Goal: Transaction & Acquisition: Purchase product/service

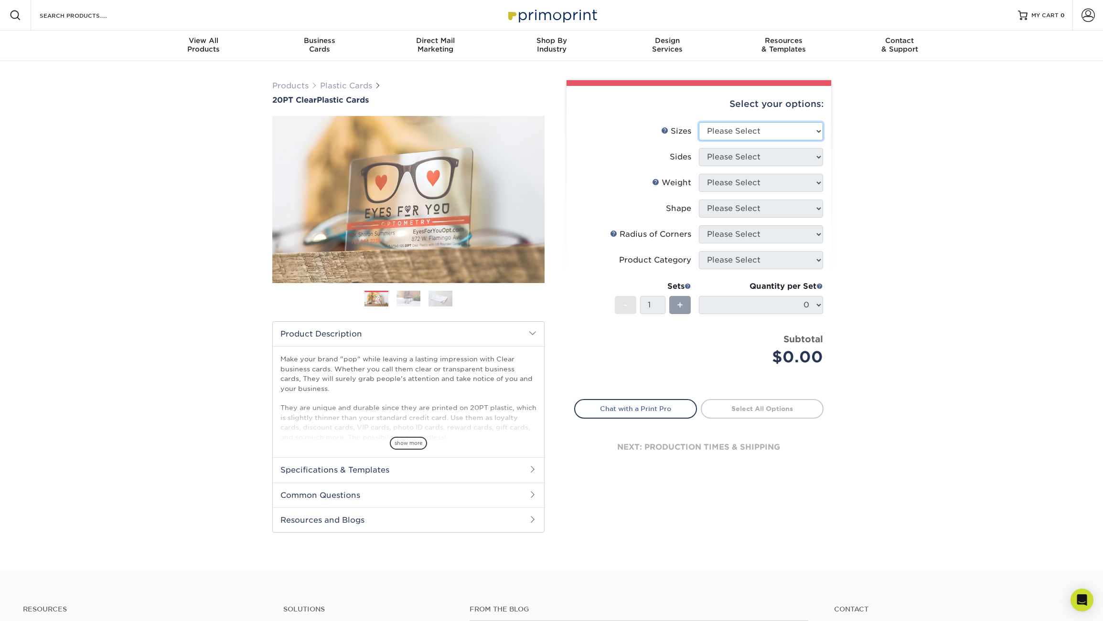
select select "2.00x3.50"
click option "2" x 3.5"" at bounding box center [0, 0] width 0 height 0
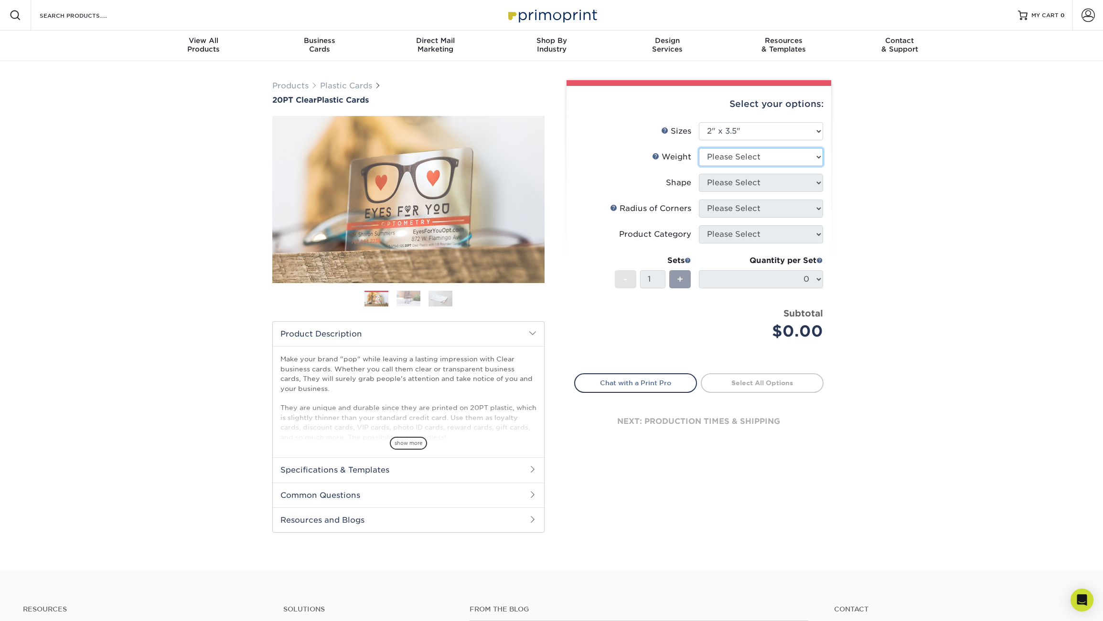
select select "20PT Clear Plastic"
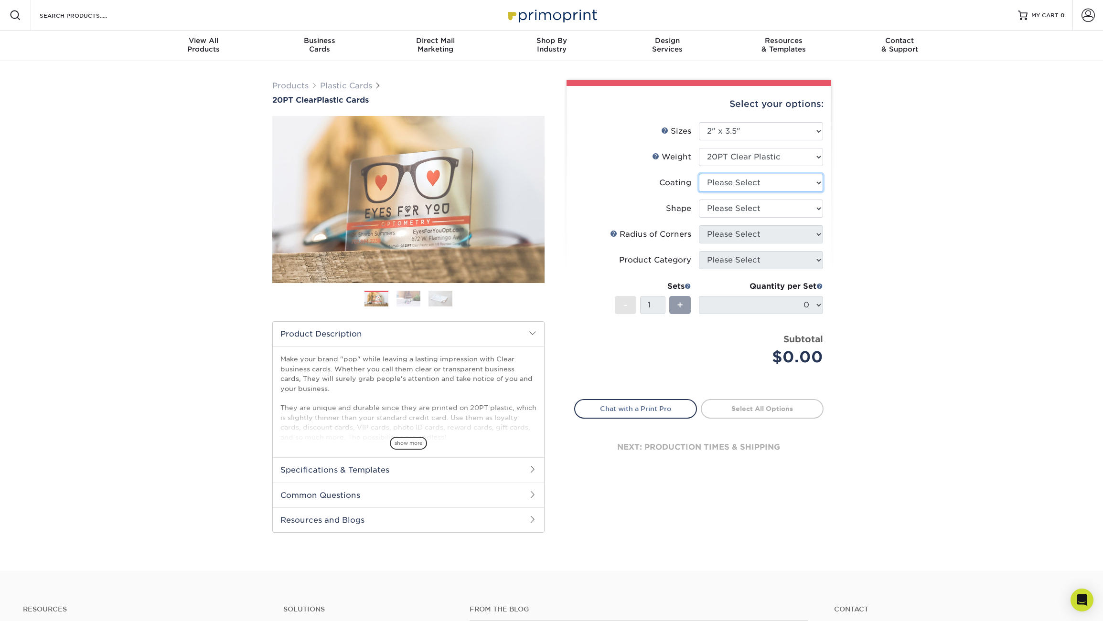
select select "3e7618de-abca-4bda-9f97-8b9129e913d8"
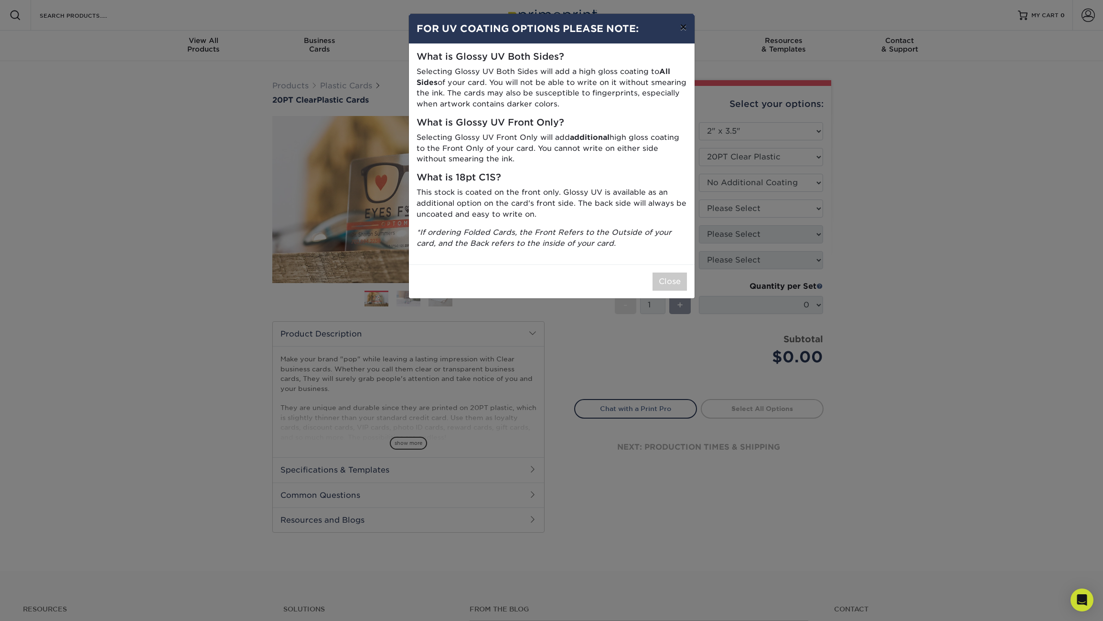
click at [685, 27] on button "×" at bounding box center [683, 27] width 22 height 27
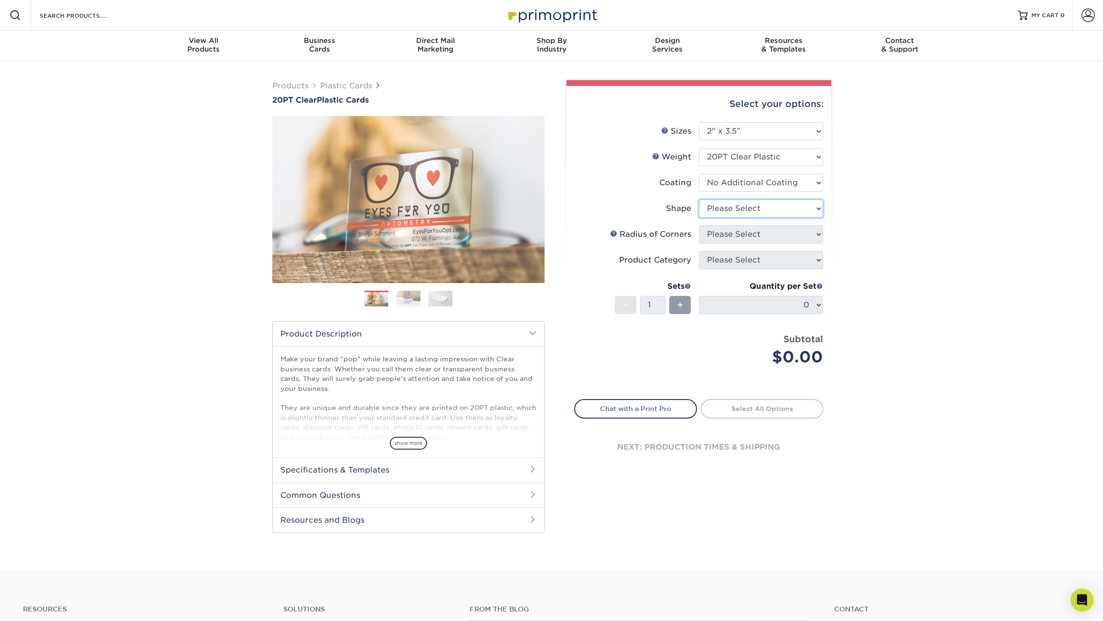
select select "standard"
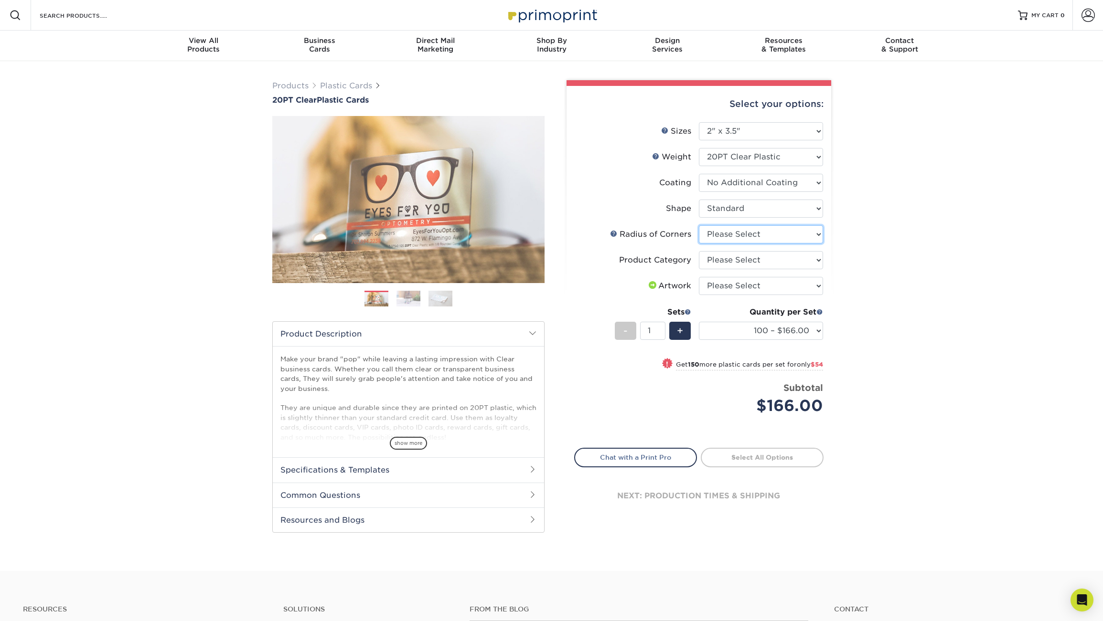
select select "479fbfe7-6a0c-4895-8c9a-81739b7486c9"
click option "Rounded 1/4"" at bounding box center [0, 0] width 0 height 0
select select "3b5148f1-0588-4f88-a218-97bcfdce65c1"
click option "Business Cards" at bounding box center [0, 0] width 0 height 0
select select "upload"
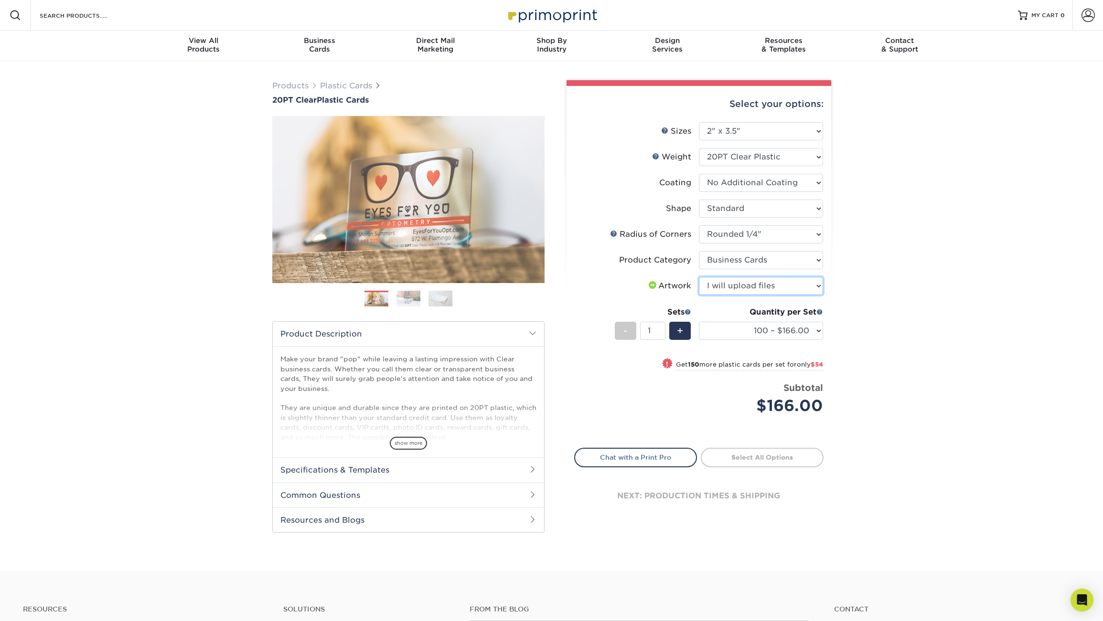
click option "I will upload files" at bounding box center [0, 0] width 0 height 0
select select "250 – $220.00"
click option "250 – $220.00" at bounding box center [0, 0] width 0 height 0
click at [785, 460] on link "Proceed to Shipping" at bounding box center [762, 456] width 123 height 17
type input "Set 1"
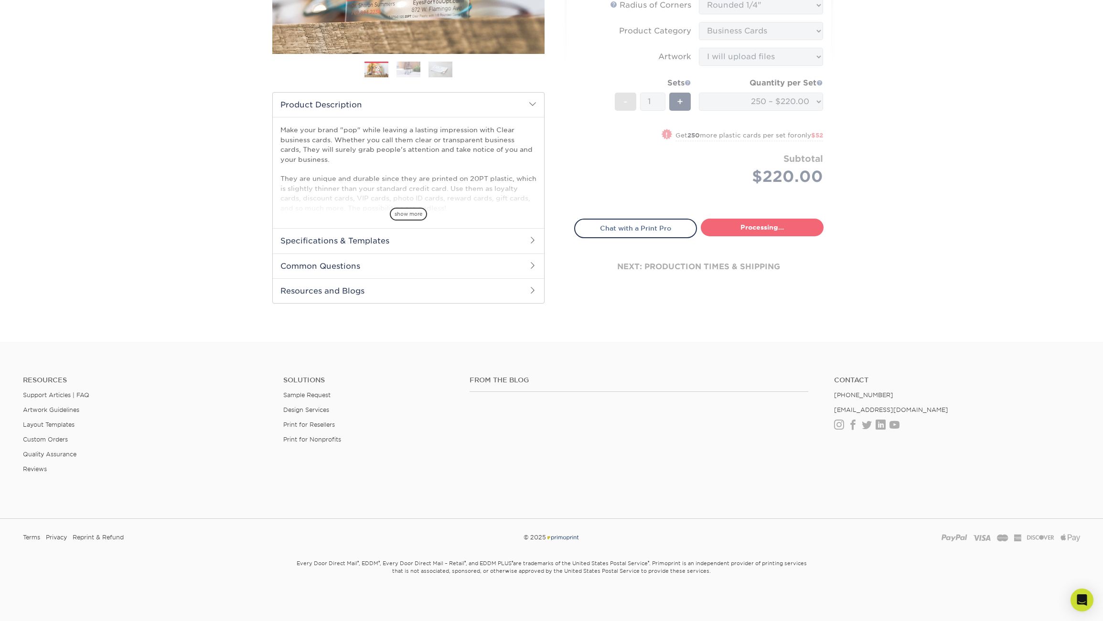
select select "7f6ae4a3-3b48-405d-9eb1-d7f125a83a35"
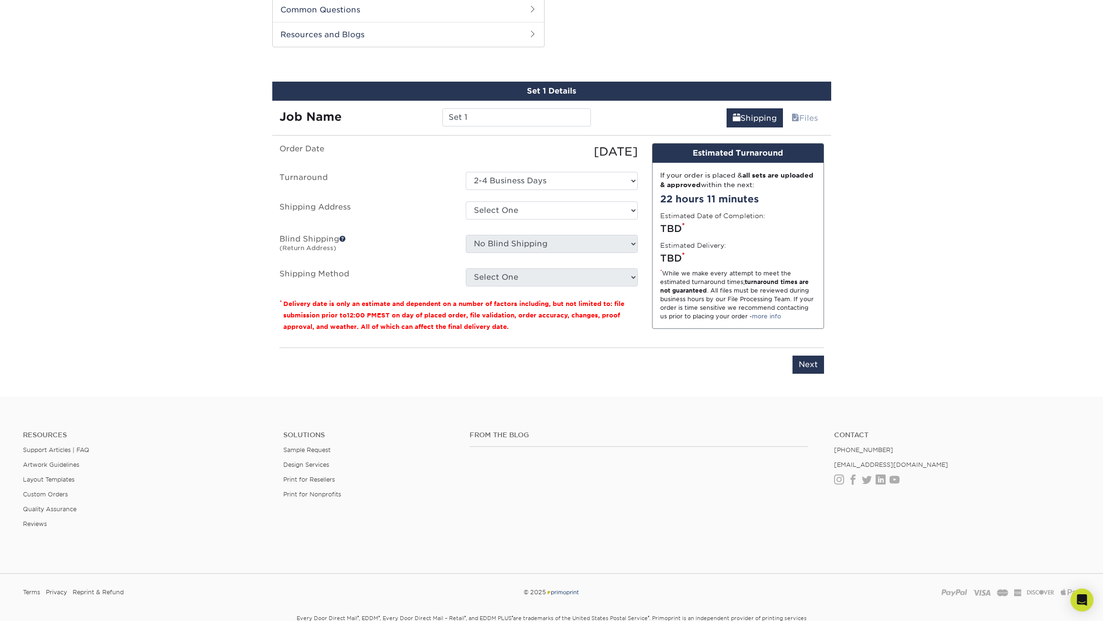
scroll to position [485, 0]
select select "newaddress"
click option "+ Add New Address" at bounding box center [0, 0] width 0 height 0
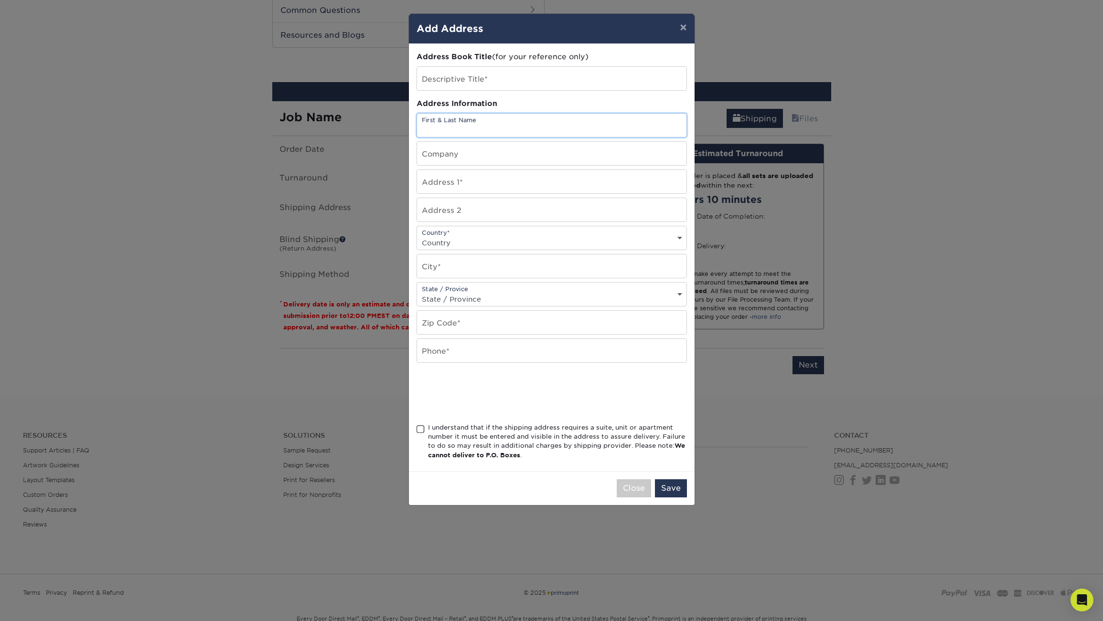
click at [511, 122] on input "text" at bounding box center [551, 125] width 269 height 23
type input "[PERSON_NAME]"
click at [462, 184] on input "text" at bounding box center [551, 181] width 269 height 23
paste input "[STREET_ADDRESS]"
paste input "Unit 393"
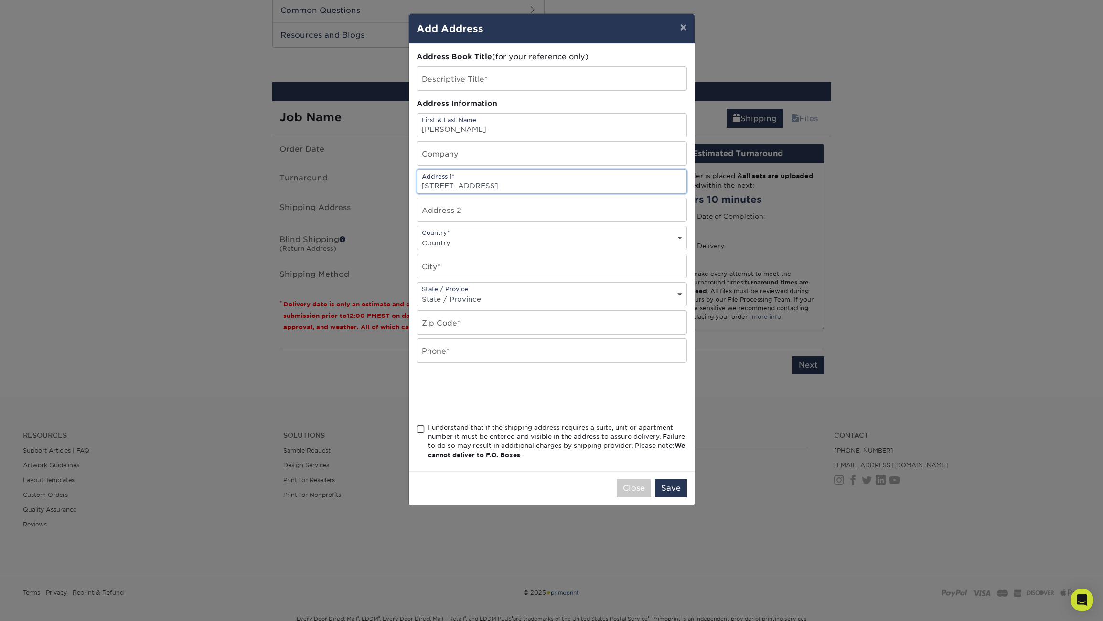
type input "34008 Selva Road, Unit 393"
click at [417, 236] on select "Country United States Canada ----------------------------- Afghanistan Albania …" at bounding box center [551, 243] width 269 height 14
select select "US"
click option "United States" at bounding box center [0, 0] width 0 height 0
click at [467, 273] on input "text" at bounding box center [551, 266] width 269 height 23
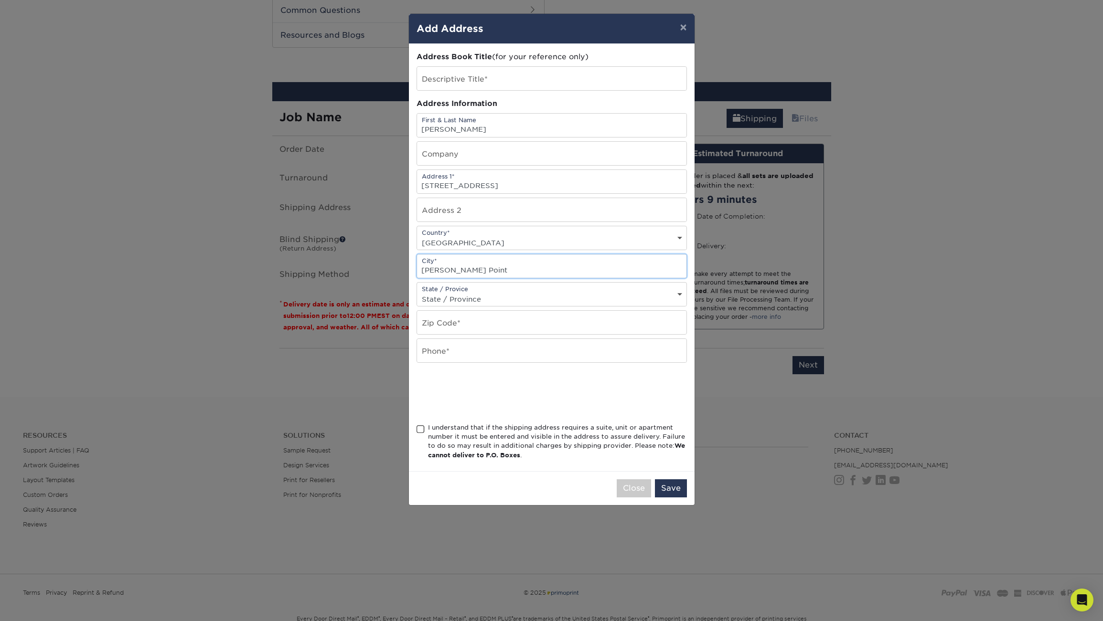
type input "Dana Point"
click at [471, 295] on div "State / Provice State / Province Alabama Alaska Arizona Arkansas California Col…" at bounding box center [552, 294] width 270 height 24
click at [417, 292] on select "State / Province Alabama Alaska Arizona Arkansas California Colorado Connecticu…" at bounding box center [551, 299] width 269 height 14
select select "CA"
click option "California" at bounding box center [0, 0] width 0 height 0
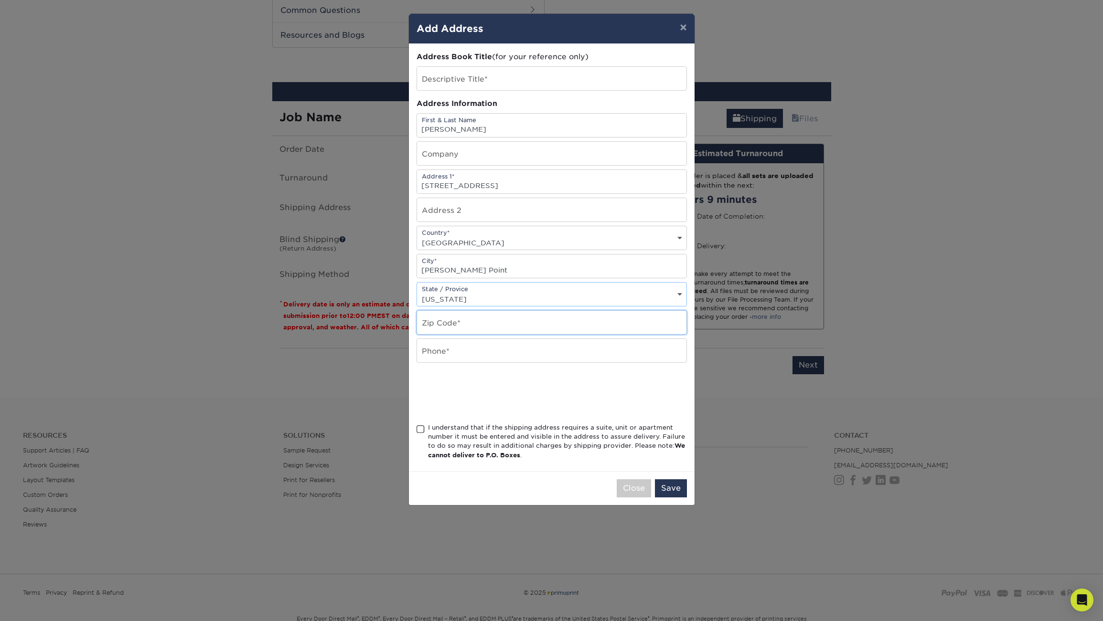
click at [503, 328] on input "text" at bounding box center [551, 322] width 269 height 23
type input "92629"
click at [481, 354] on input "text" at bounding box center [551, 350] width 269 height 23
paste input "424.333.1751"
type input "424.333.1751"
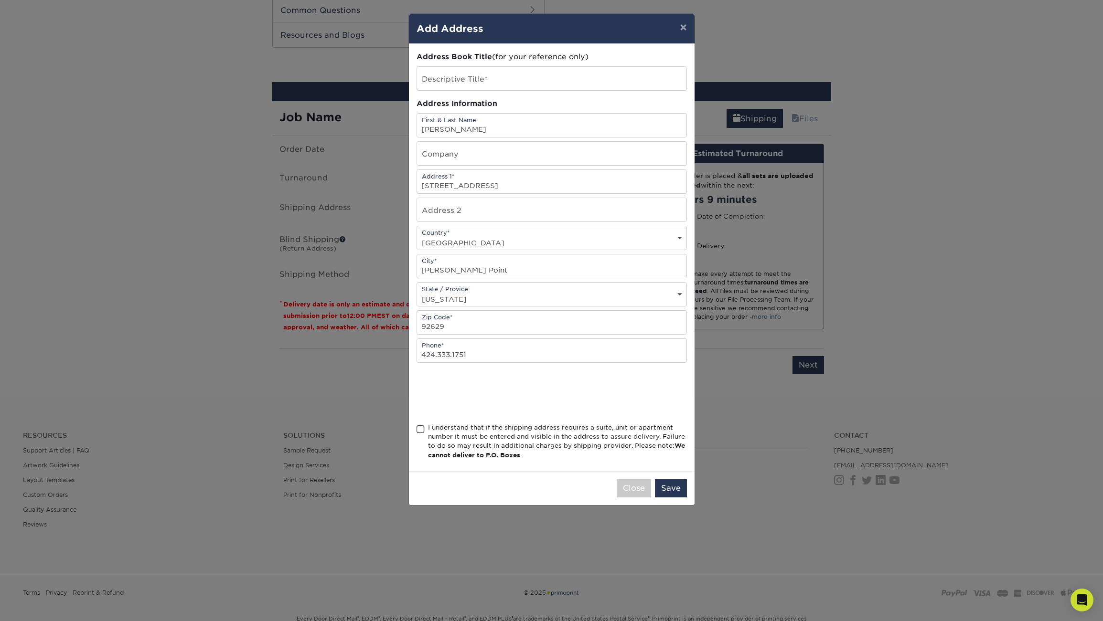
click at [420, 434] on span at bounding box center [421, 429] width 8 height 9
click at [0, 0] on input "I understand that if the shipping address requires a suite, unit or apartment n…" at bounding box center [0, 0] width 0 height 0
click at [672, 498] on button "Save" at bounding box center [671, 489] width 32 height 18
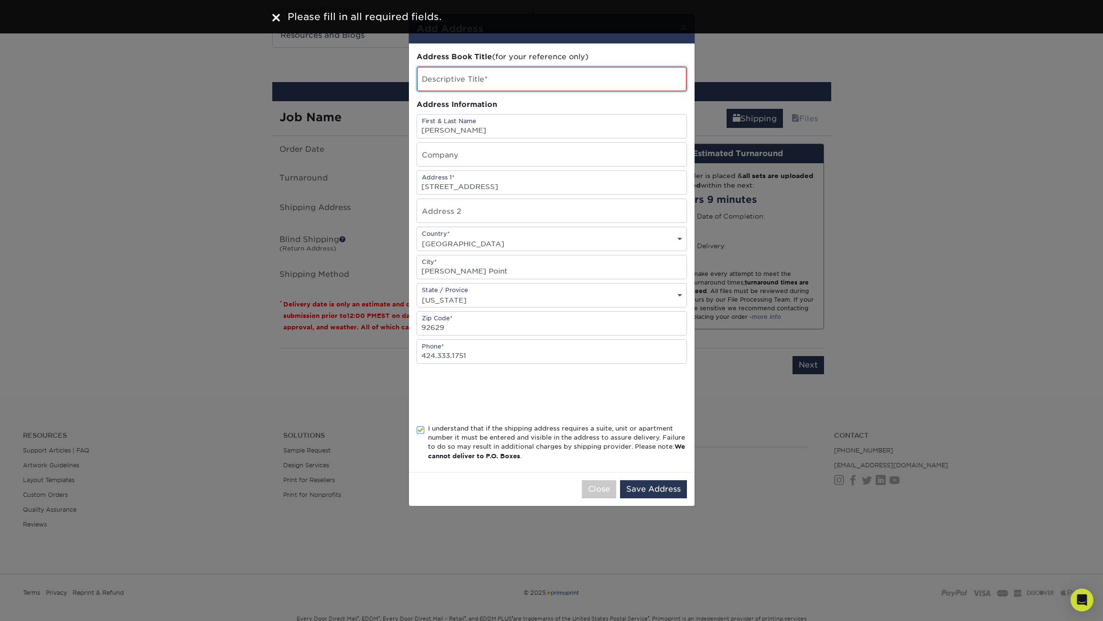
click at [505, 76] on input "text" at bounding box center [551, 79] width 269 height 24
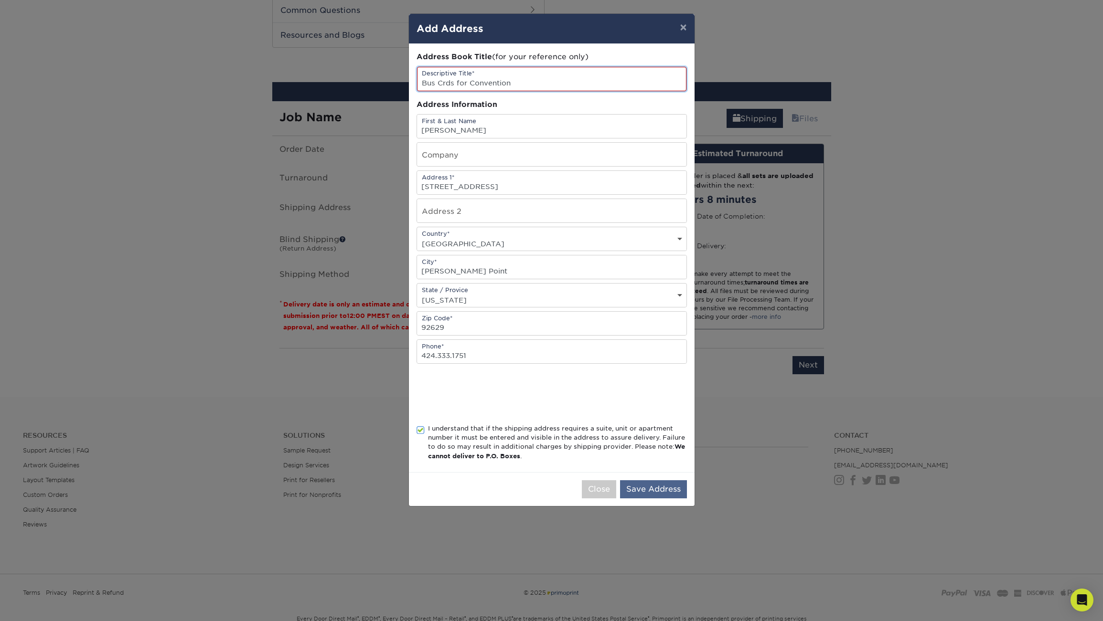
type input "Bus Crds for Convention"
click at [663, 496] on button "Save Address" at bounding box center [653, 490] width 67 height 18
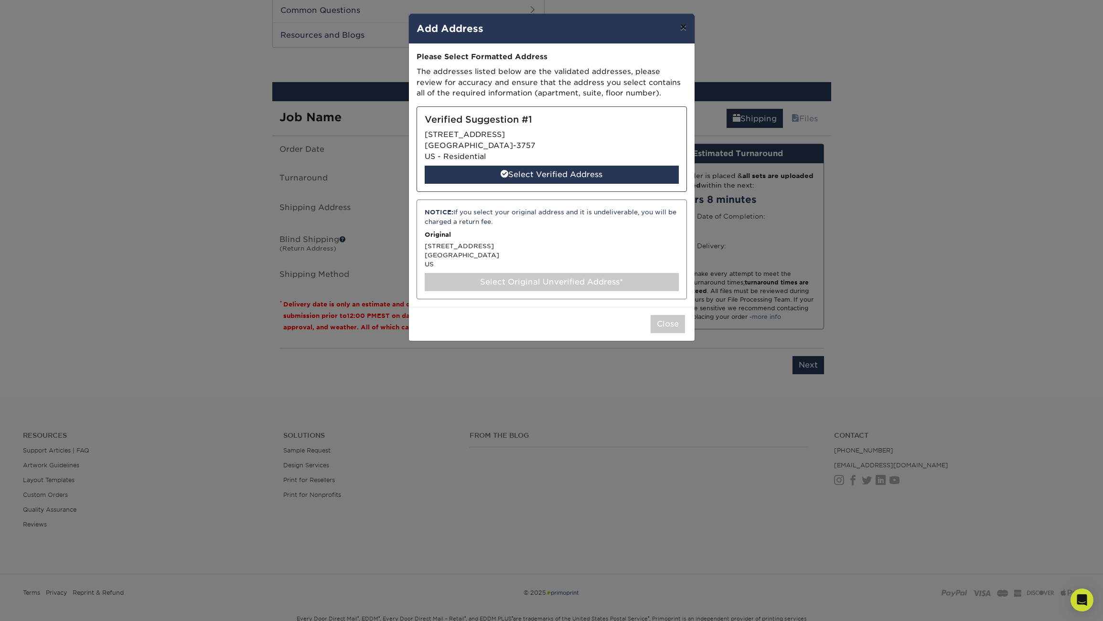
click at [686, 28] on button "×" at bounding box center [683, 27] width 22 height 27
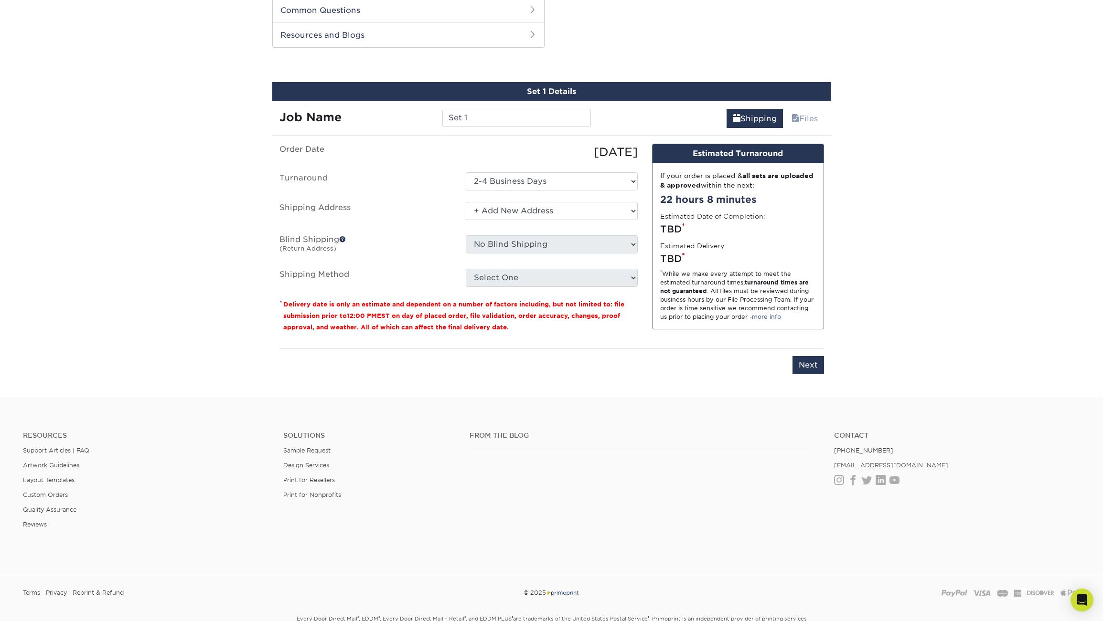
scroll to position [485, 0]
click at [531, 148] on div "09/26/2025" at bounding box center [552, 152] width 186 height 17
click option "+ Add New Address" at bounding box center [0, 0] width 0 height 0
click option "Select One" at bounding box center [0, 0] width 0 height 0
select select "newaddress"
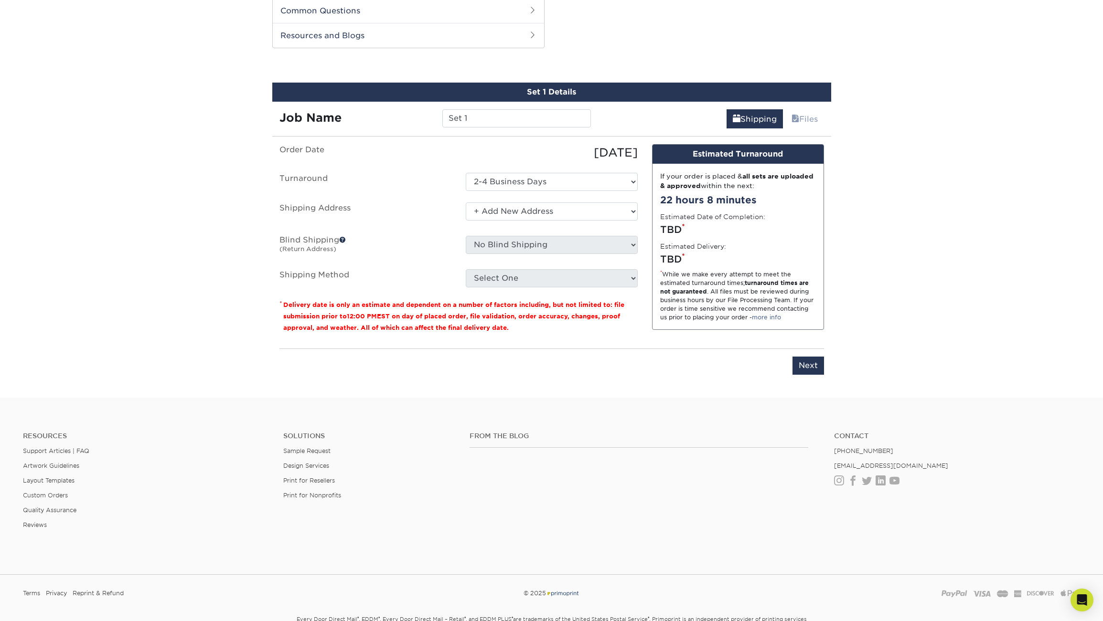
click option "+ Add New Address" at bounding box center [0, 0] width 0 height 0
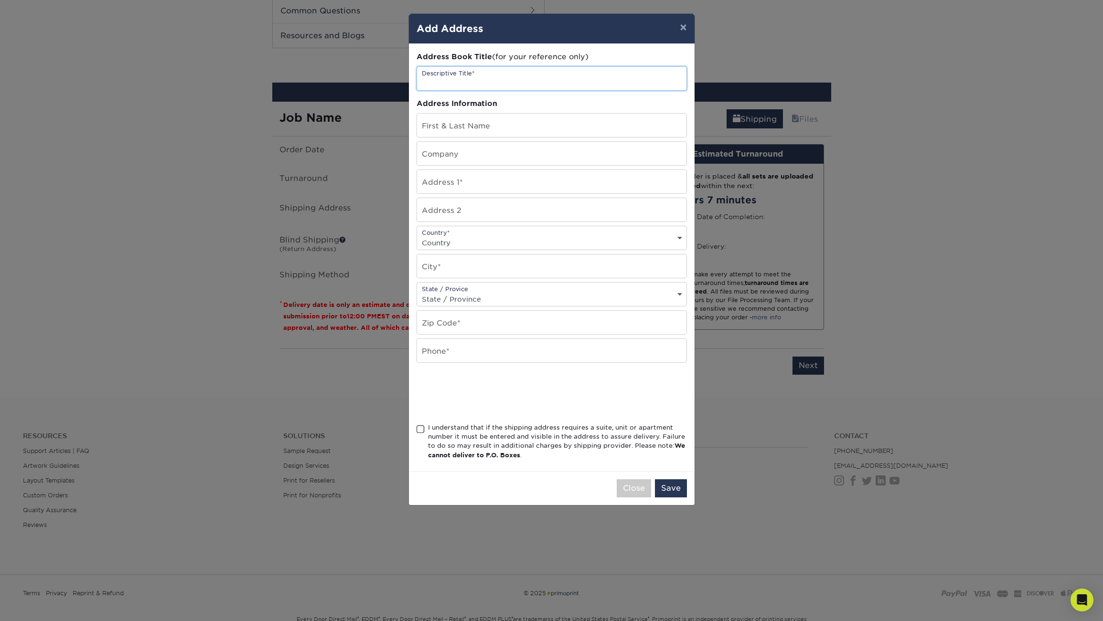
click at [450, 81] on input "text" at bounding box center [551, 78] width 269 height 23
type input "Panorama"
click at [456, 128] on input "text" at bounding box center [551, 125] width 269 height 23
type input "[PERSON_NAME]"
click at [459, 186] on input "text" at bounding box center [551, 181] width 269 height 23
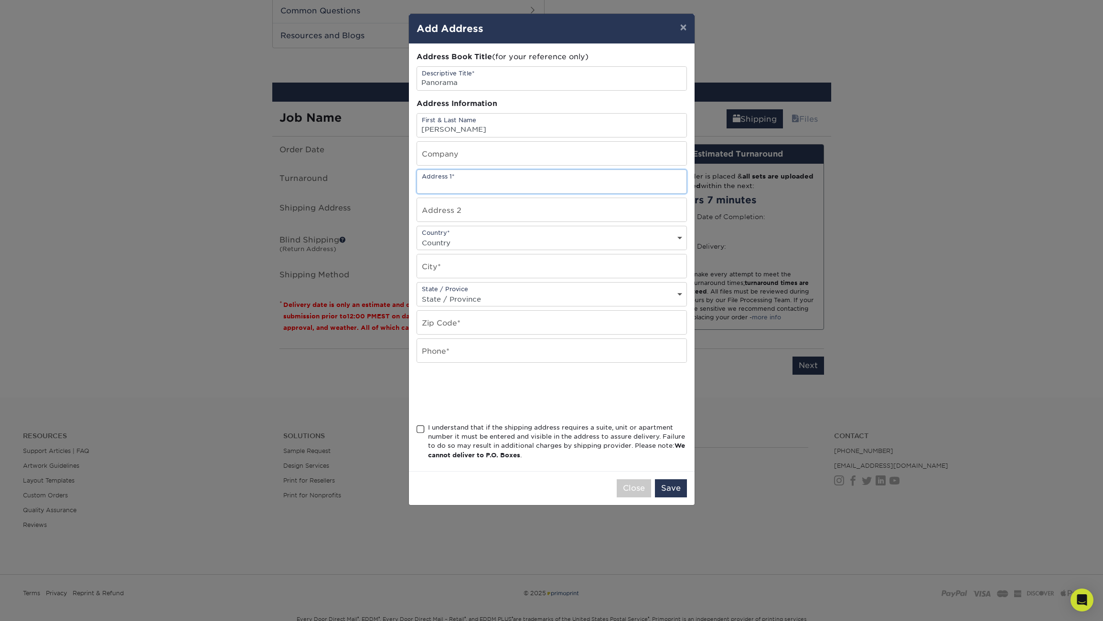
paste input "[STREET_ADDRESS]"
type input "[STREET_ADDRESS]"
click at [470, 218] on input "text" at bounding box center [551, 209] width 269 height 23
paste input "Unit 393"
type input "Unit 393"
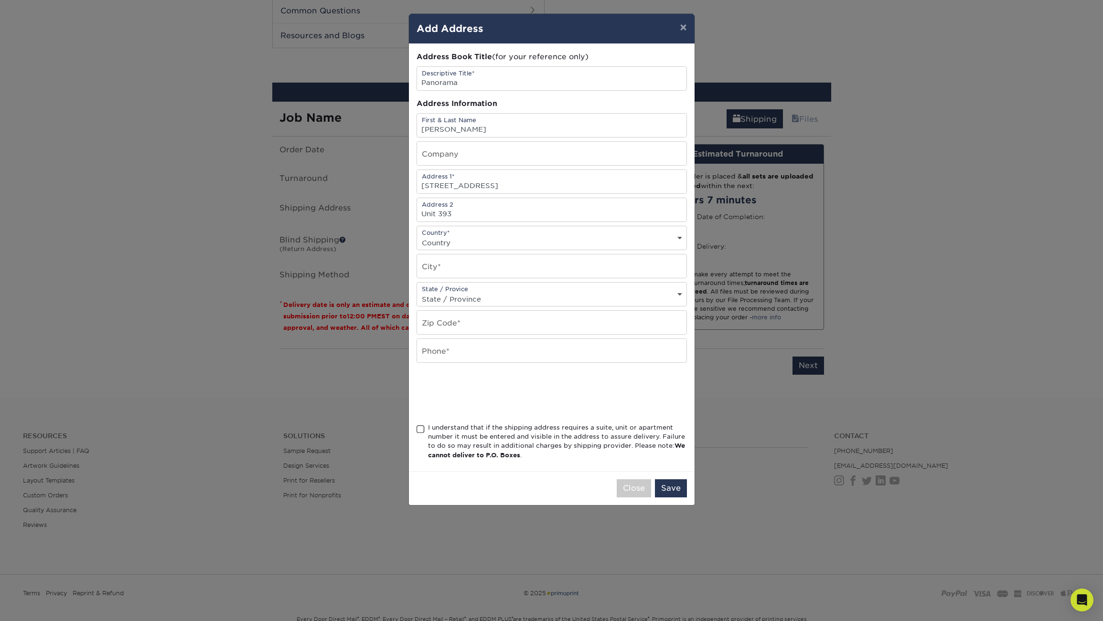
click at [417, 236] on select "Country United States Canada ----------------------------- Afghanistan Albania …" at bounding box center [551, 243] width 269 height 14
select select "US"
click option "United States" at bounding box center [0, 0] width 0 height 0
click at [465, 272] on input "text" at bounding box center [551, 266] width 269 height 23
type input "Dana Point"
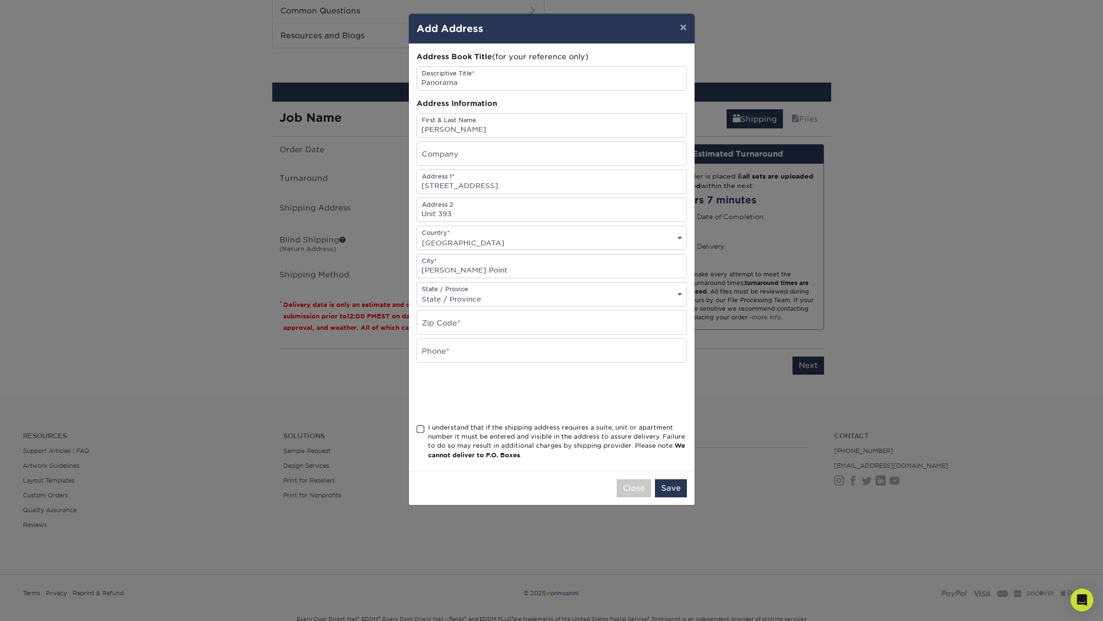
click at [477, 296] on div "State / Provice State / Province Alabama Alaska Arizona Arkansas California Col…" at bounding box center [552, 294] width 270 height 24
click at [417, 292] on select "State / Province Alabama Alaska Arizona Arkansas California Colorado Connecticu…" at bounding box center [551, 299] width 269 height 14
select select "CA"
click option "California" at bounding box center [0, 0] width 0 height 0
click at [479, 330] on input "text" at bounding box center [551, 322] width 269 height 23
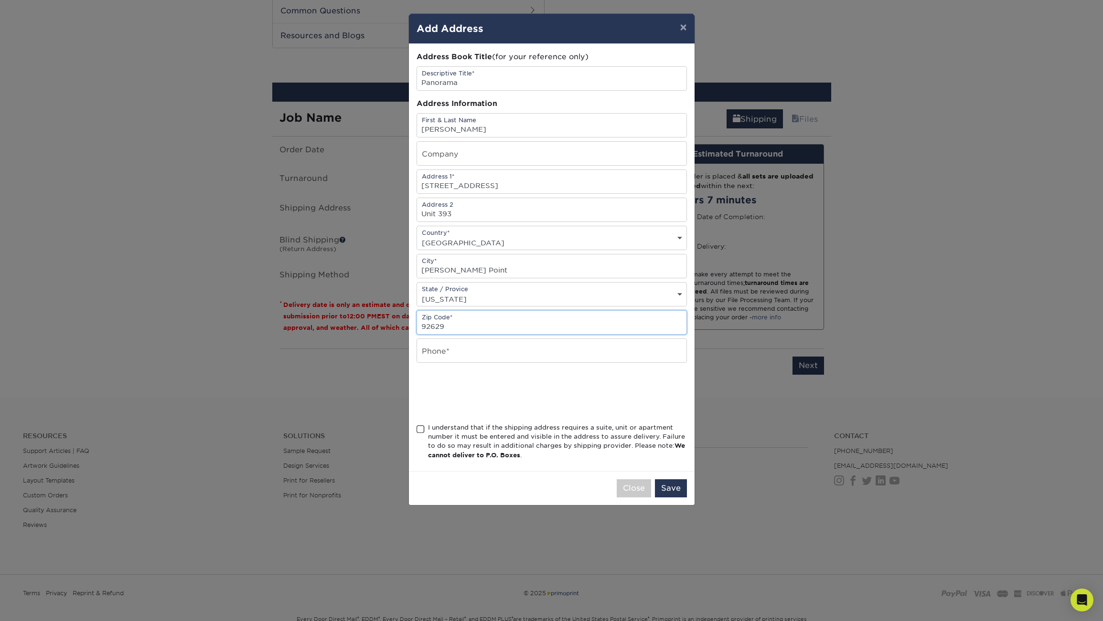
type input "92629"
click at [520, 358] on input "text" at bounding box center [551, 350] width 269 height 23
paste input "424.333.1751"
type input "424.333.1751"
drag, startPoint x: 420, startPoint y: 435, endPoint x: 426, endPoint y: 437, distance: 6.5
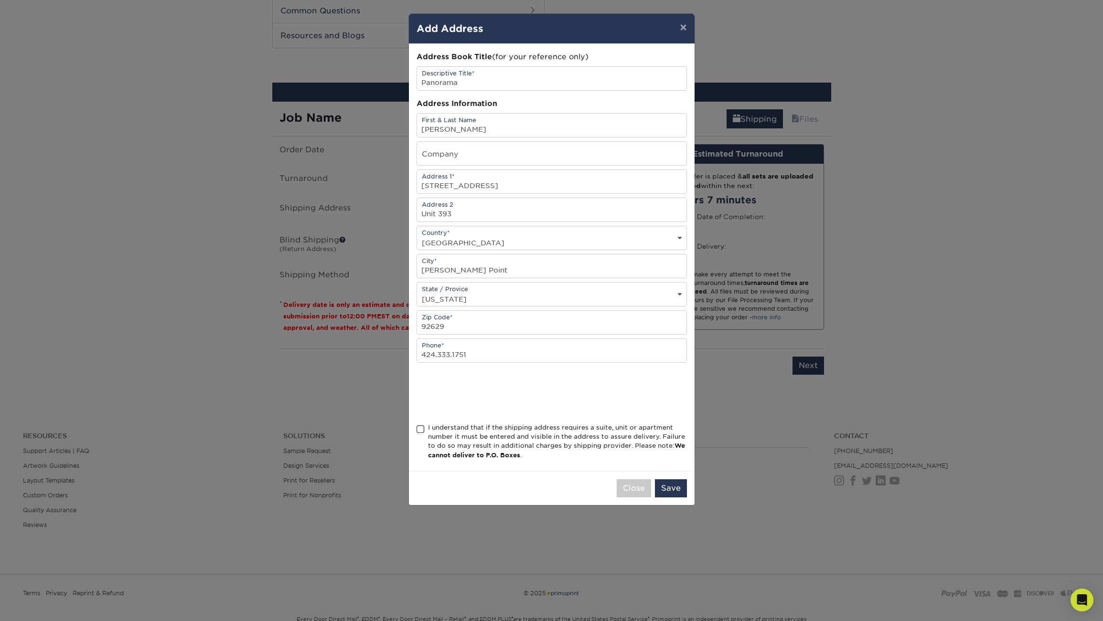
click at [421, 434] on span at bounding box center [421, 429] width 8 height 9
click at [422, 434] on span at bounding box center [421, 429] width 8 height 9
click at [0, 0] on input "I understand that if the shipping address requires a suite, unit or apartment n…" at bounding box center [0, 0] width 0 height 0
click at [677, 498] on button "Save" at bounding box center [671, 489] width 32 height 18
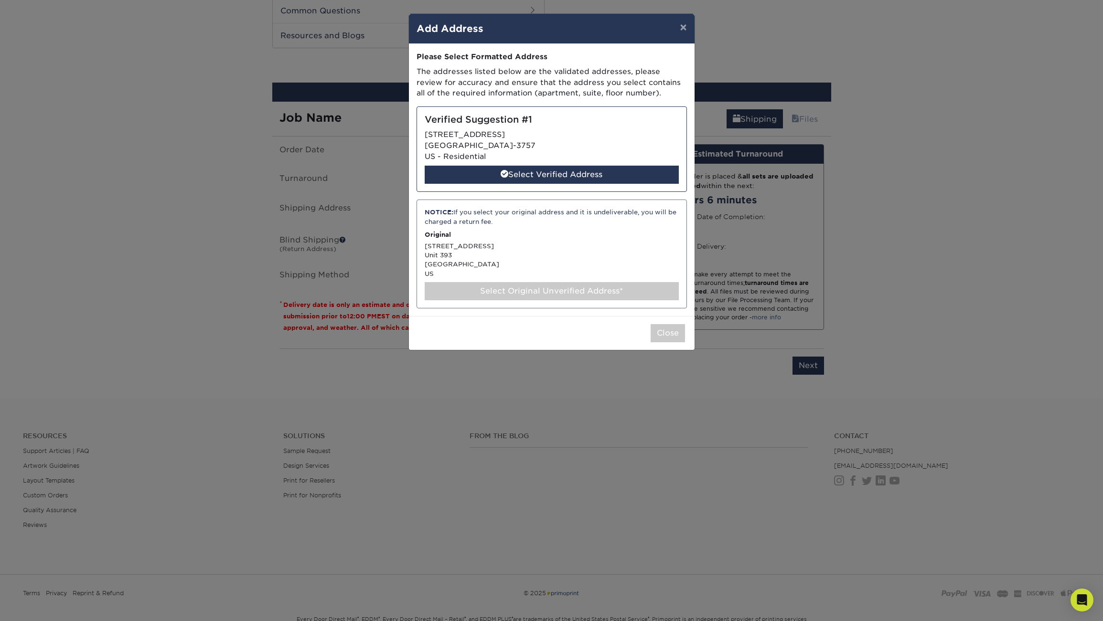
click at [540, 251] on div "NOTICE: If you select your original address and it is undeliverable, you will b…" at bounding box center [552, 254] width 270 height 109
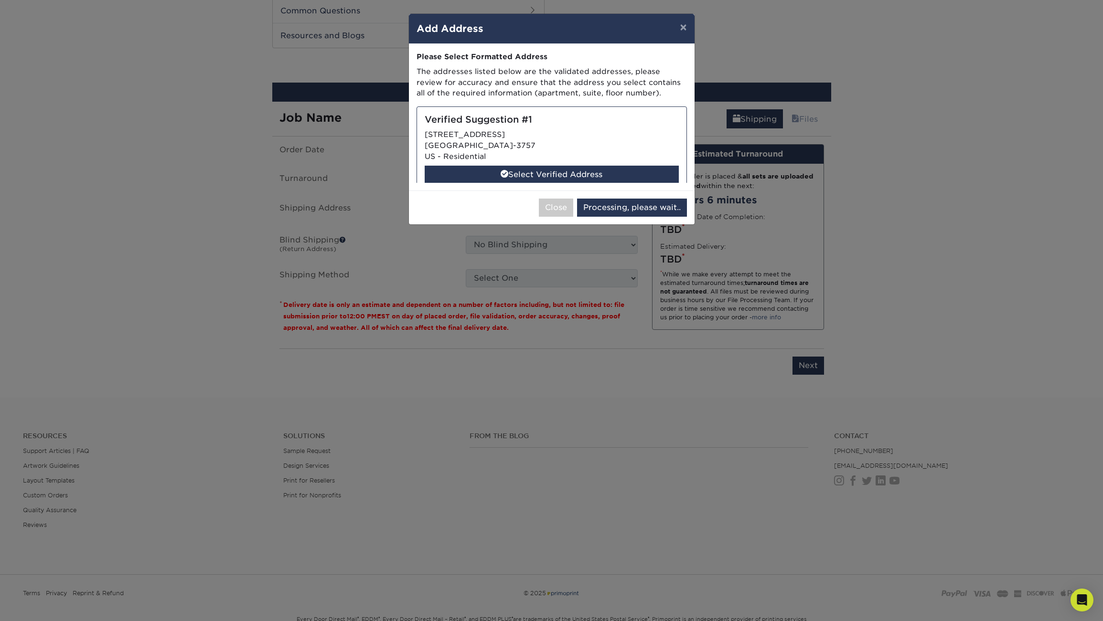
select select "286400"
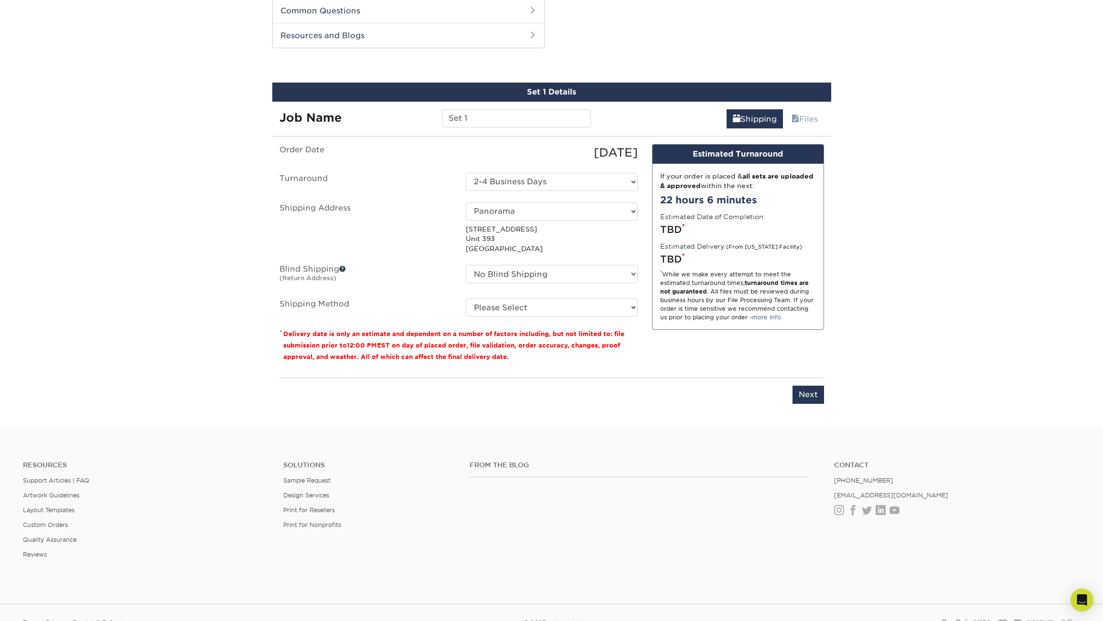
click at [344, 268] on span at bounding box center [342, 269] width 7 height 7
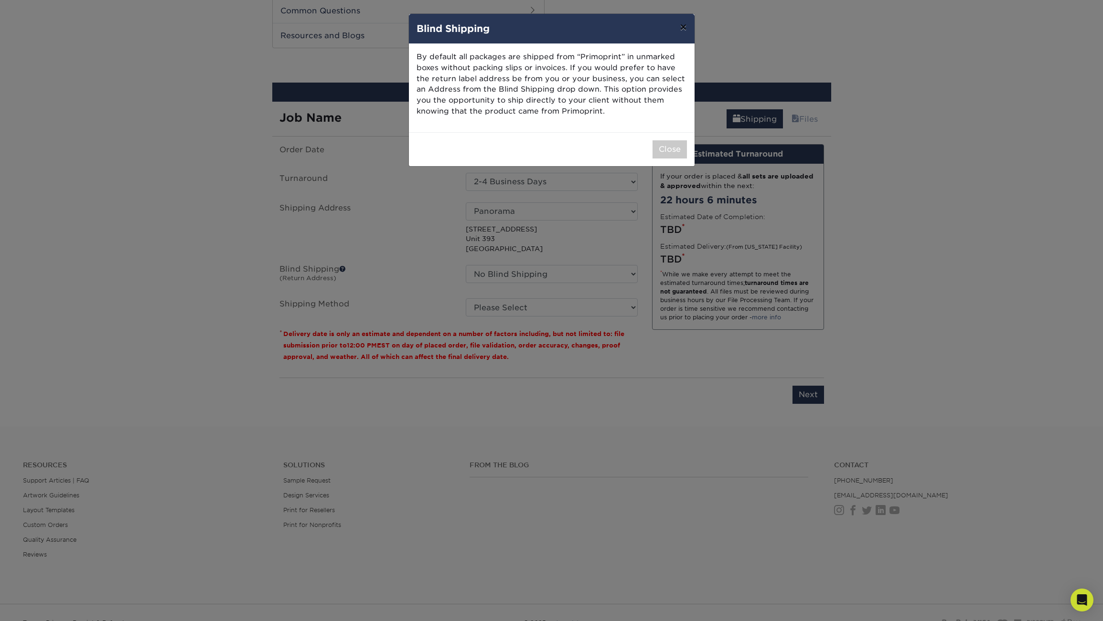
click at [686, 26] on button "×" at bounding box center [683, 27] width 22 height 27
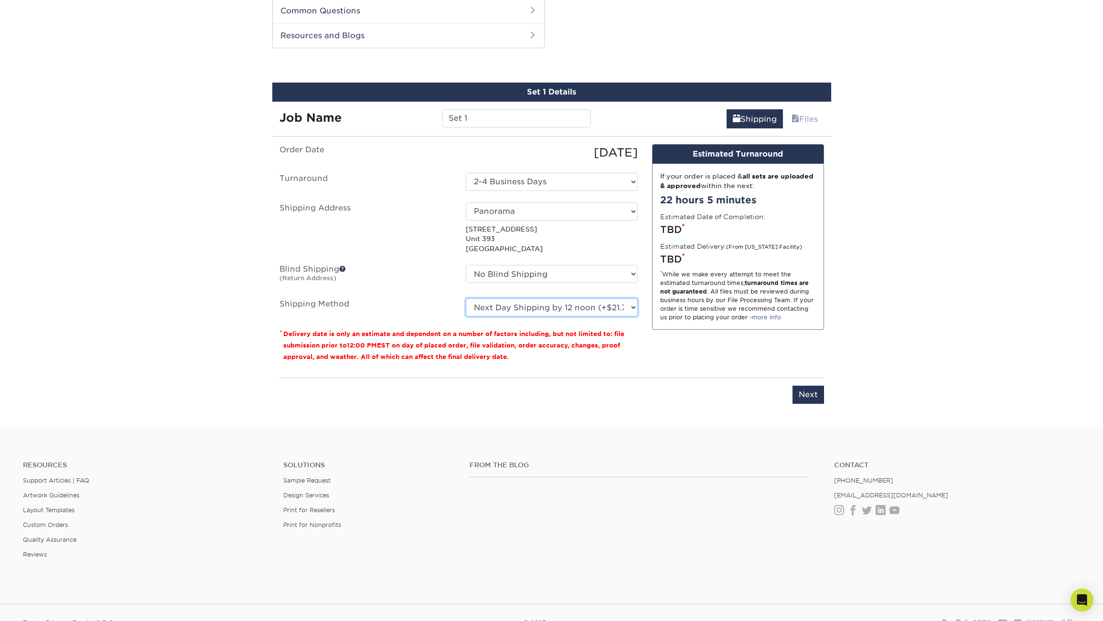
click option "Next Day Shipping by 12 noon (+$21.73)" at bounding box center [0, 0] width 0 height 0
click option "2 Day Air Shipping (+$18.29)" at bounding box center [0, 0] width 0 height 0
select select "01"
click option "Next Day Shipping by 12 noon (+$21.73)" at bounding box center [0, 0] width 0 height 0
click at [815, 396] on input "Next" at bounding box center [808, 395] width 32 height 18
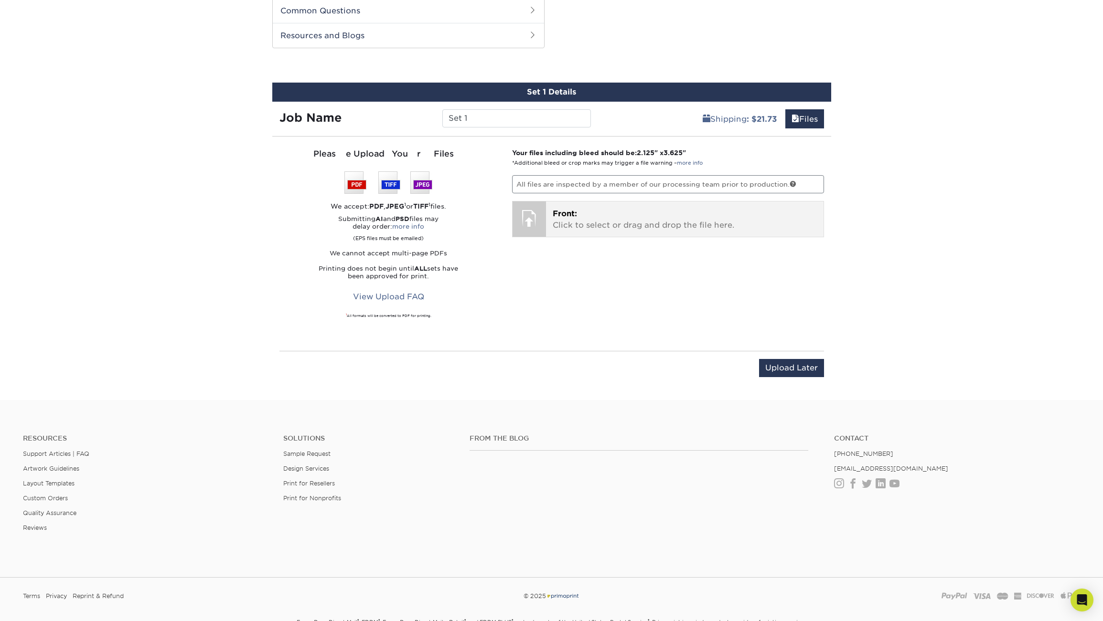
click at [576, 226] on p "Front: Click to select or drag and drop the file here." at bounding box center [685, 219] width 264 height 23
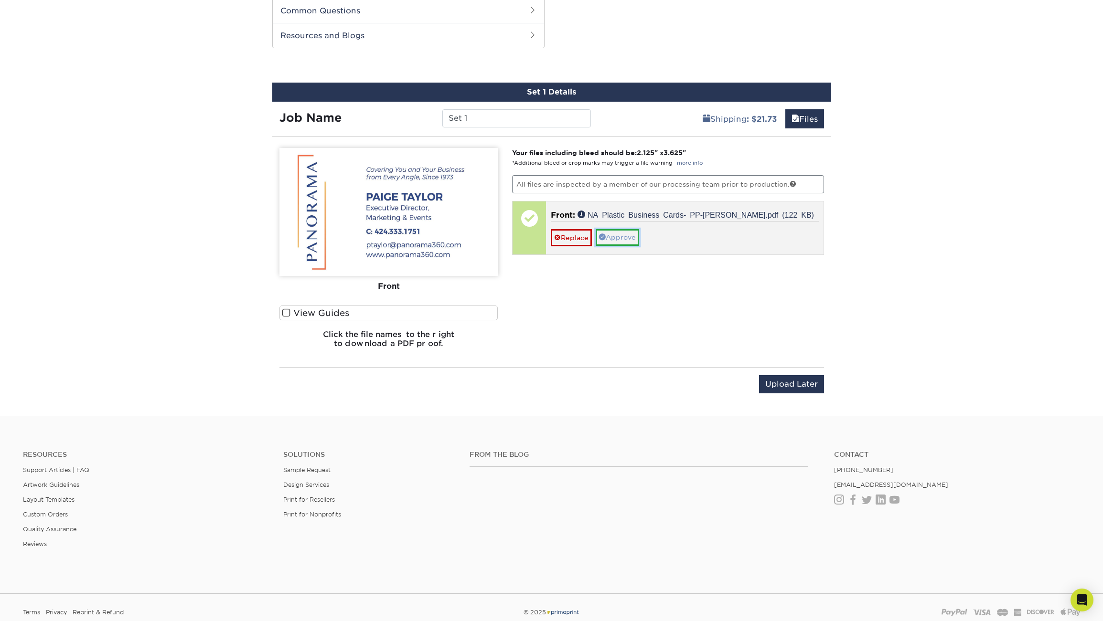
click at [633, 238] on link "Approve" at bounding box center [617, 237] width 43 height 16
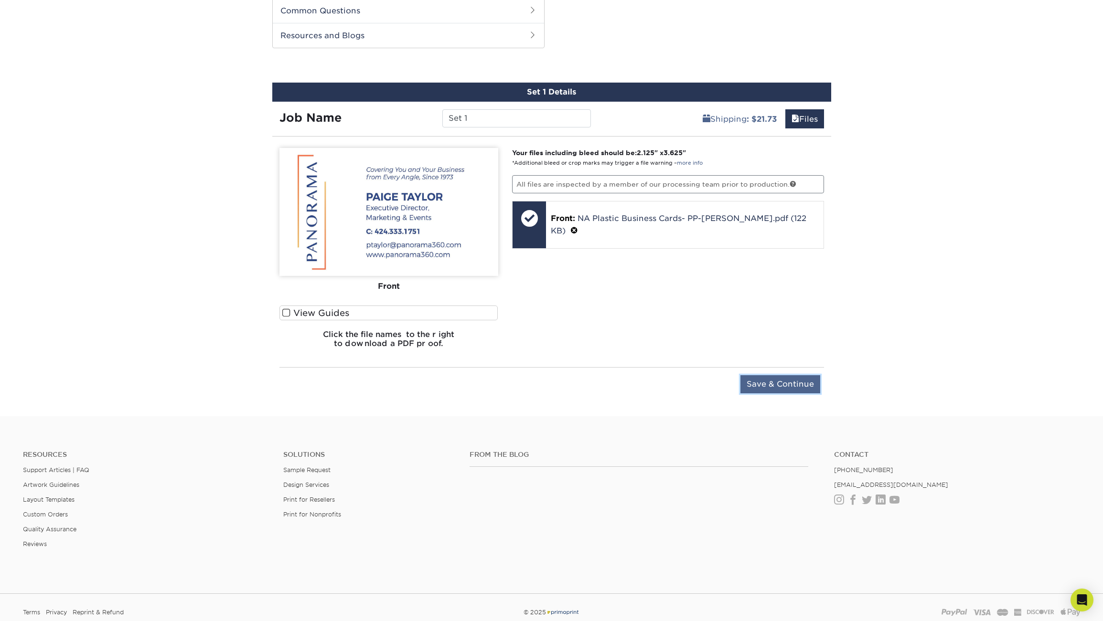
click at [792, 385] on input "Save & Continue" at bounding box center [780, 384] width 80 height 18
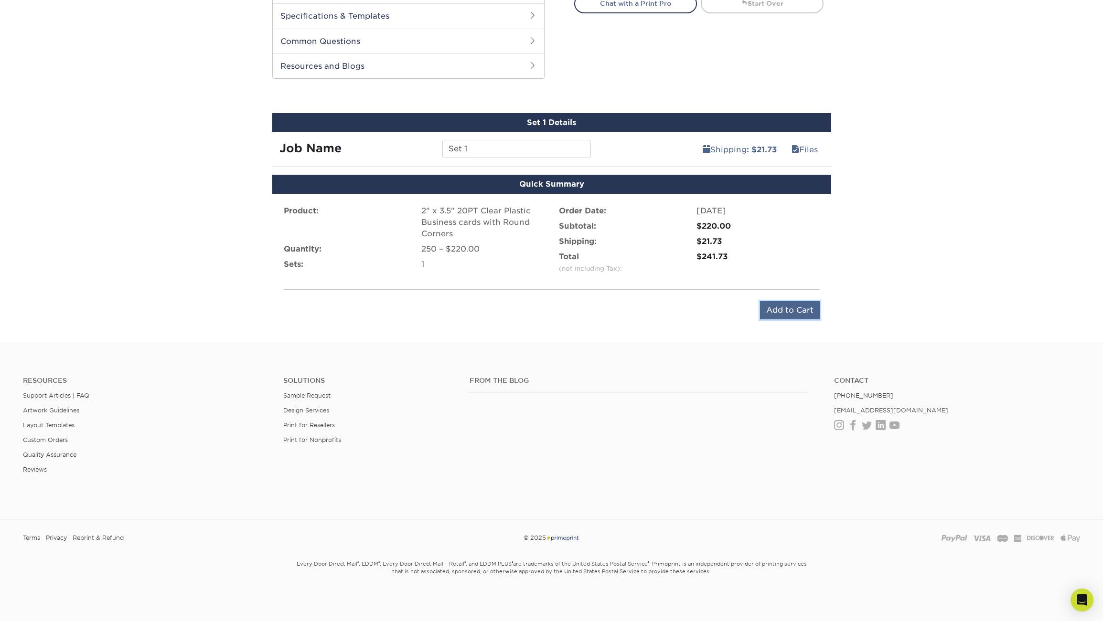
click at [799, 310] on input "Add to Cart" at bounding box center [790, 310] width 60 height 18
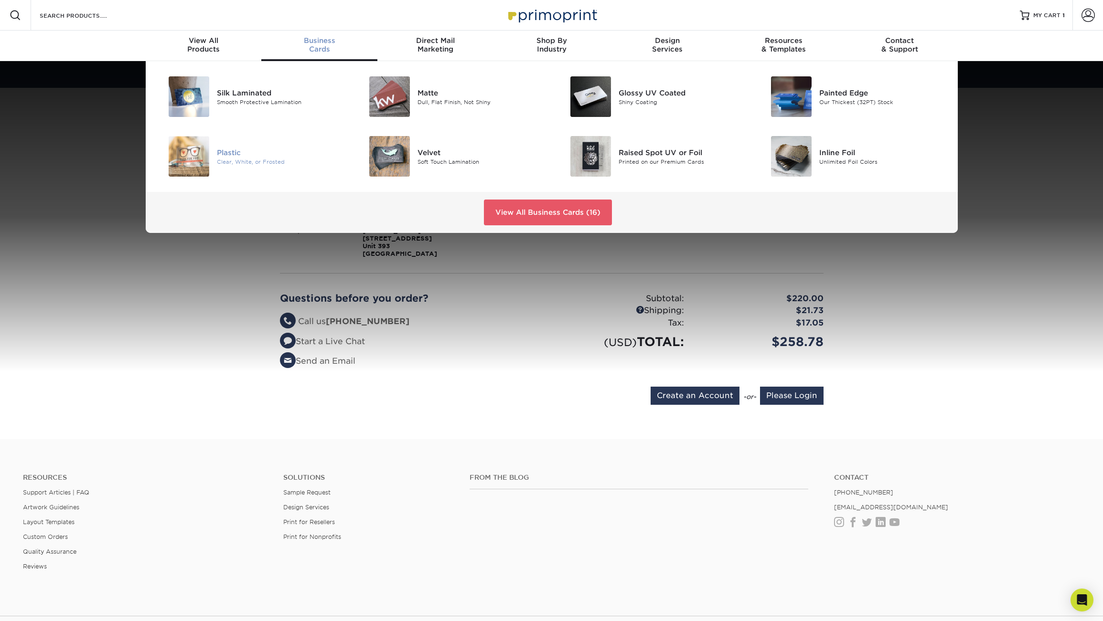
click at [234, 163] on div "Clear, White, or Frosted" at bounding box center [280, 162] width 127 height 8
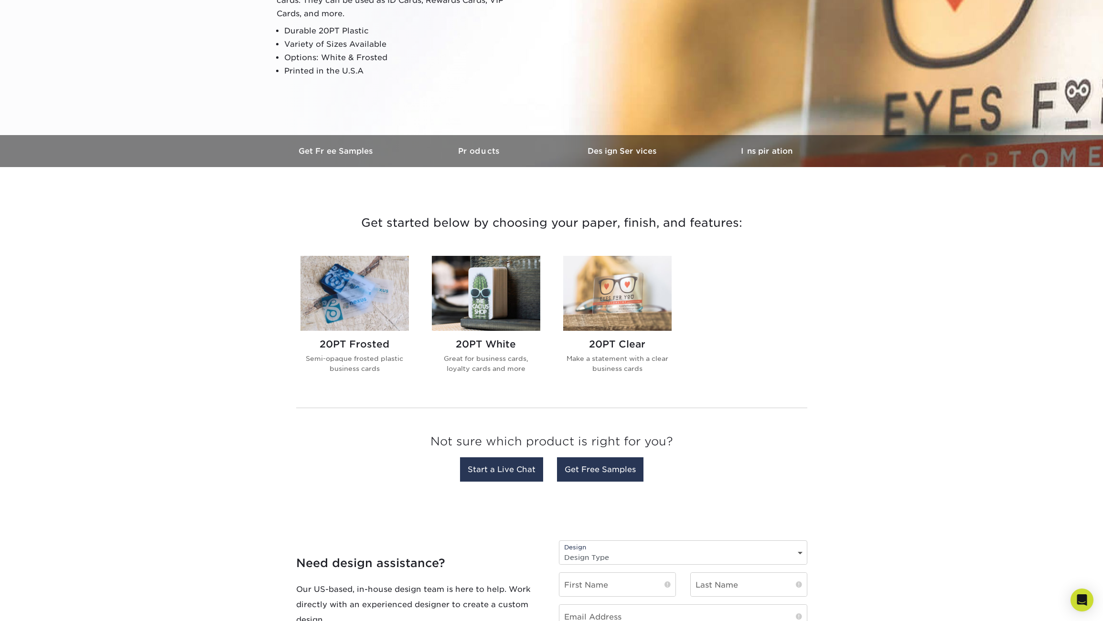
scroll to position [175, 0]
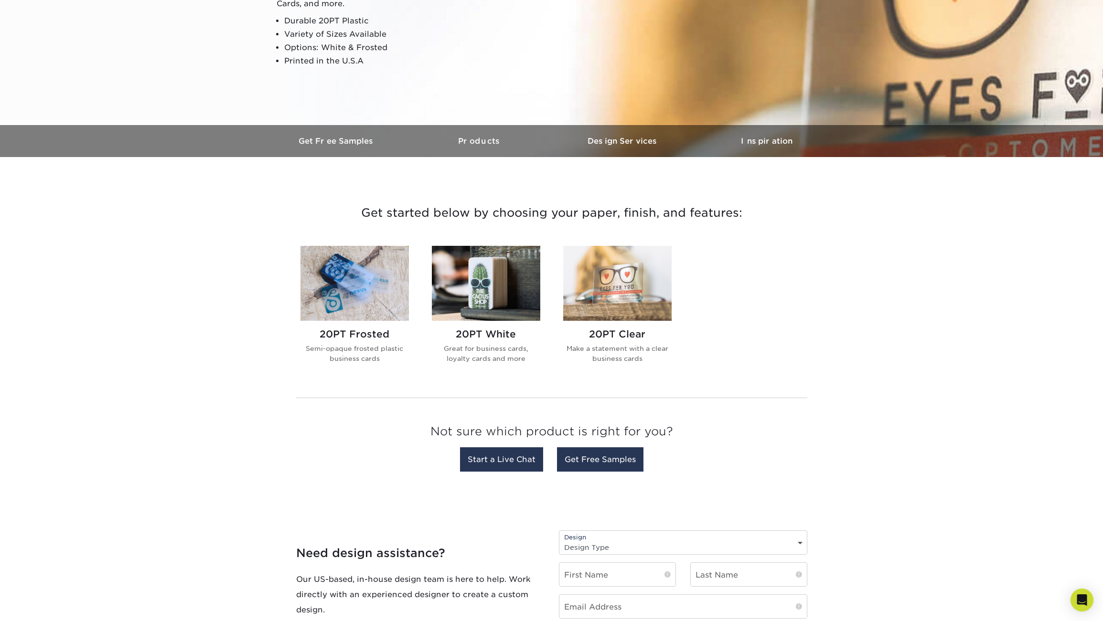
click at [617, 283] on img at bounding box center [617, 283] width 108 height 75
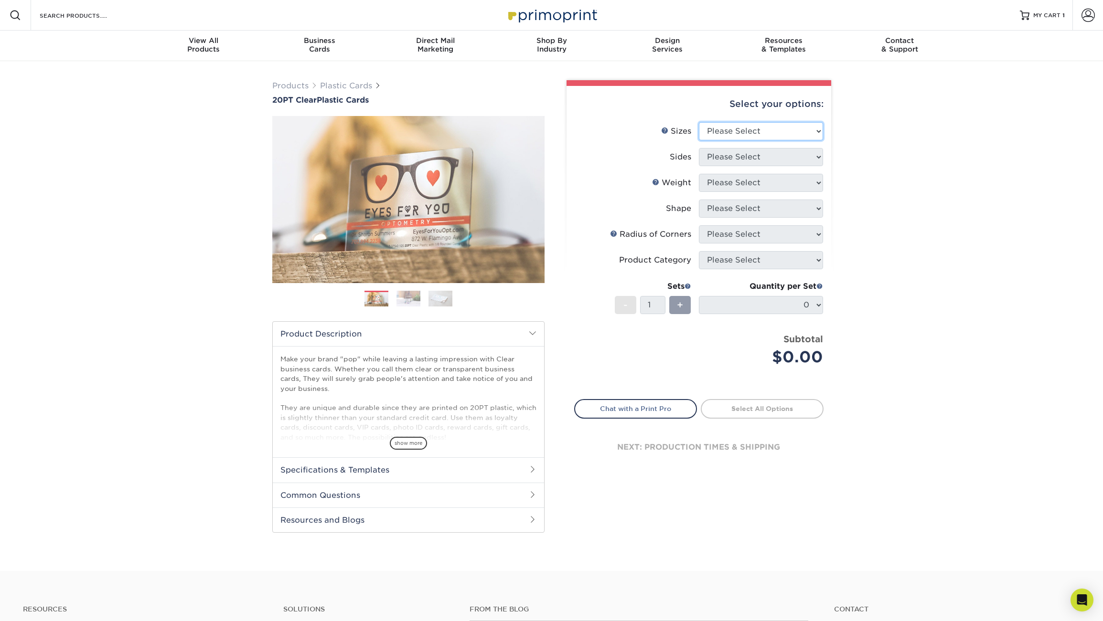
select select "2.00x3.50"
click option "2" x 3.5"" at bounding box center [0, 0] width 0 height 0
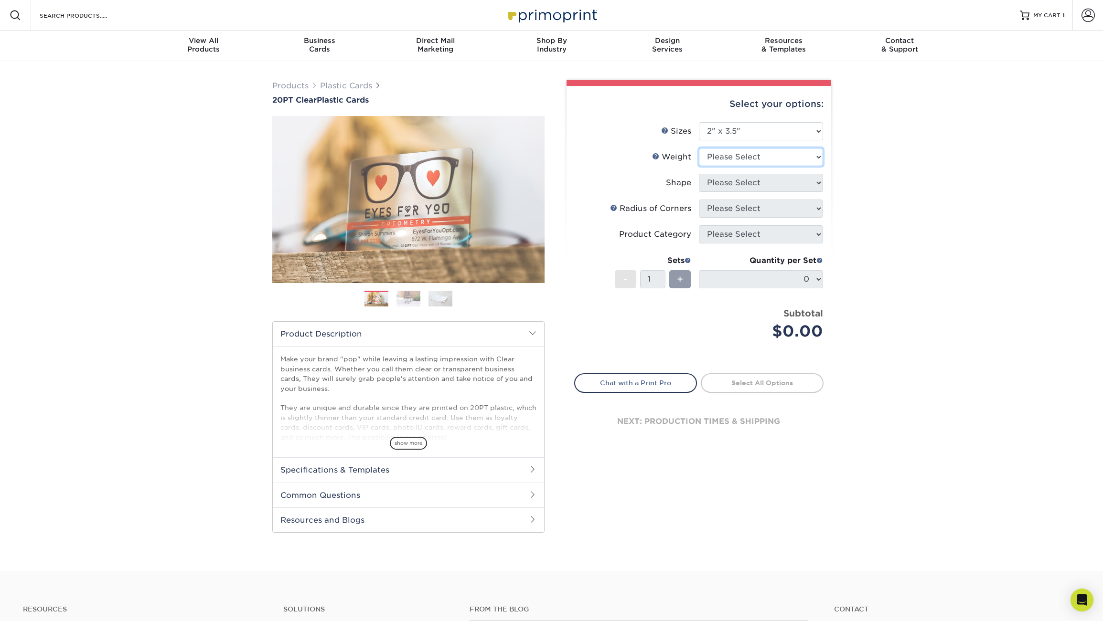
select select "20PT Clear Plastic"
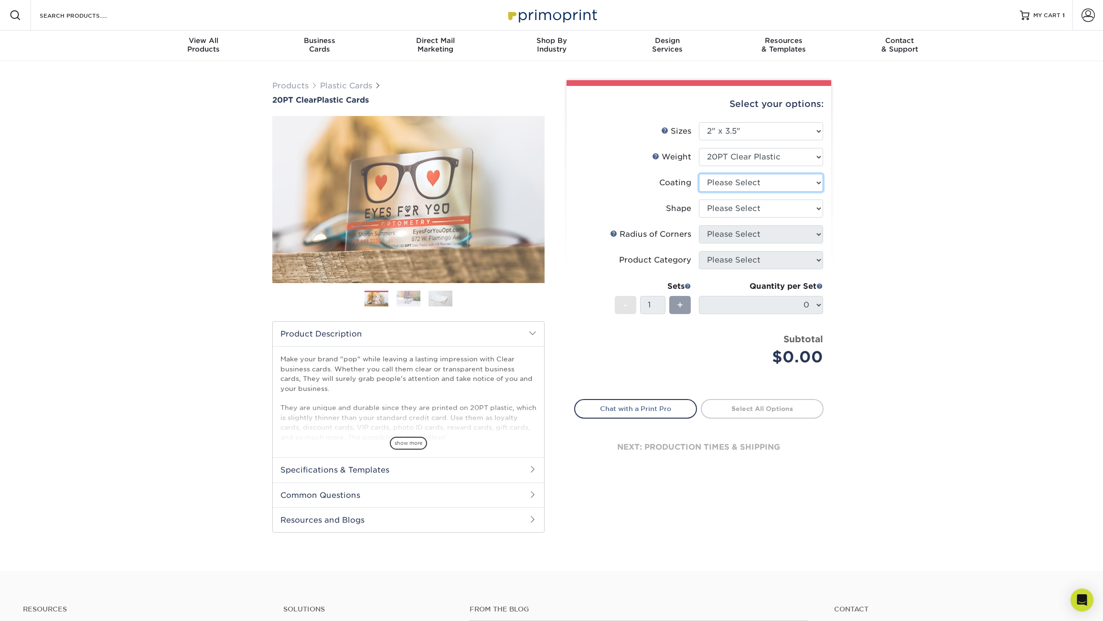
select select "3e7618de-abca-4bda-9f97-8b9129e913d8"
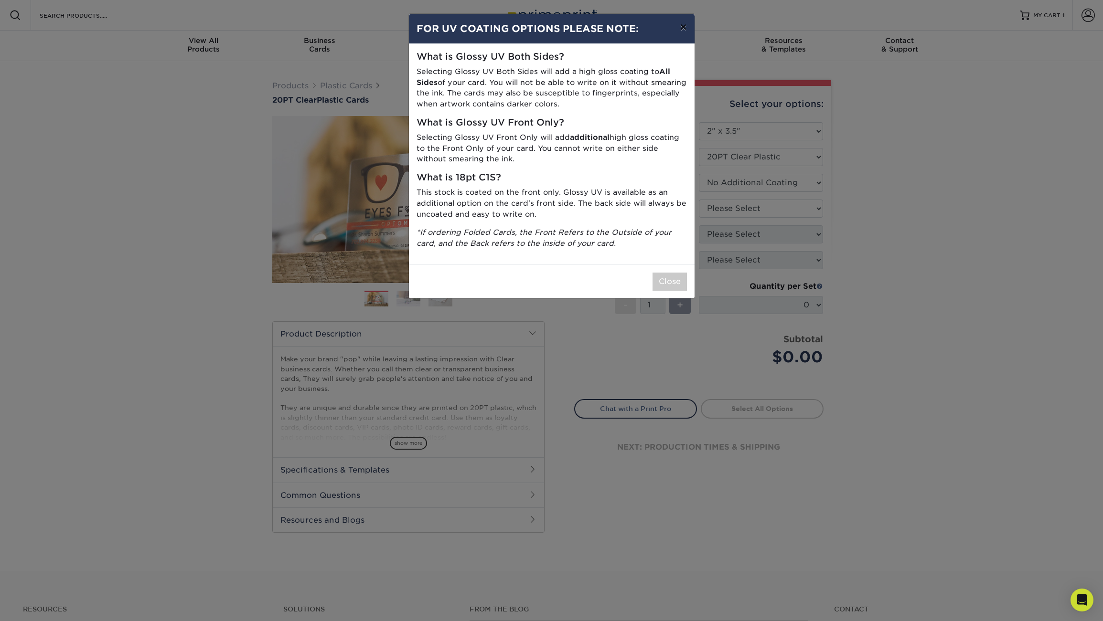
click at [685, 28] on button "×" at bounding box center [683, 27] width 22 height 27
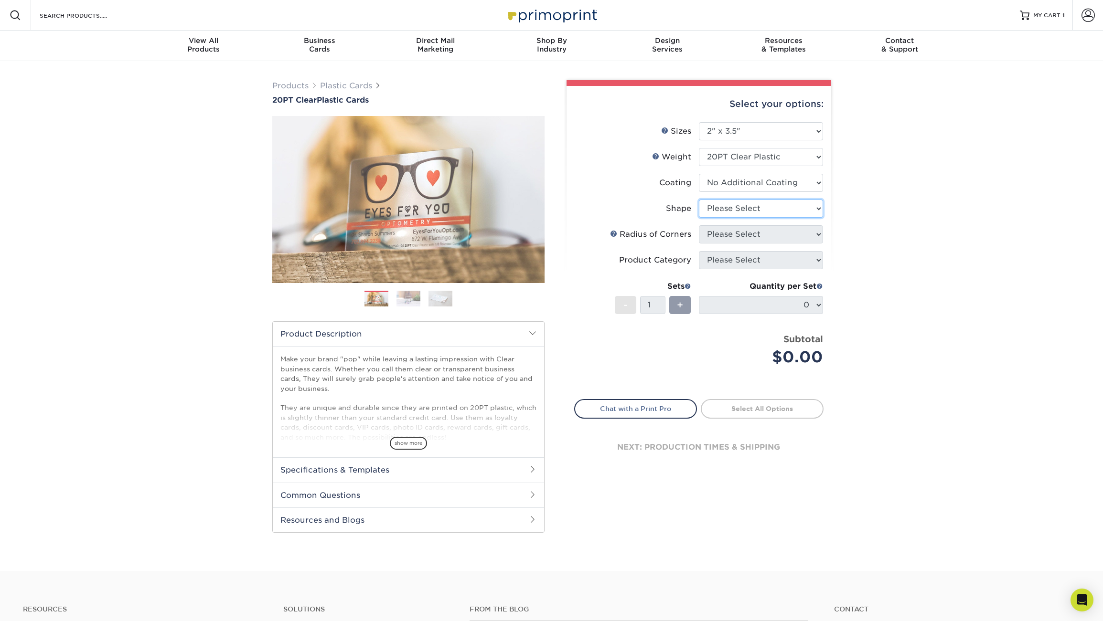
select select "standard"
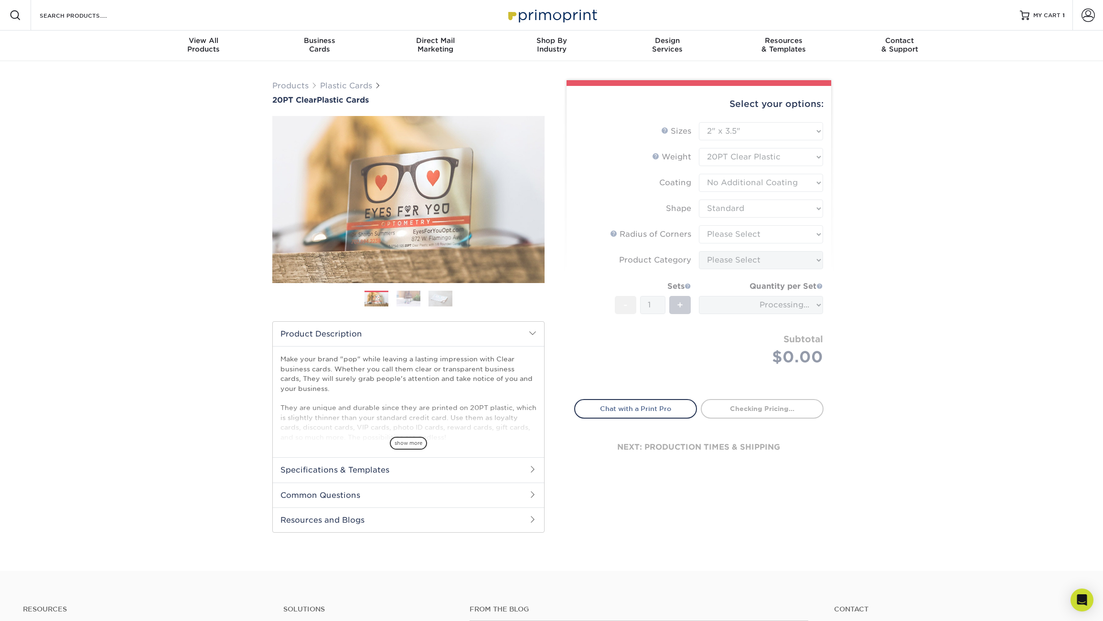
click at [760, 237] on form "Sizes Help Sizes Please Select 2" x 3.5" 2.12" x 3.375" 2.5" x 2.5" Sides Pleas…" at bounding box center [698, 255] width 249 height 266
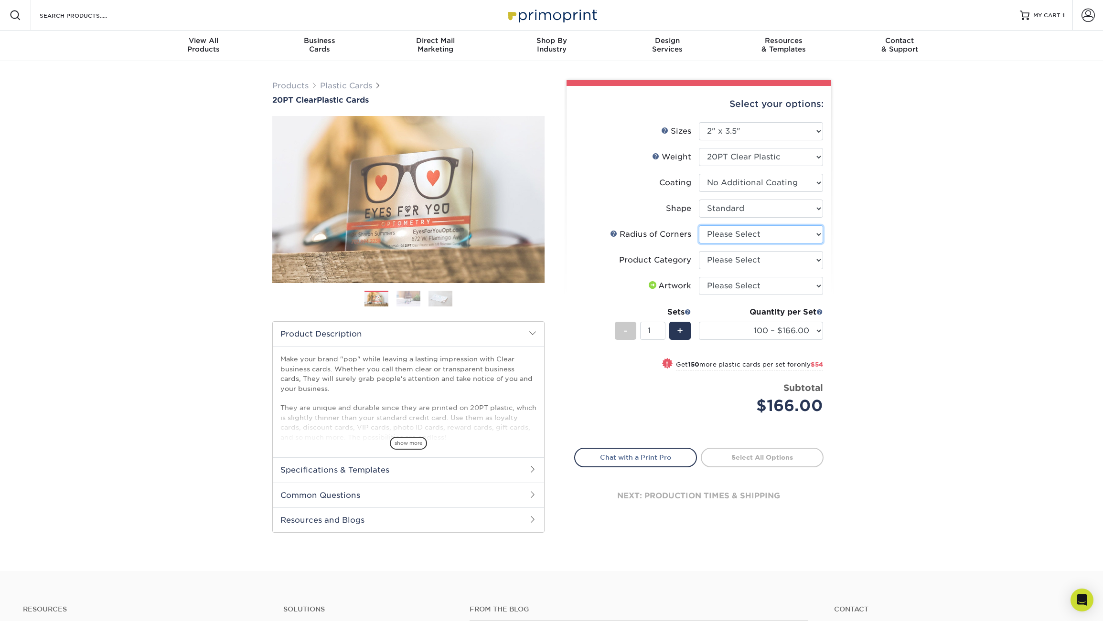
select select "479fbfe7-6a0c-4895-8c9a-81739b7486c9"
click option "Rounded 1/4"" at bounding box center [0, 0] width 0 height 0
select select "3b5148f1-0588-4f88-a218-97bcfdce65c1"
click option "Business Cards" at bounding box center [0, 0] width 0 height 0
select select "upload"
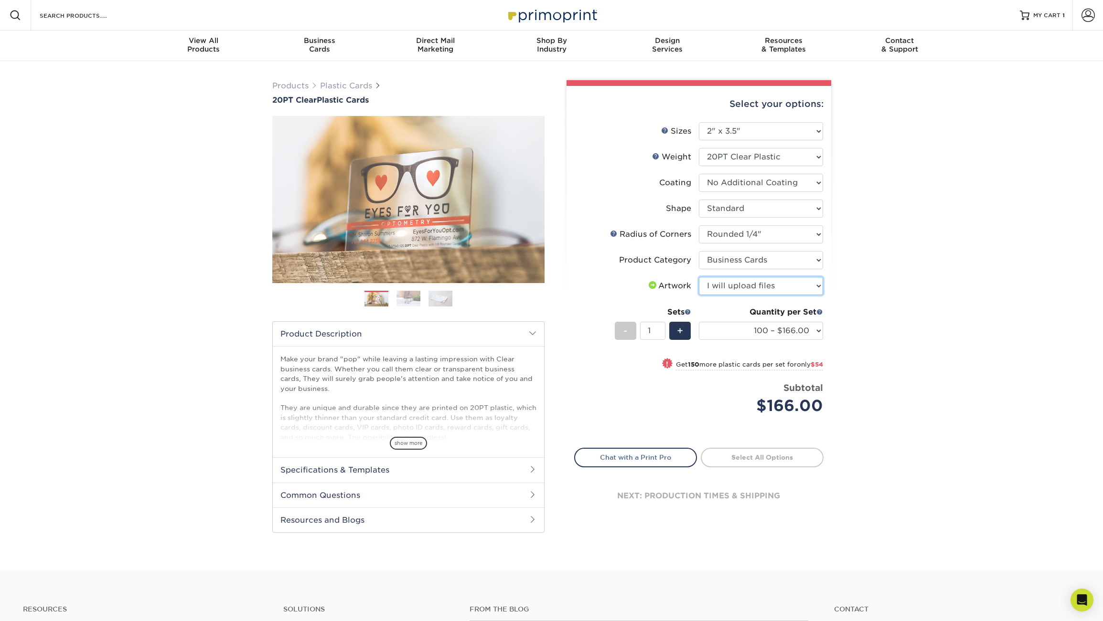
click option "I will upload files" at bounding box center [0, 0] width 0 height 0
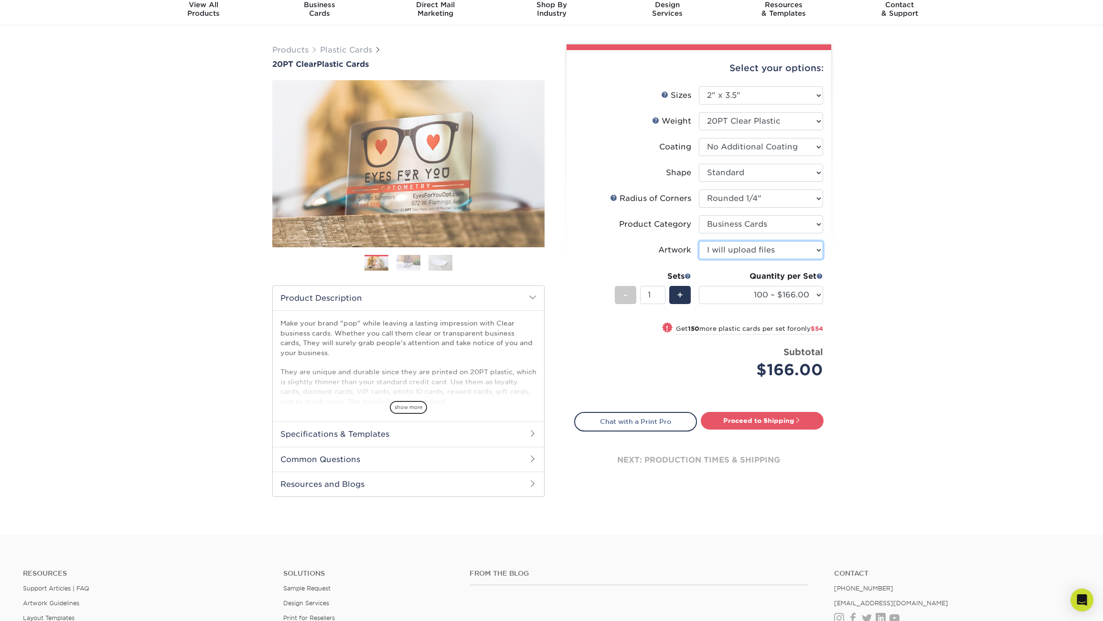
scroll to position [39, 0]
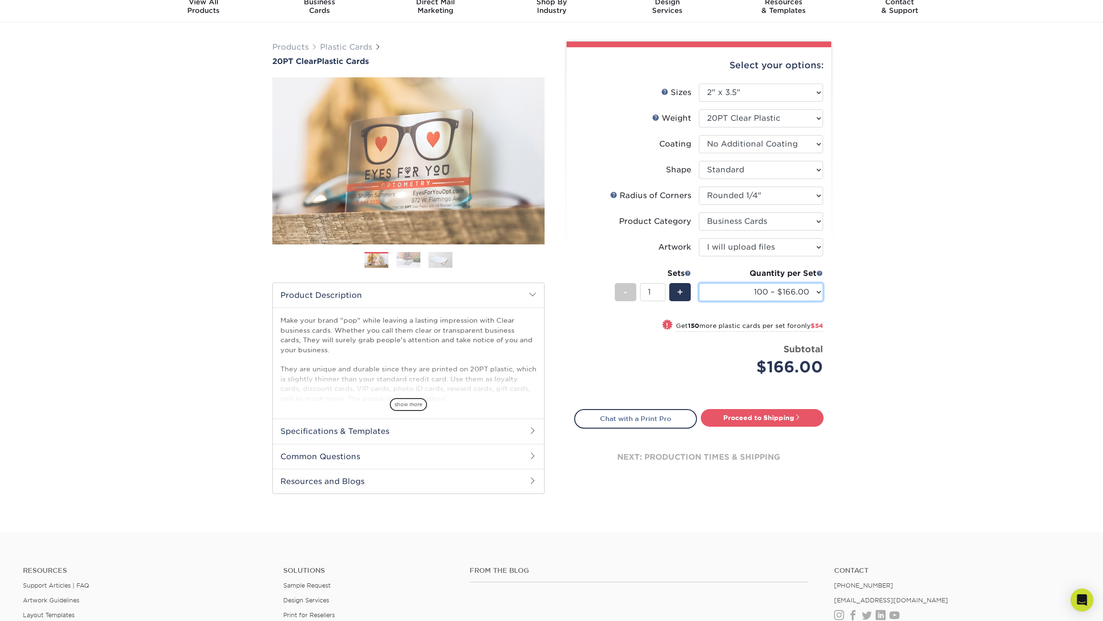
select select "250 – $220.00"
click option "250 – $220.00" at bounding box center [0, 0] width 0 height 0
click at [752, 419] on link "Proceed to Shipping" at bounding box center [762, 417] width 123 height 17
type input "Set 1"
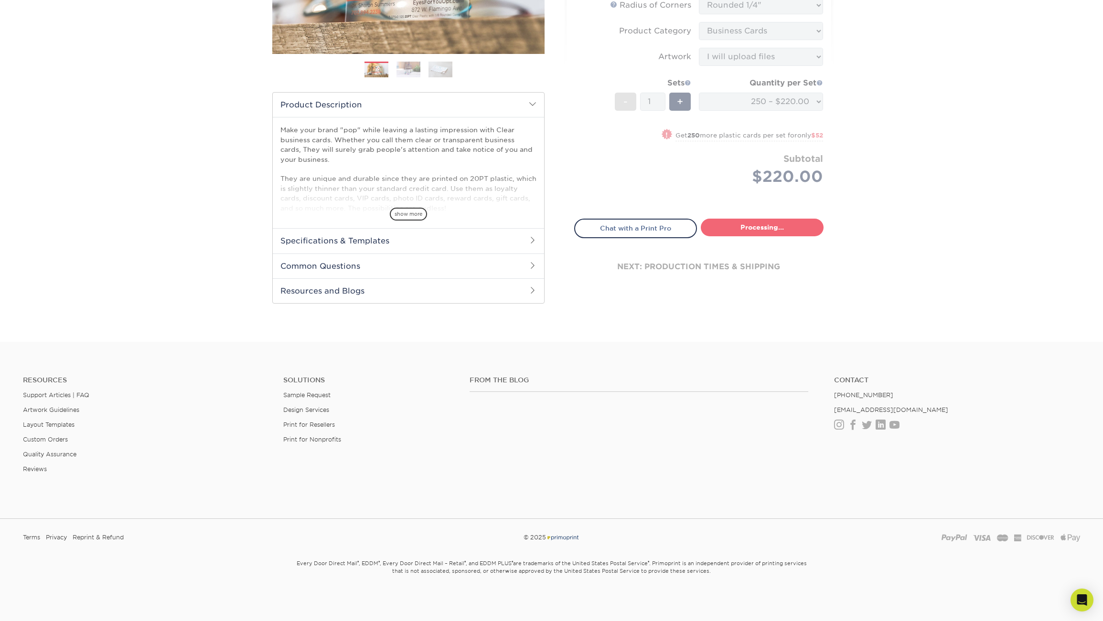
select select "7f6ae4a3-3b48-405d-9eb1-d7f125a83a35"
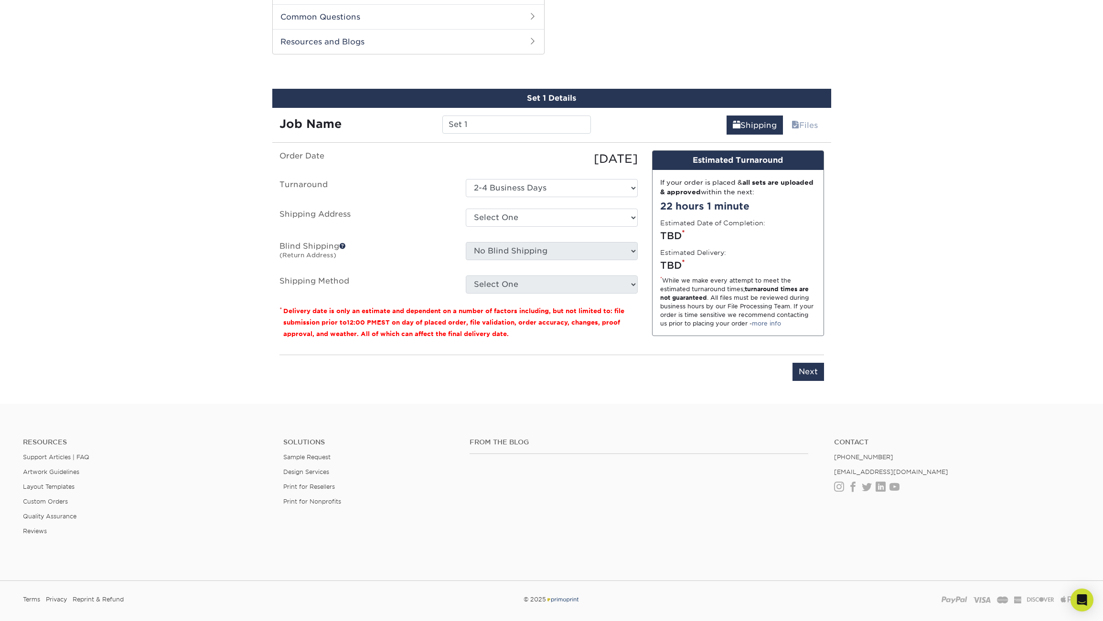
scroll to position [486, 0]
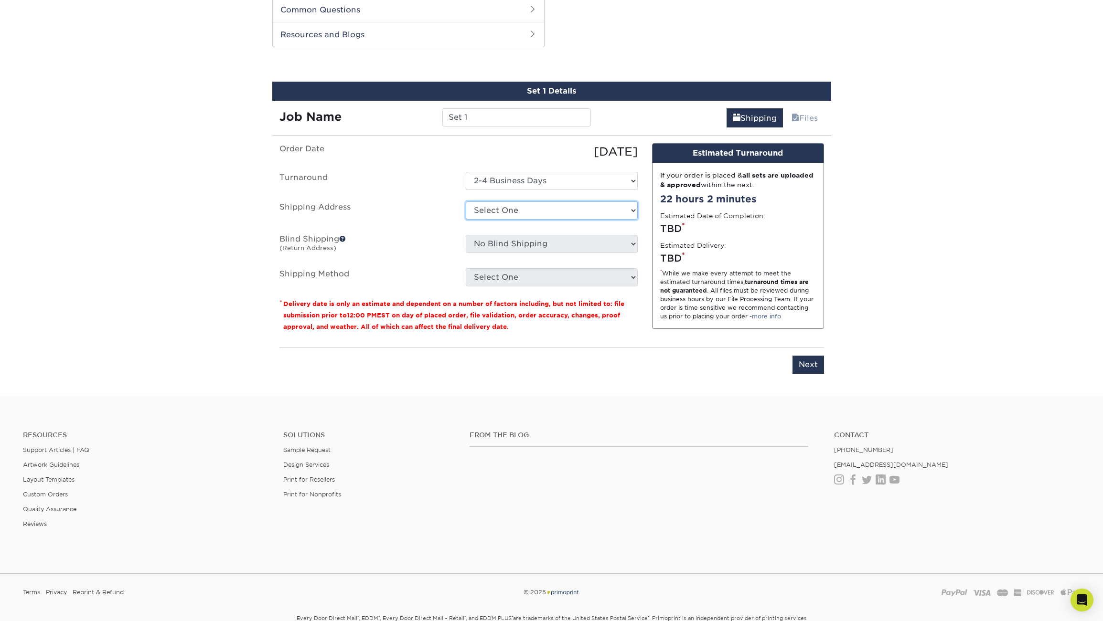
select select "286400"
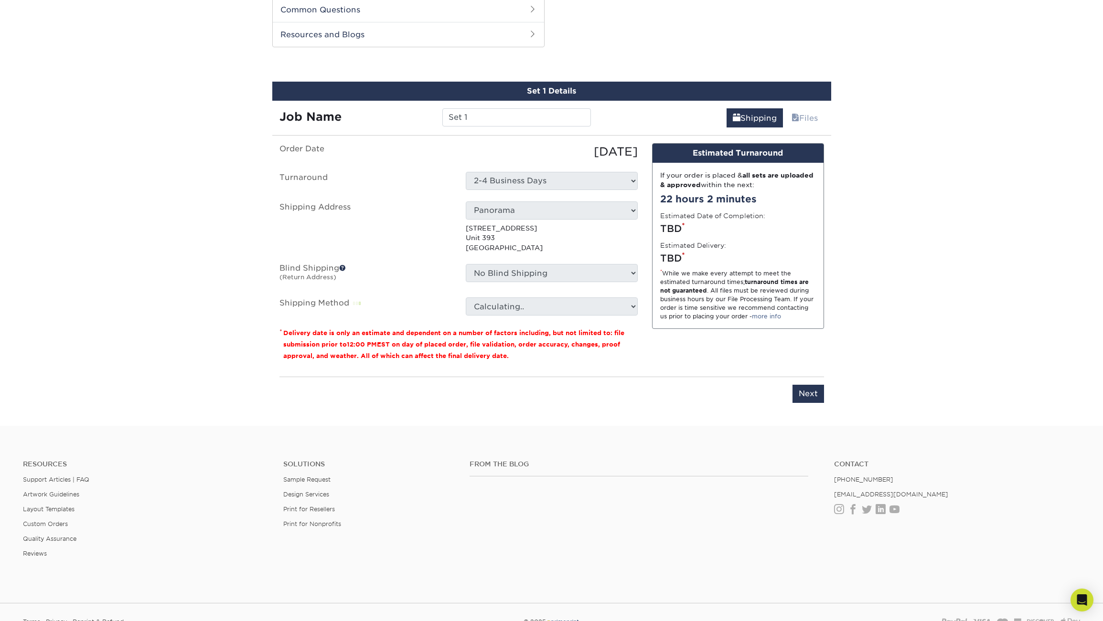
scroll to position [485, 0]
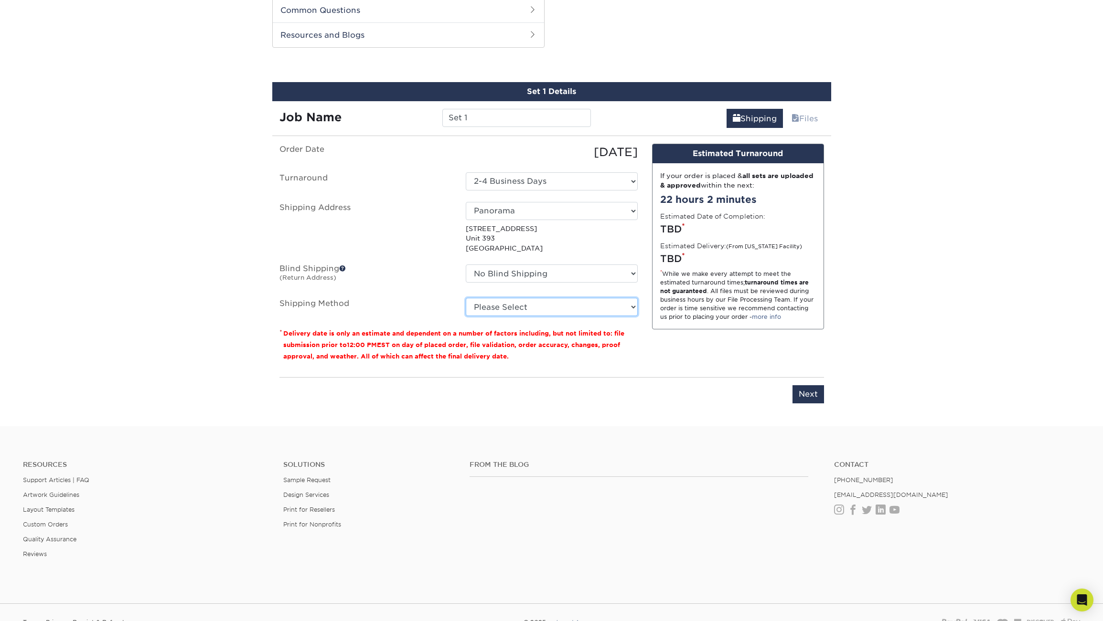
select select "01"
click option "Next Day Shipping by 12 noon (+$21.73)" at bounding box center [0, 0] width 0 height 0
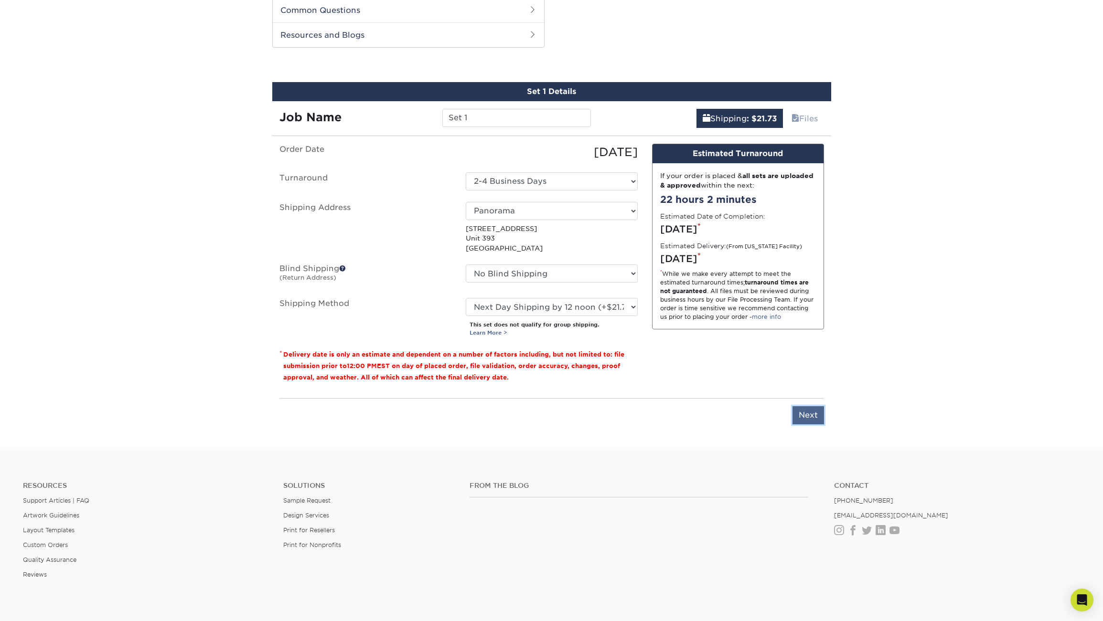
click at [811, 417] on input "Next" at bounding box center [808, 416] width 32 height 18
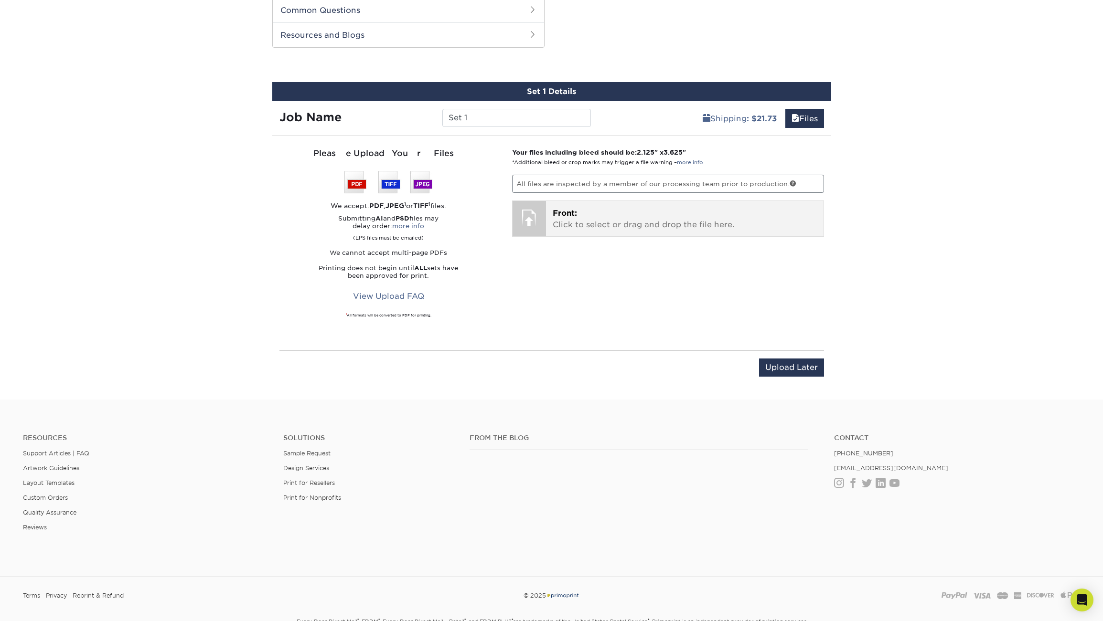
click at [545, 222] on div at bounding box center [529, 217] width 33 height 33
click at [628, 218] on p "Front: Click to select or drag and drop the file here." at bounding box center [685, 219] width 264 height 23
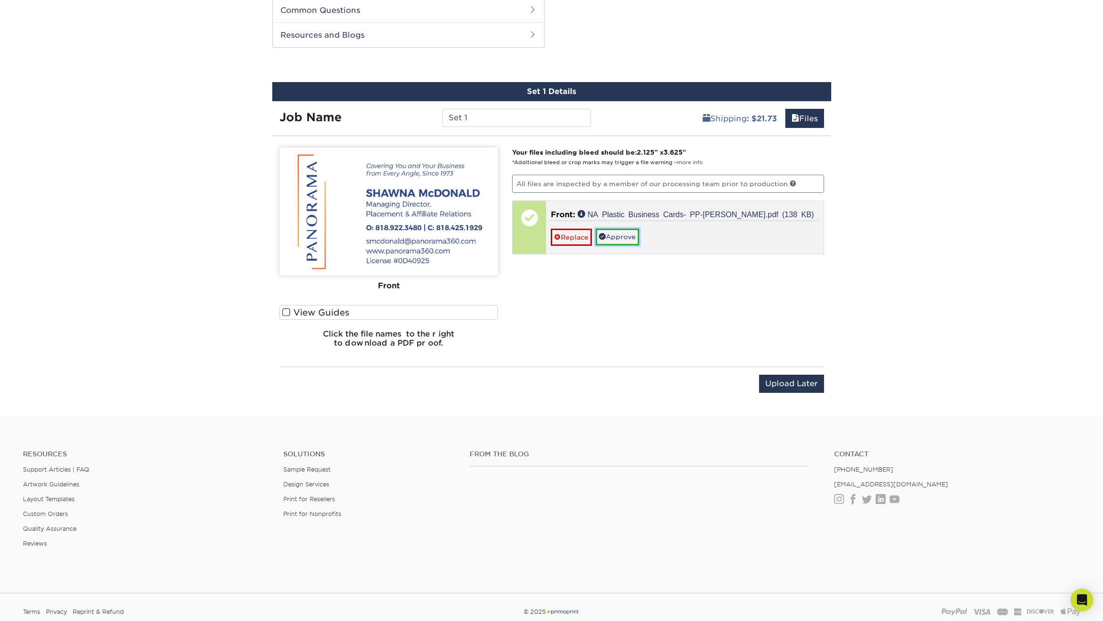
click at [619, 234] on link "Approve" at bounding box center [617, 237] width 43 height 16
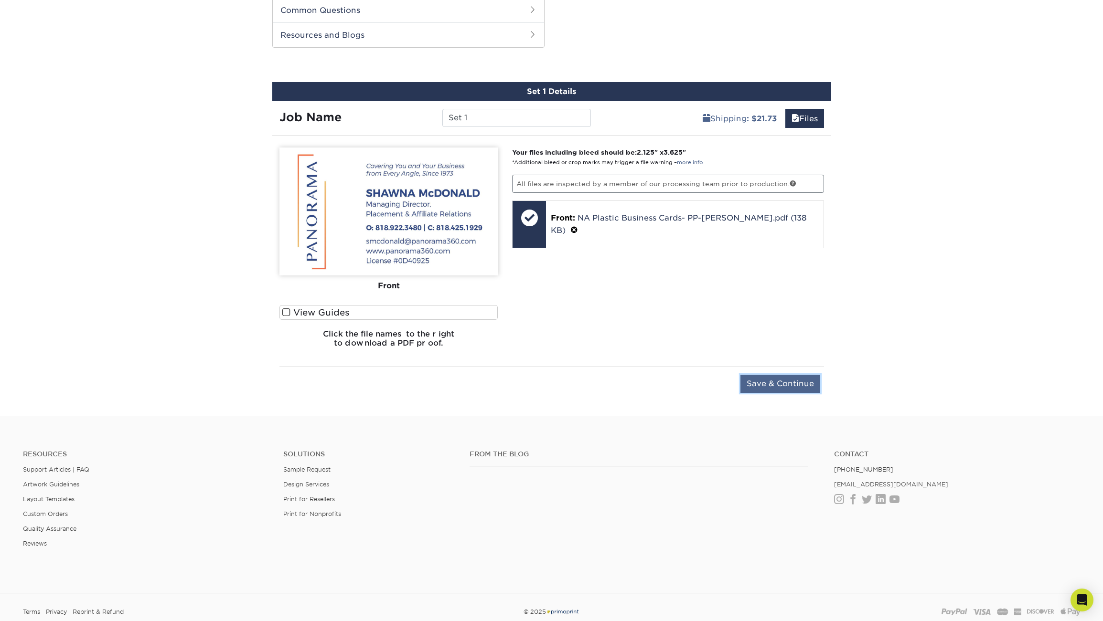
click at [782, 385] on input "Save & Continue" at bounding box center [780, 384] width 80 height 18
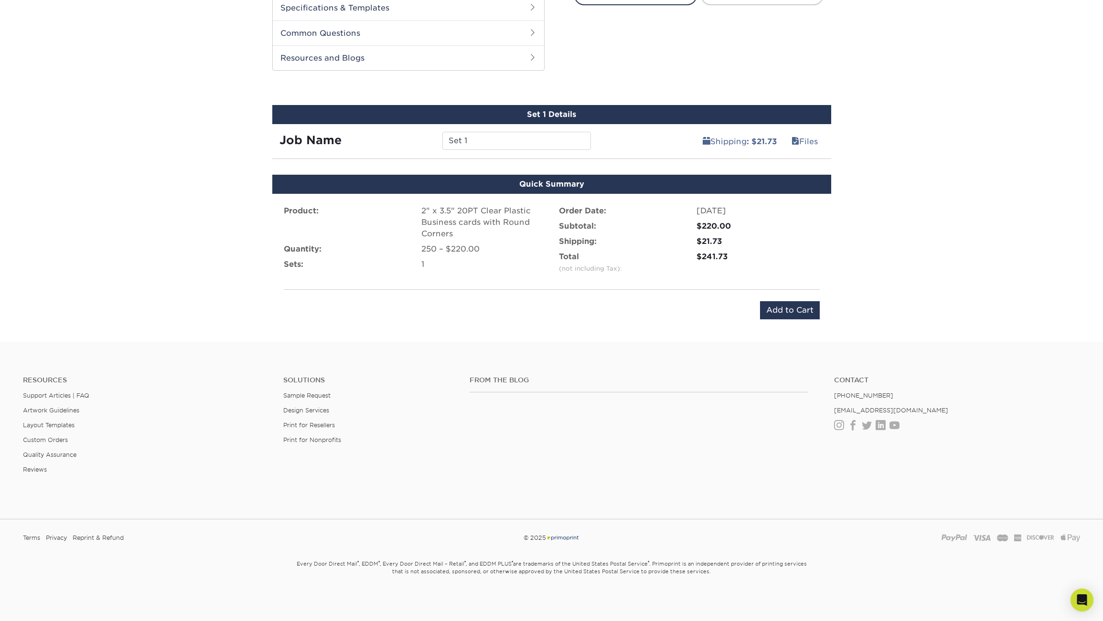
scroll to position [454, 0]
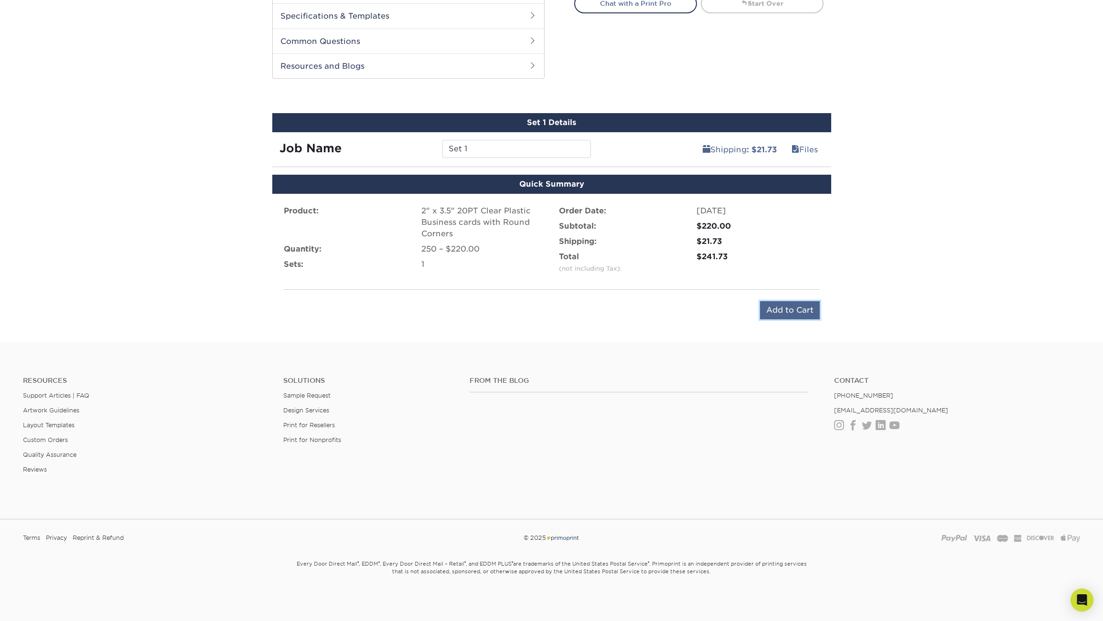
click at [792, 312] on input "Add to Cart" at bounding box center [790, 310] width 60 height 18
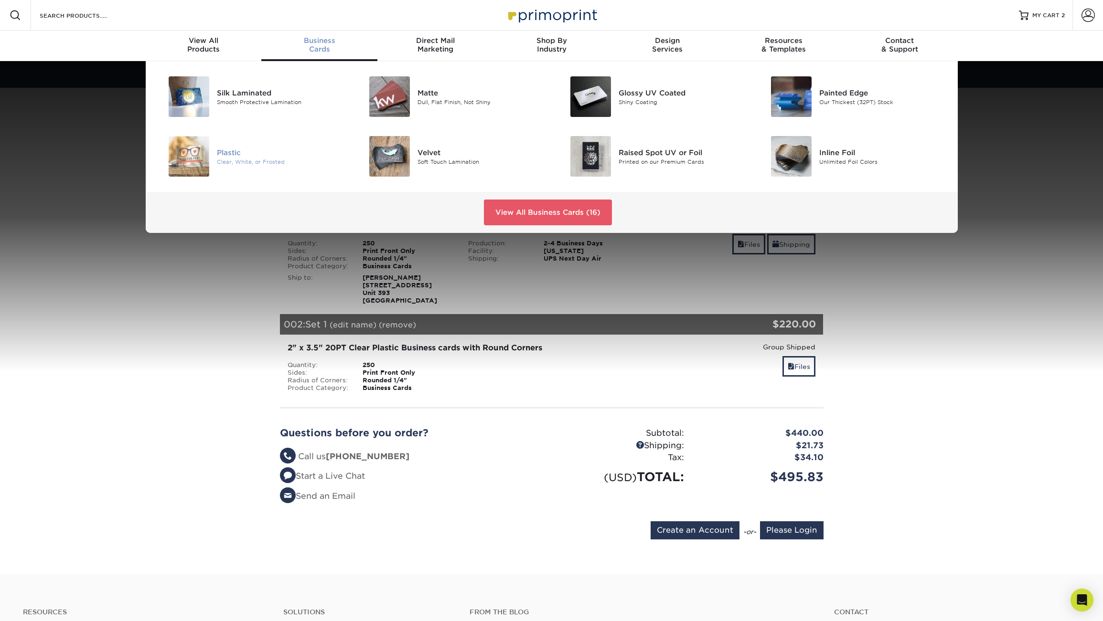
click at [204, 160] on img at bounding box center [189, 156] width 41 height 41
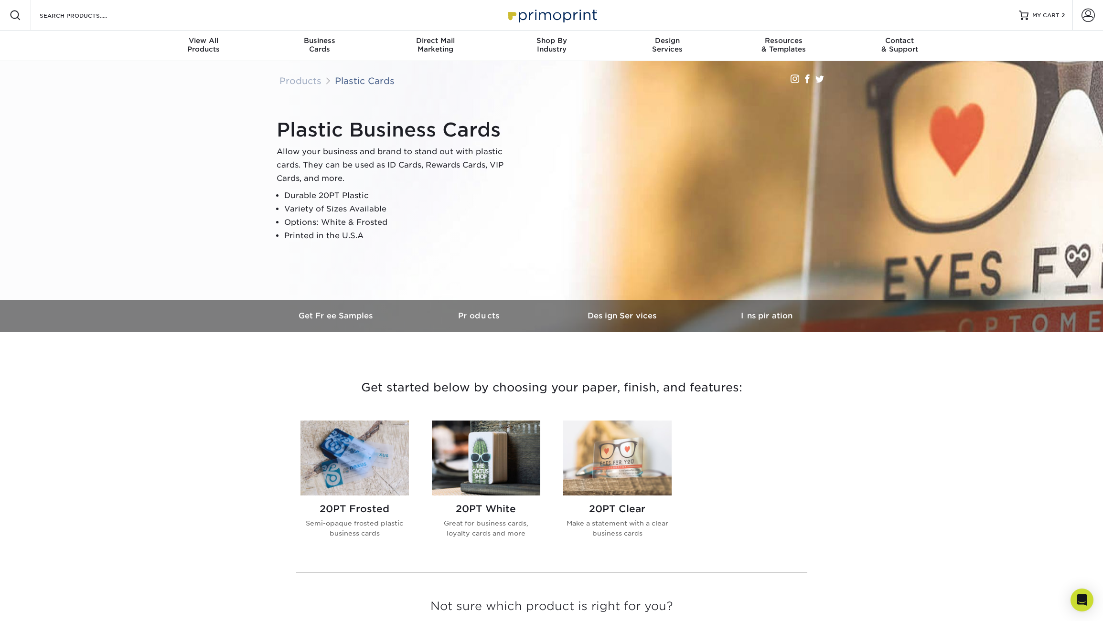
click at [614, 455] on img at bounding box center [617, 458] width 108 height 75
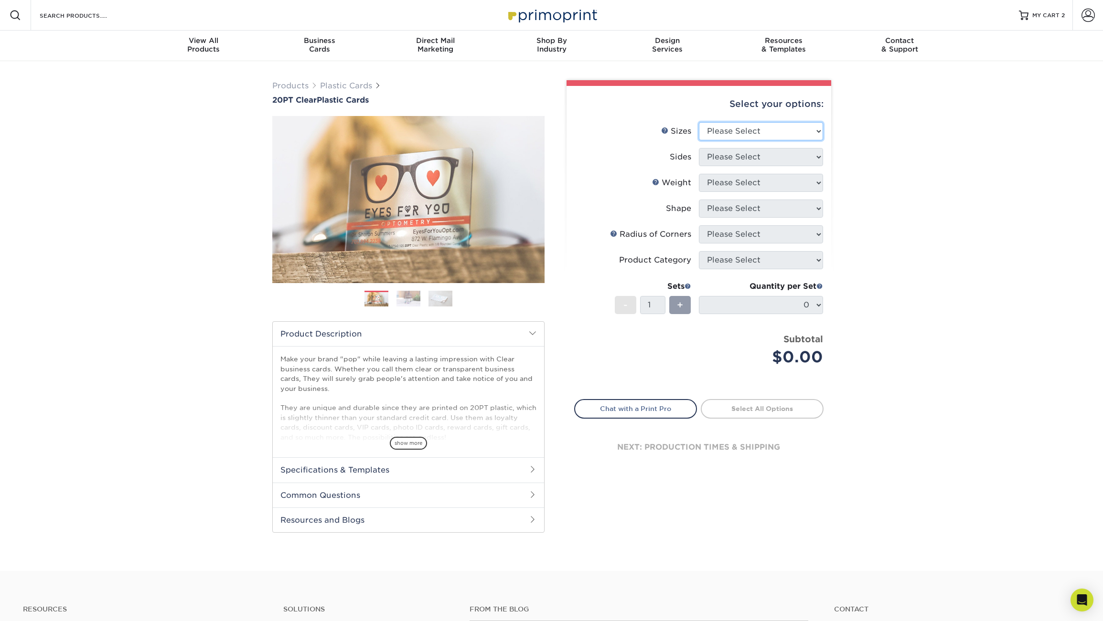
select select "2.00x3.50"
click option "2" x 3.5"" at bounding box center [0, 0] width 0 height 0
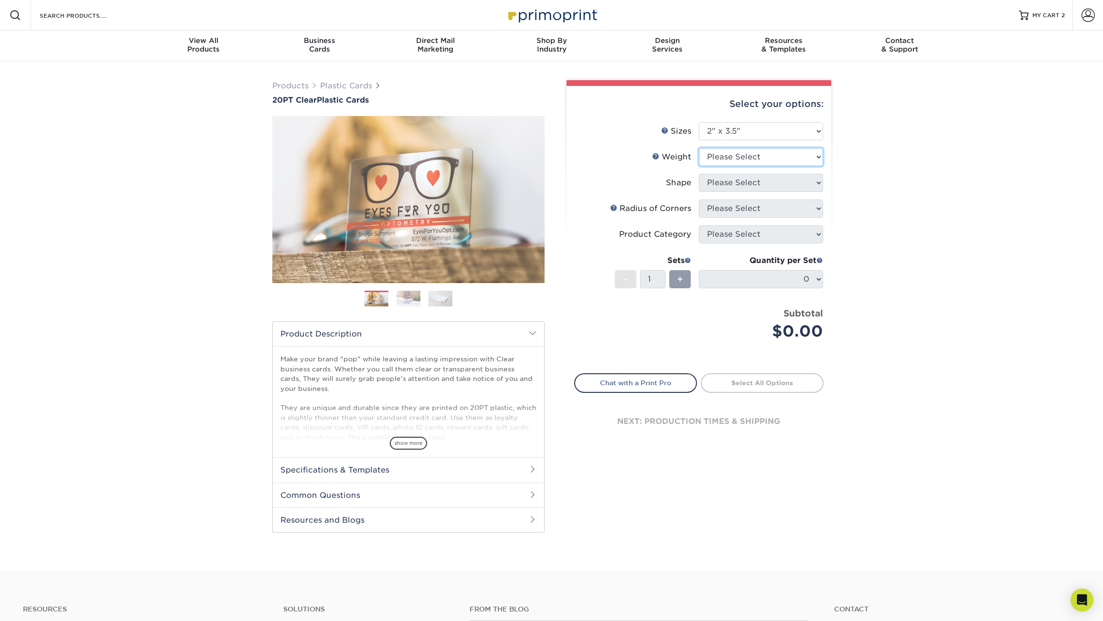
select select "20PT Clear Plastic"
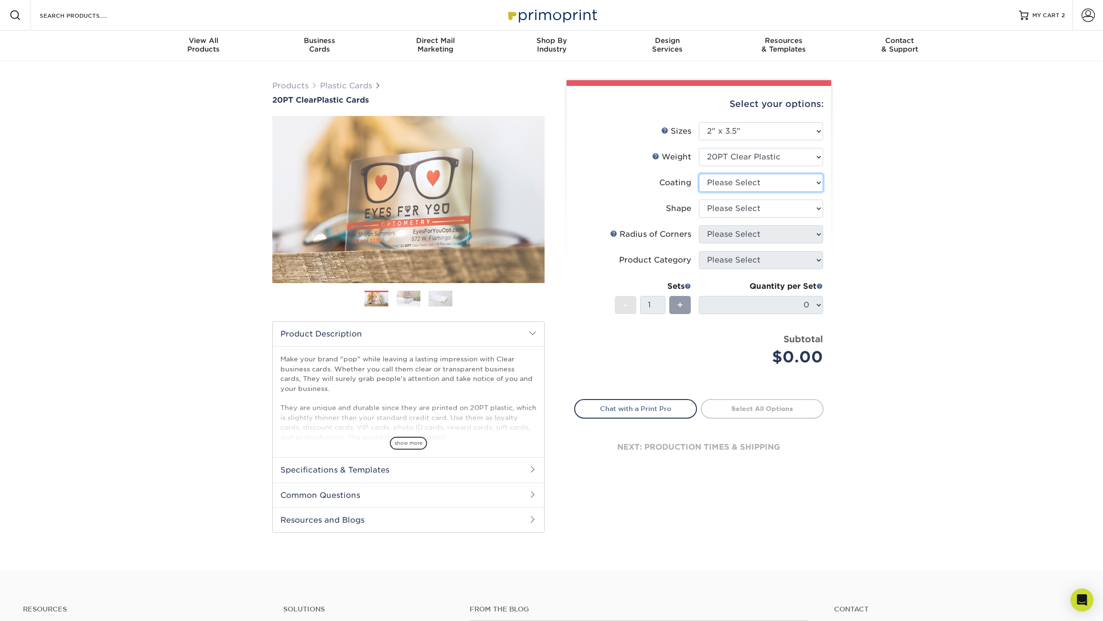
select select "3e7618de-abca-4bda-9f97-8b9129e913d8"
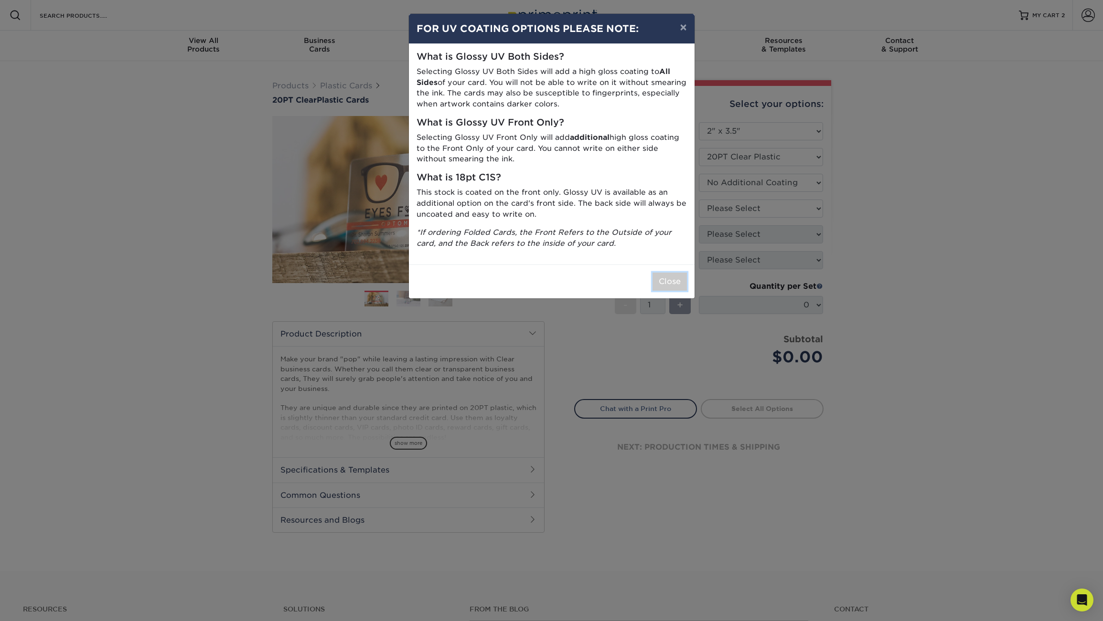
click at [670, 279] on button "Close" at bounding box center [670, 282] width 34 height 18
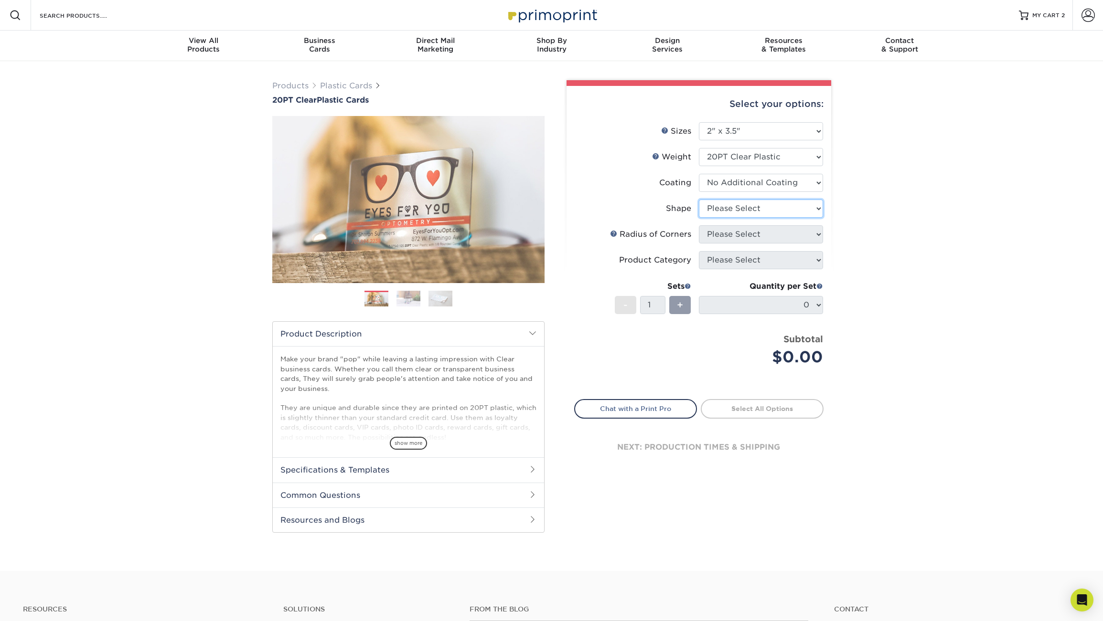
select select "standard"
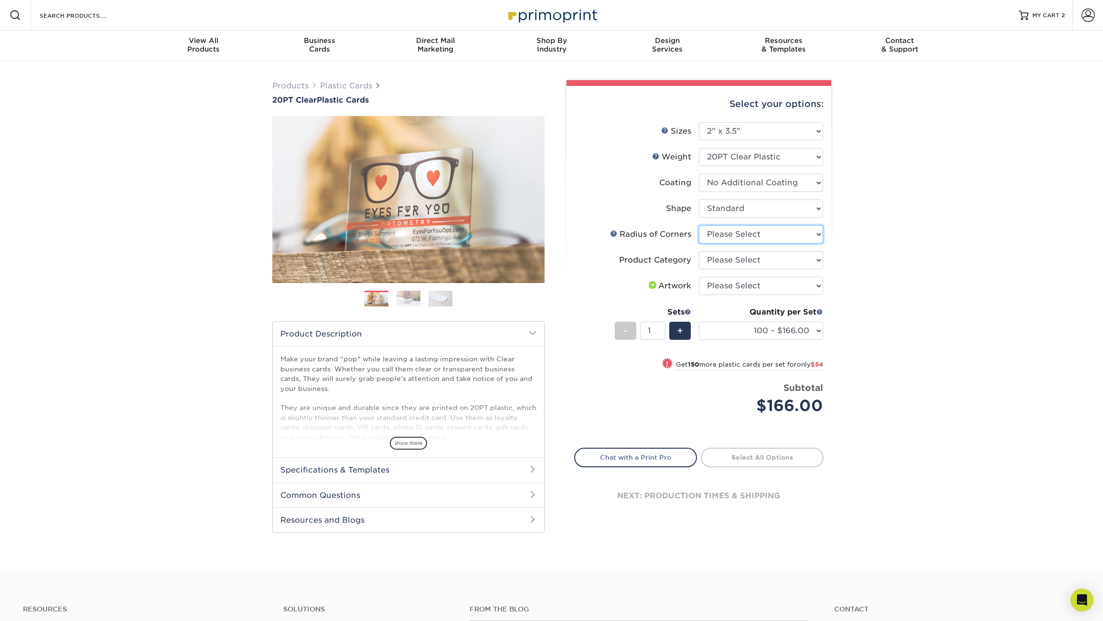
select select "479fbfe7-6a0c-4895-8c9a-81739b7486c9"
click option "Rounded 1/4"" at bounding box center [0, 0] width 0 height 0
select select "3b5148f1-0588-4f88-a218-97bcfdce65c1"
click option "Business Cards" at bounding box center [0, 0] width 0 height 0
select select "upload"
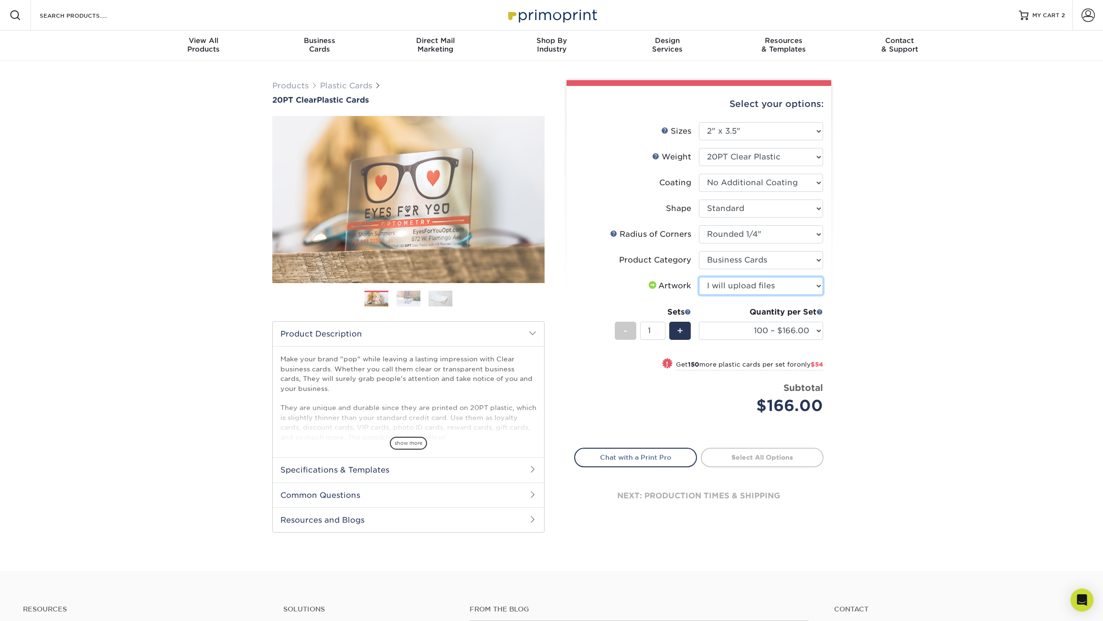
click option "I will upload files" at bounding box center [0, 0] width 0 height 0
select select "250 – $220.00"
click option "250 – $220.00" at bounding box center [0, 0] width 0 height 0
click at [780, 458] on link "Proceed to Shipping" at bounding box center [762, 456] width 123 height 17
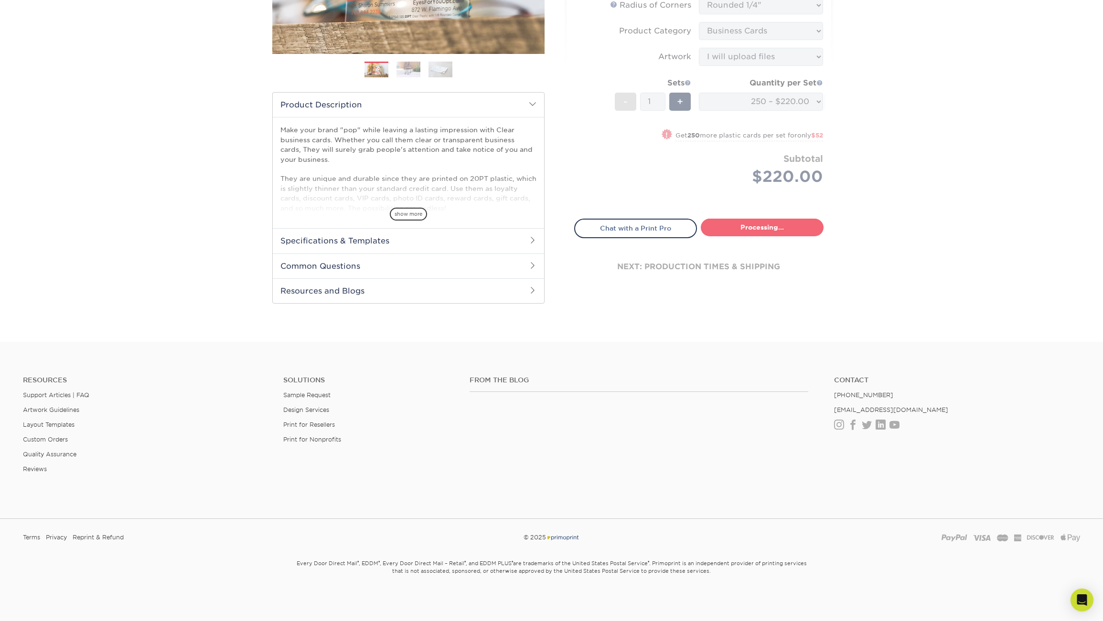
select select "7f6ae4a3-3b48-405d-9eb1-d7f125a83a35"
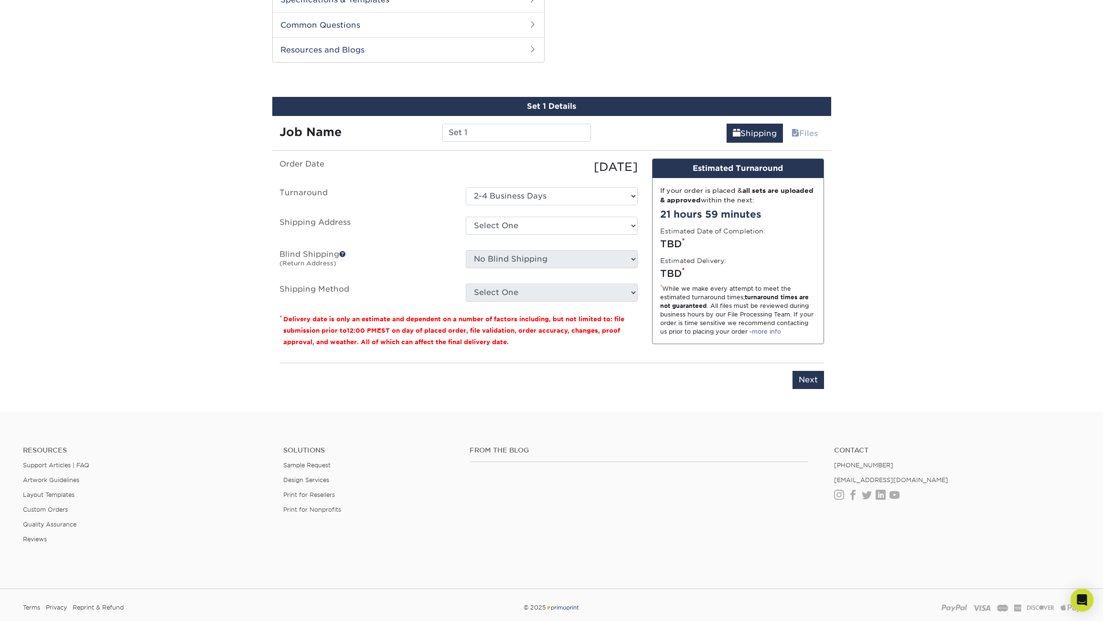
scroll to position [486, 0]
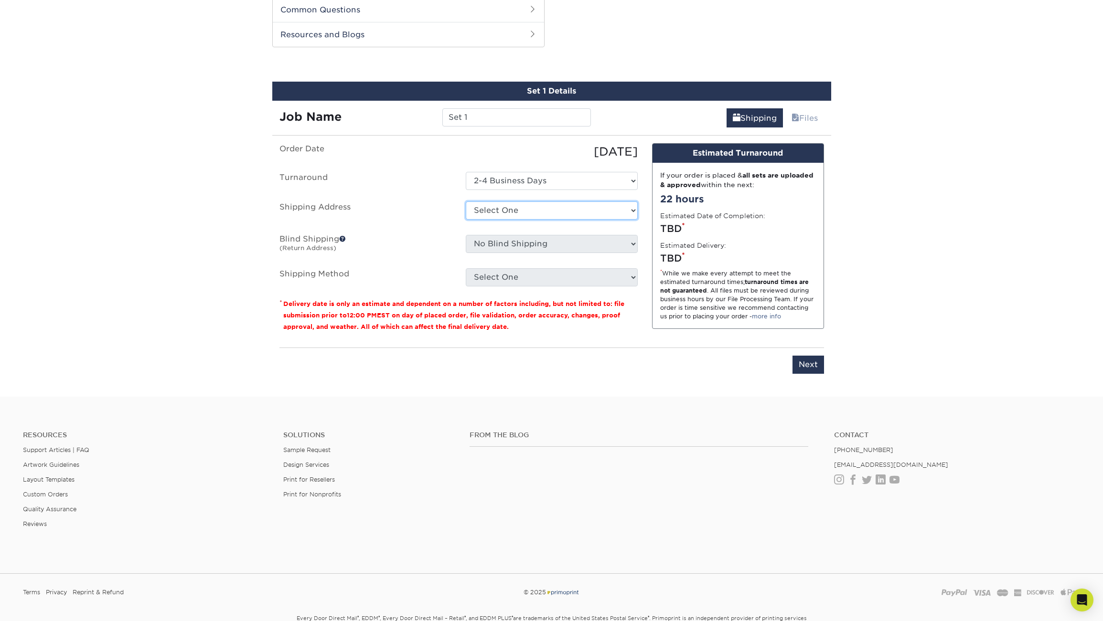
select select "newaddress"
click option "+ Add New Address" at bounding box center [0, 0] width 0 height 0
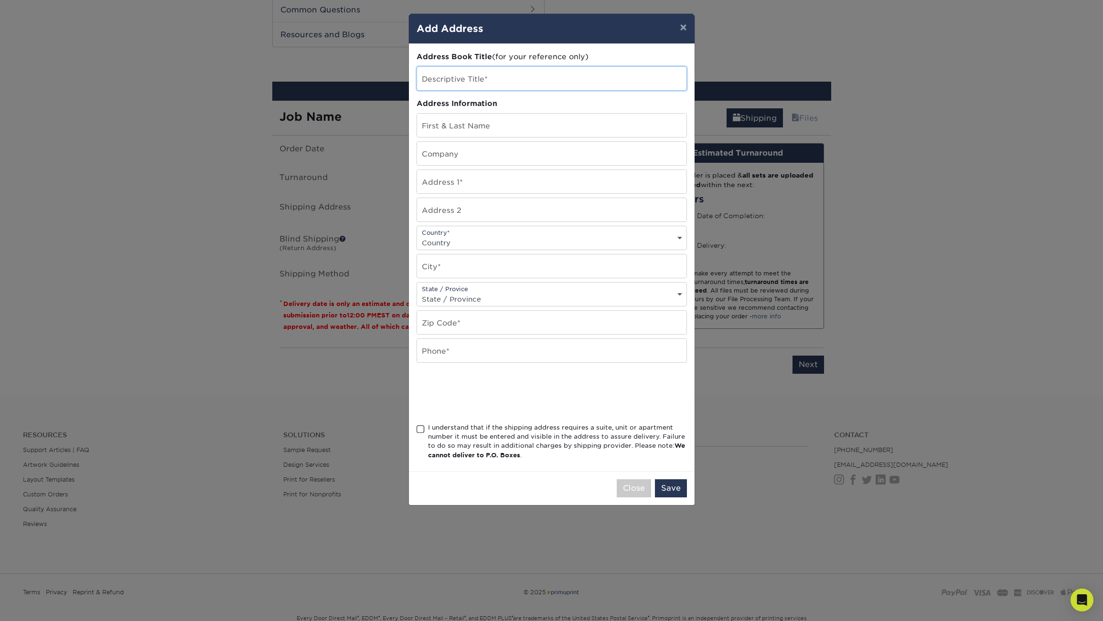
click at [464, 77] on input "text" at bounding box center [551, 78] width 269 height 23
type input "Panorama Insurance Associates"
click at [482, 124] on input "text" at bounding box center [551, 125] width 269 height 23
type input "[PERSON_NAME]"
click at [501, 160] on input "text" at bounding box center [551, 153] width 269 height 23
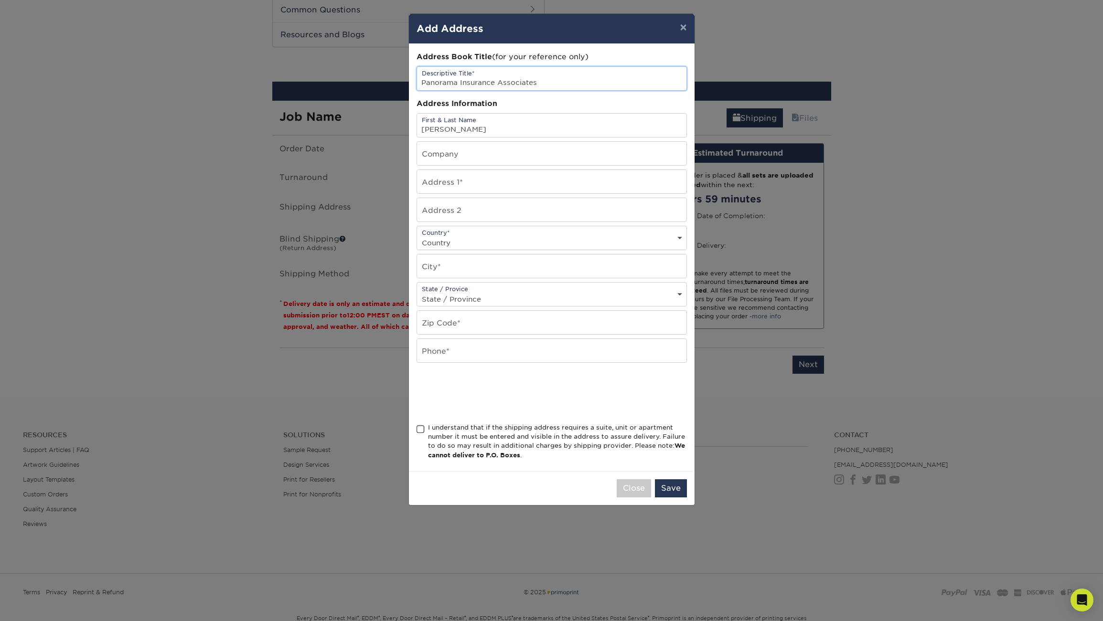
drag, startPoint x: 555, startPoint y: 83, endPoint x: 434, endPoint y: 79, distance: 120.4
click at [432, 78] on input "Panorama Insurance Associates" at bounding box center [551, 78] width 269 height 23
click at [470, 154] on input "text" at bounding box center [551, 153] width 269 height 23
paste input "Panorama Insurance Associates"
type input "Panorama Insurance Associates"
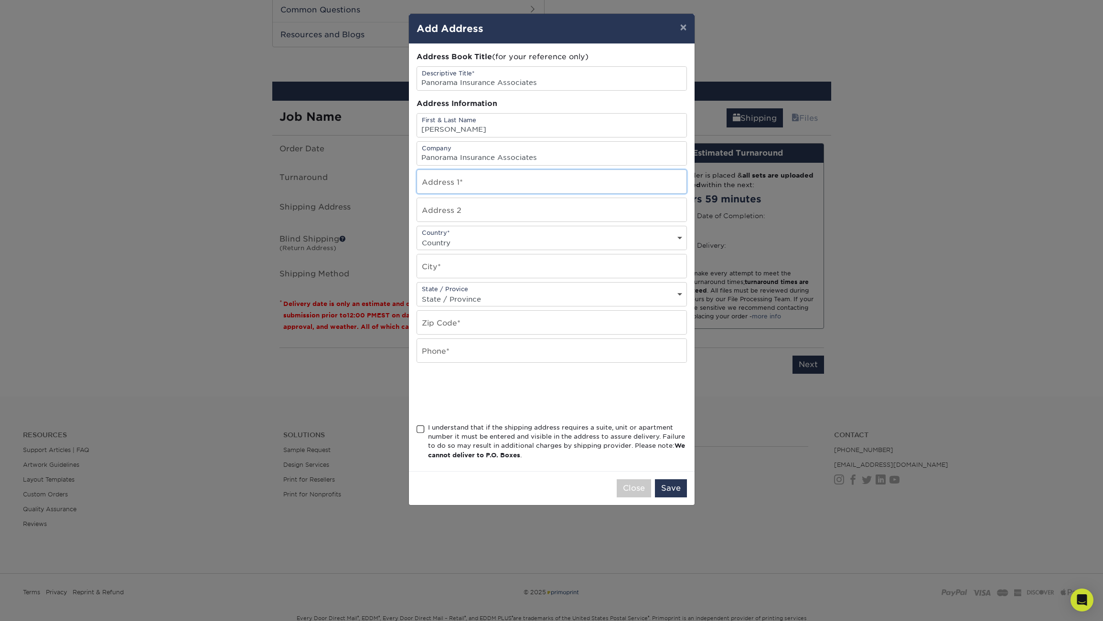
type input "[STREET_ADDRESS][PERSON_NAME]"
type input "Suite 300"
select select "US"
type input "Roseville"
select select "CA"
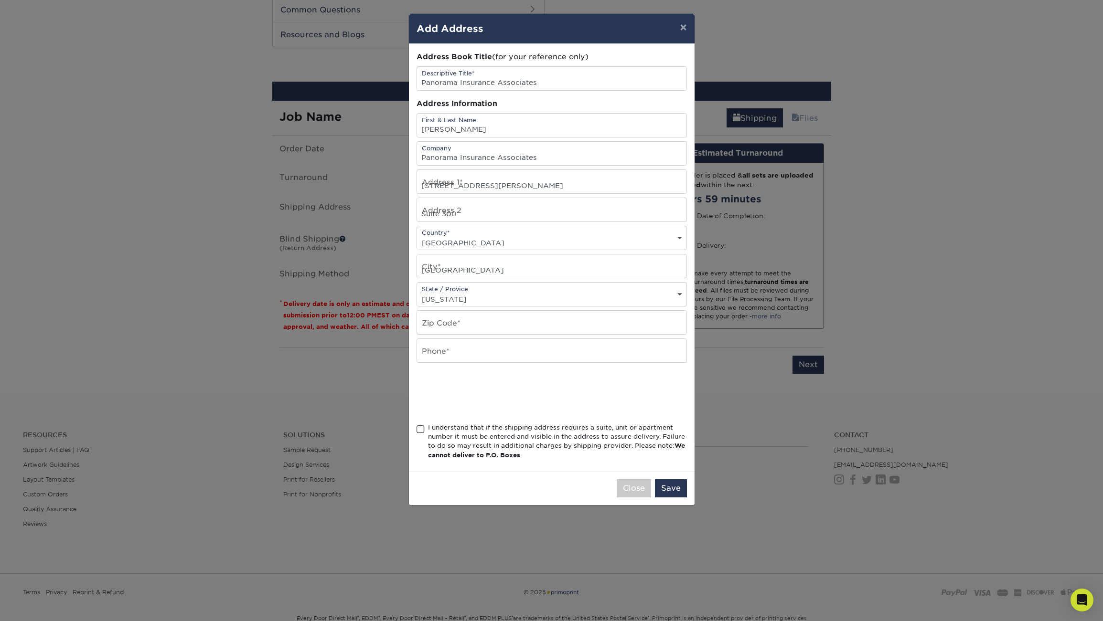
type input "95661"
type input "5306805119"
click at [421, 434] on span at bounding box center [421, 429] width 8 height 9
click at [0, 0] on input "I understand that if the shipping address requires a suite, unit or apartment n…" at bounding box center [0, 0] width 0 height 0
click at [678, 497] on button "Save" at bounding box center [671, 489] width 32 height 18
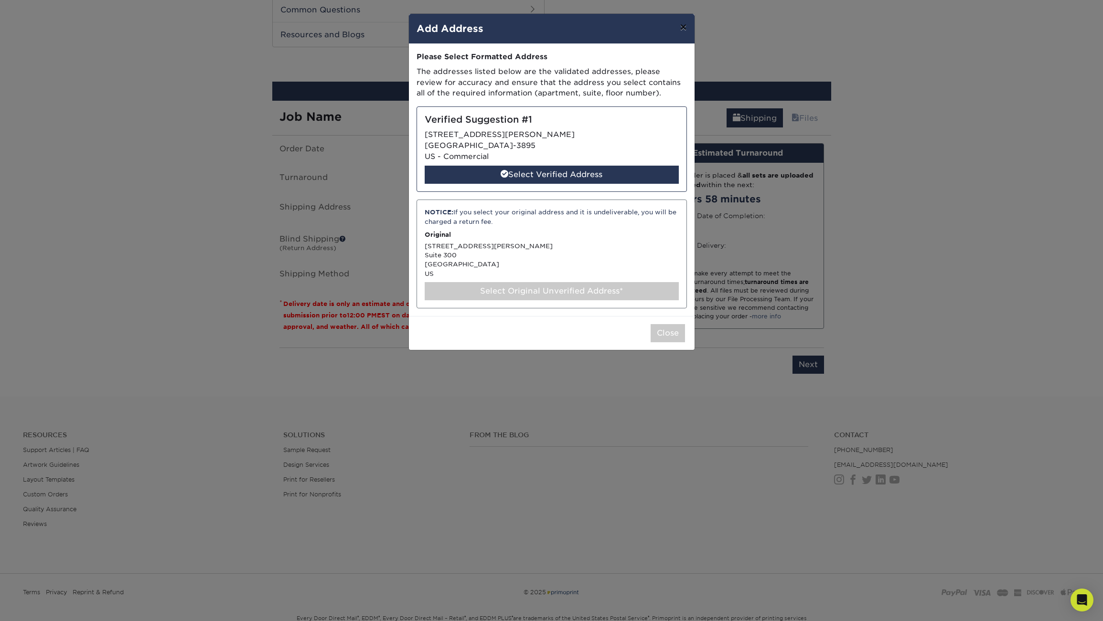
click at [685, 29] on button "×" at bounding box center [683, 27] width 22 height 27
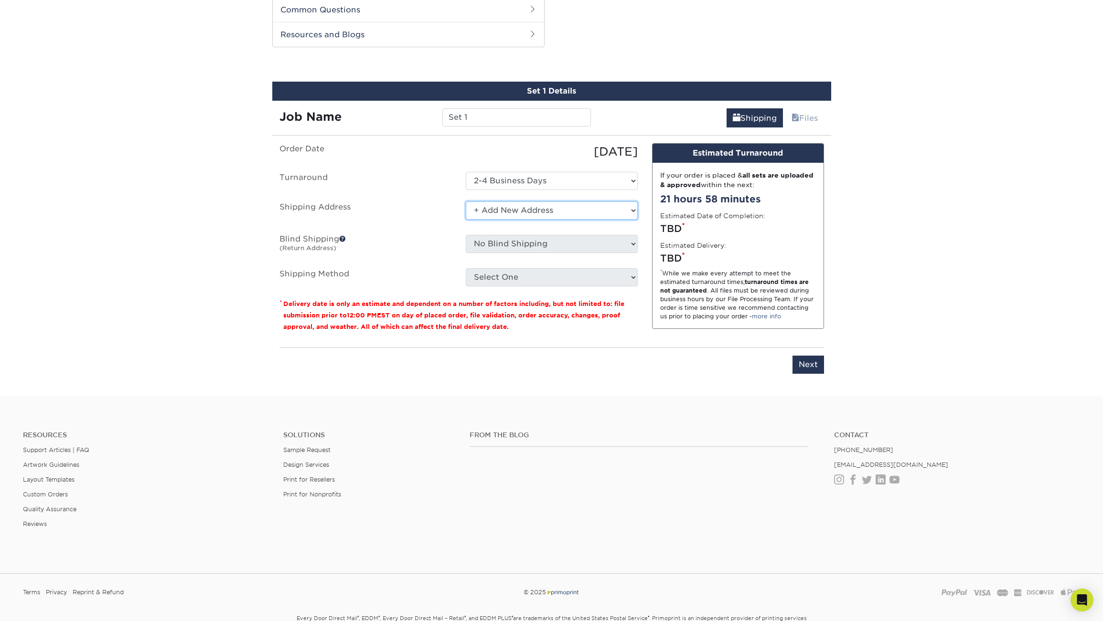
click option "+ Add New Address" at bounding box center [0, 0] width 0 height 0
drag, startPoint x: 438, startPoint y: 220, endPoint x: 444, endPoint y: 220, distance: 6.2
click at [439, 220] on label "Shipping Address" at bounding box center [365, 213] width 186 height 22
click option "+ Add New Address" at bounding box center [0, 0] width 0 height 0
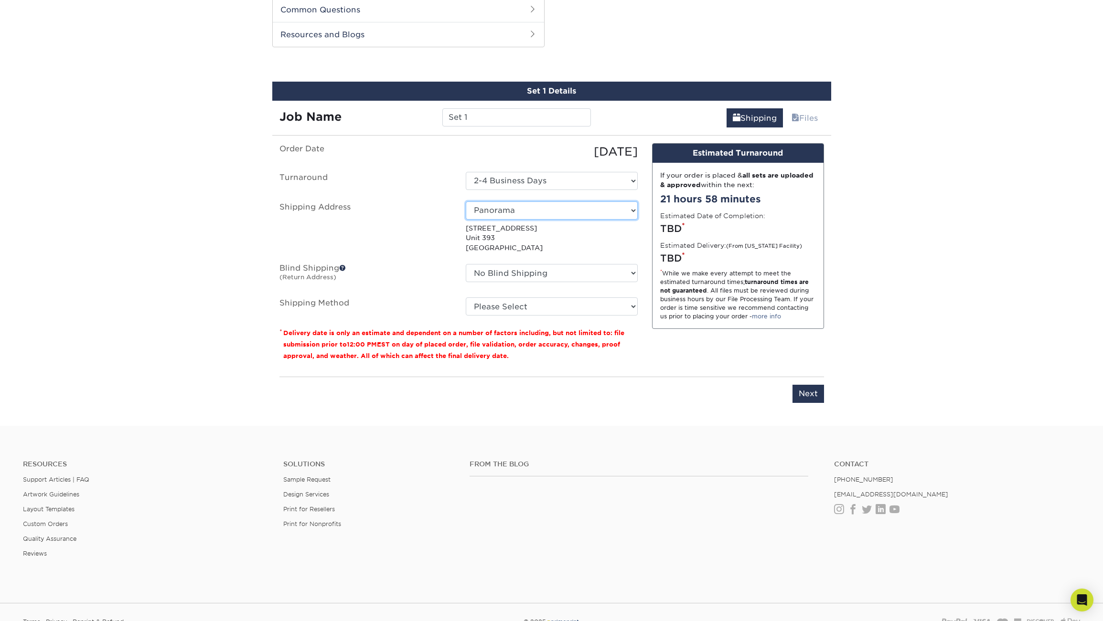
select select "newaddress"
click option "+ Add New Address" at bounding box center [0, 0] width 0 height 0
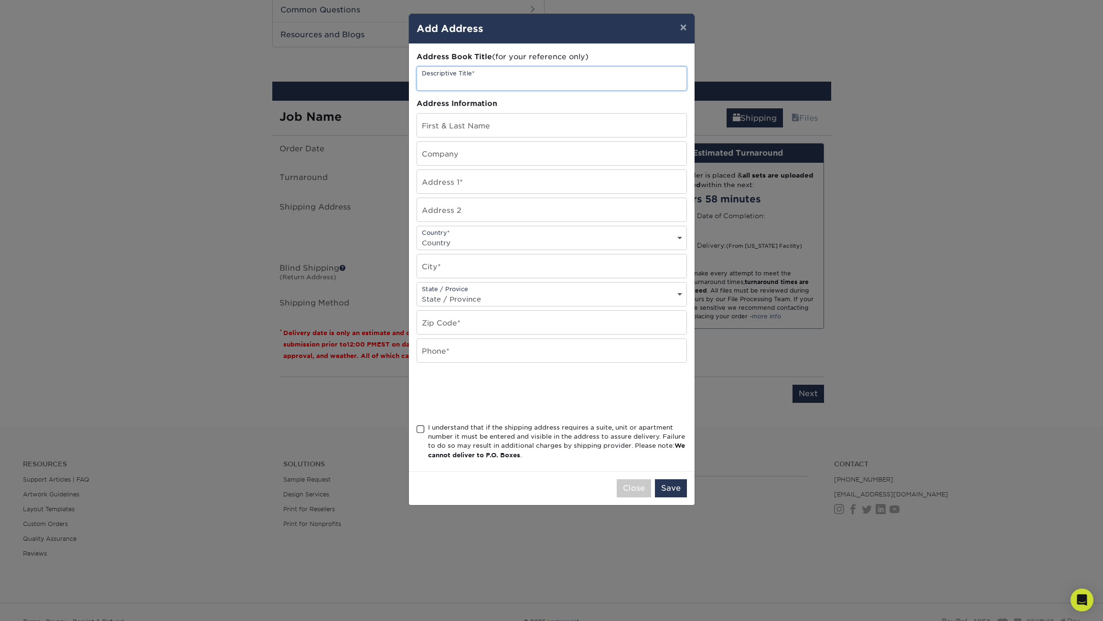
click at [476, 82] on input "text" at bounding box center [551, 78] width 269 height 23
type input "Panorama Insurance"
click at [457, 128] on input "text" at bounding box center [551, 125] width 269 height 23
type input "[PERSON_NAME]"
click at [458, 157] on input "text" at bounding box center [551, 153] width 269 height 23
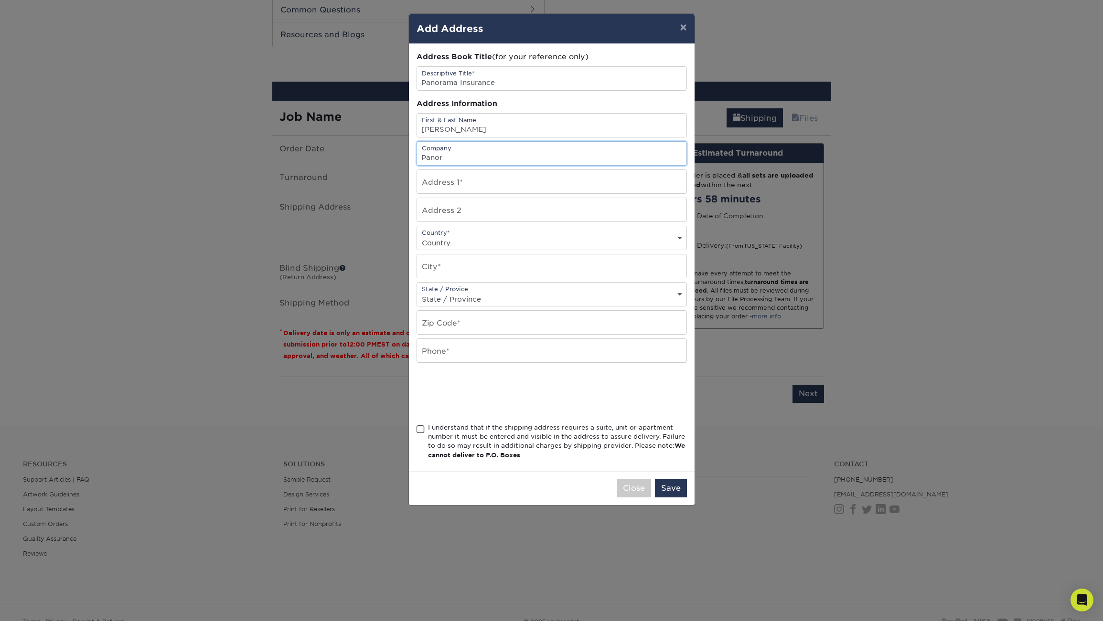
type input "Panorama Insurance Associates"
type input "[STREET_ADDRESS][PERSON_NAME]"
type input "Suite 300"
select select "US"
type input "Roseville"
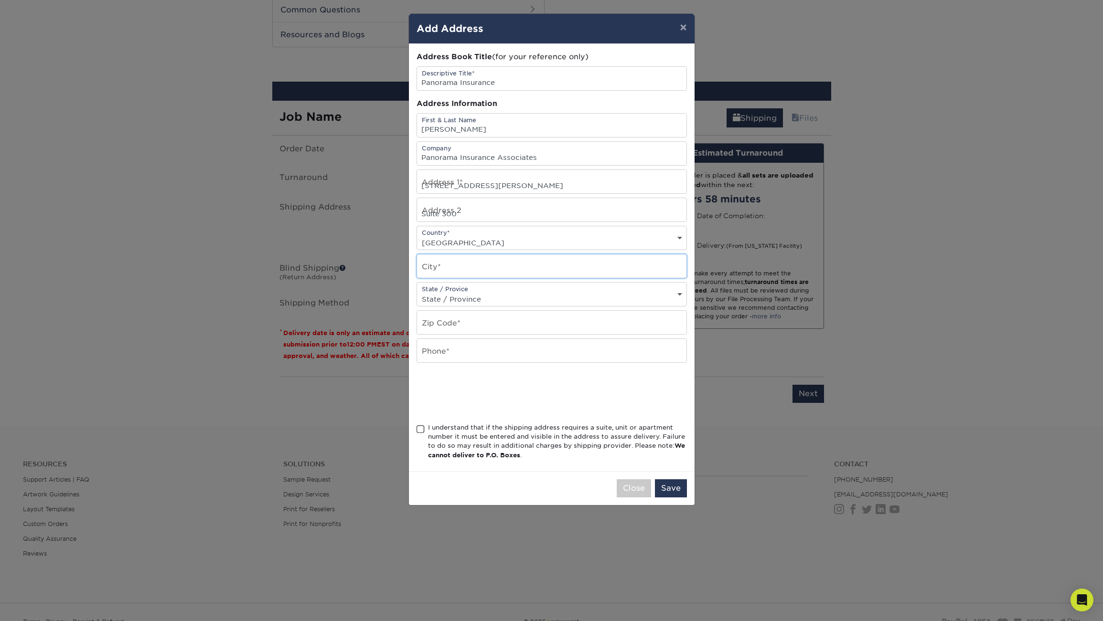
select select "CA"
type input "95661"
type input "5306805119"
click at [496, 214] on input "Suite 300" at bounding box center [551, 209] width 269 height 23
click at [501, 216] on input "Suite 300" at bounding box center [551, 209] width 269 height 23
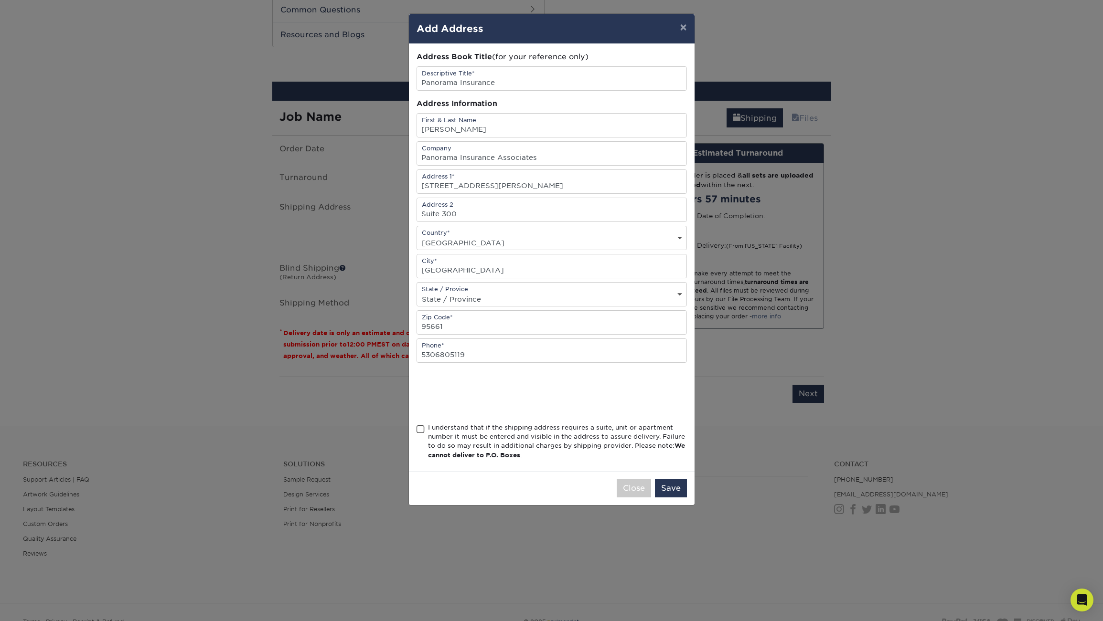
click at [422, 434] on span at bounding box center [421, 429] width 8 height 9
click at [0, 0] on input "I understand that if the shipping address requires a suite, unit or apartment n…" at bounding box center [0, 0] width 0 height 0
click at [672, 494] on button "Save" at bounding box center [671, 489] width 32 height 18
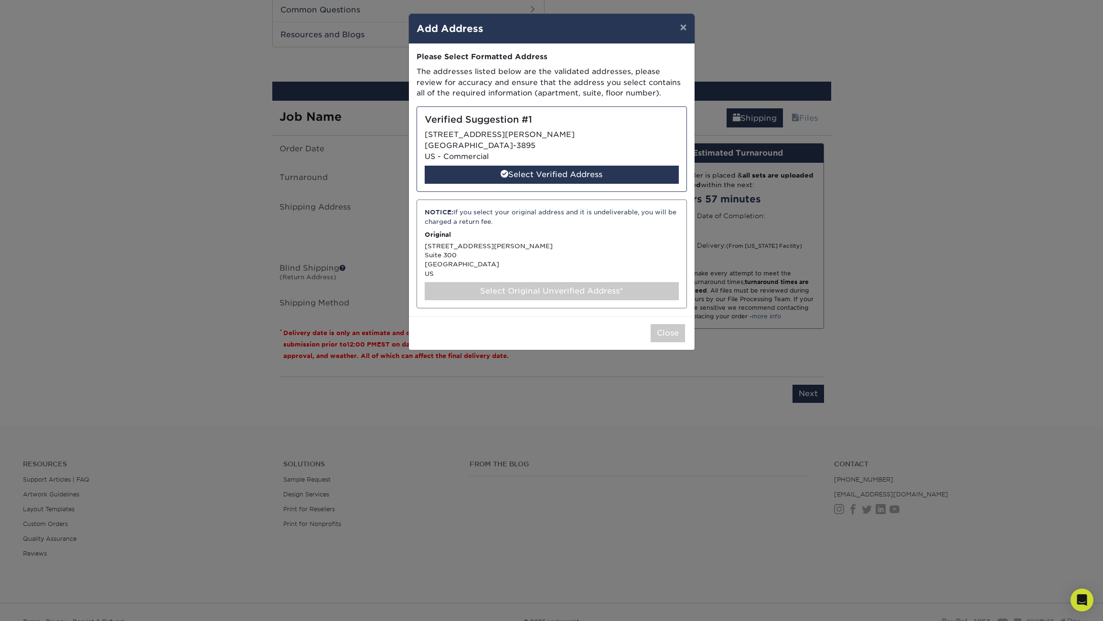
click at [524, 278] on div "NOTICE: If you select your original address and it is undeliverable, you will b…" at bounding box center [552, 254] width 270 height 109
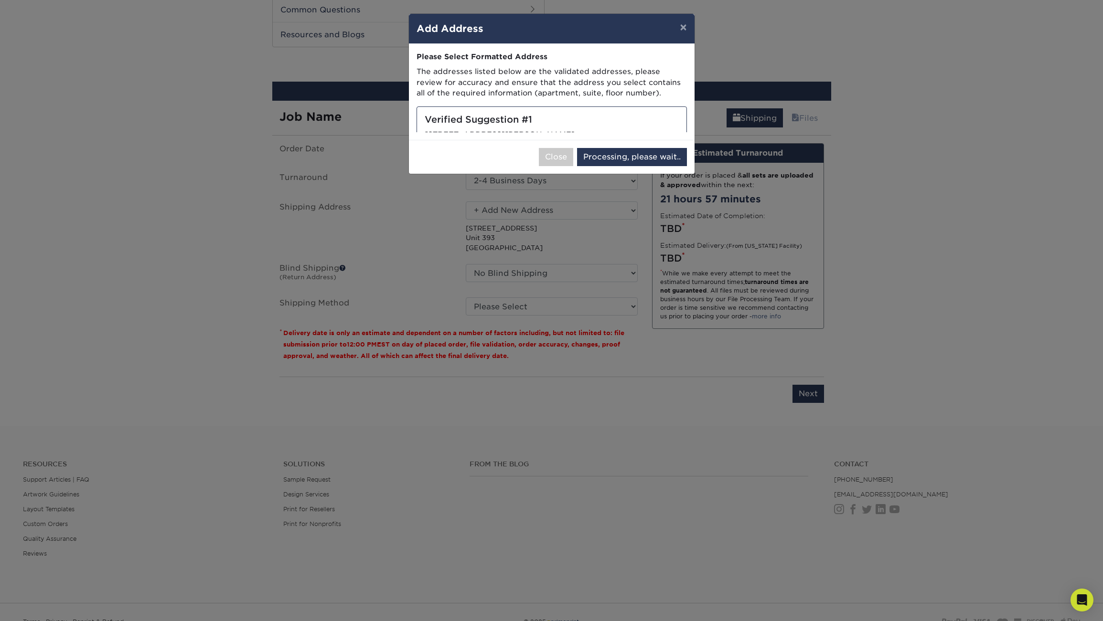
select select "286401"
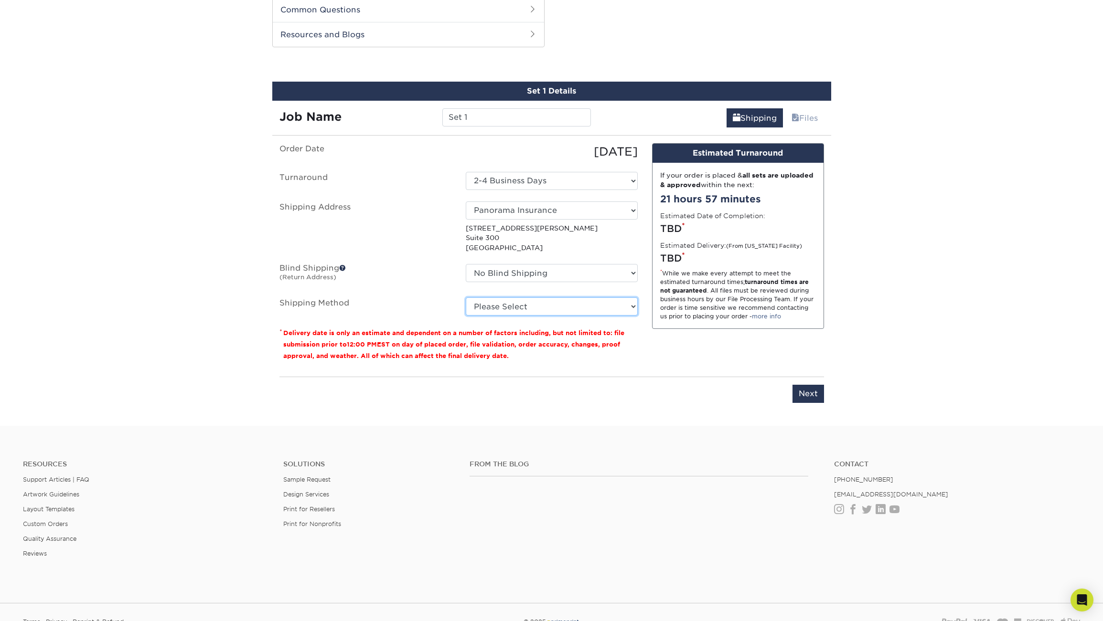
select select "01"
click option "Next Day Shipping by 12 noon (+$23.44)" at bounding box center [0, 0] width 0 height 0
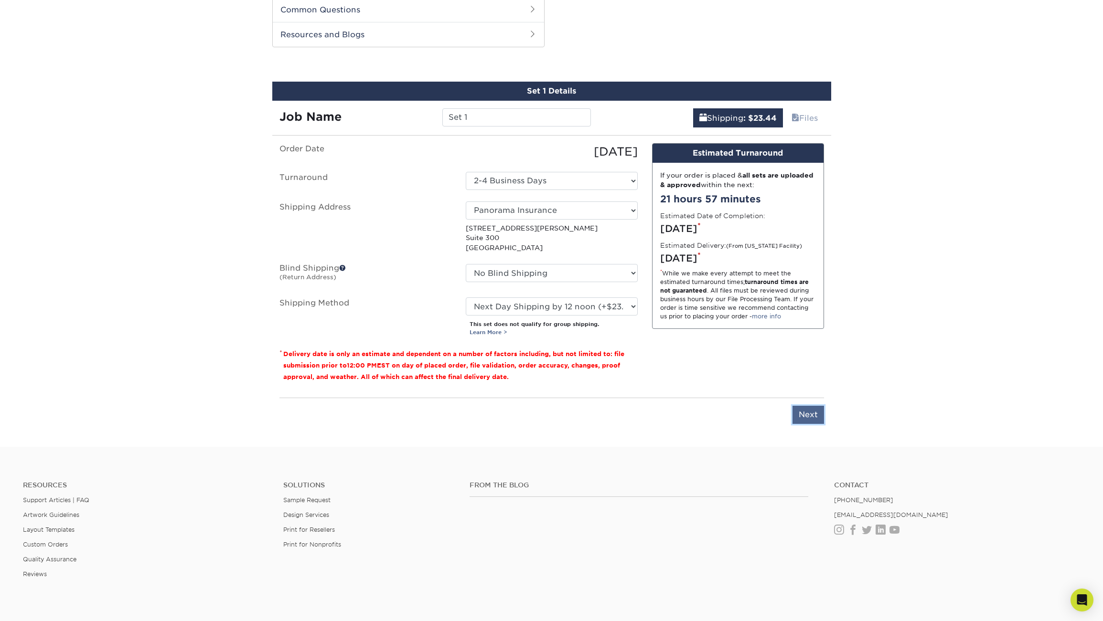
click at [809, 416] on input "Next" at bounding box center [808, 415] width 32 height 18
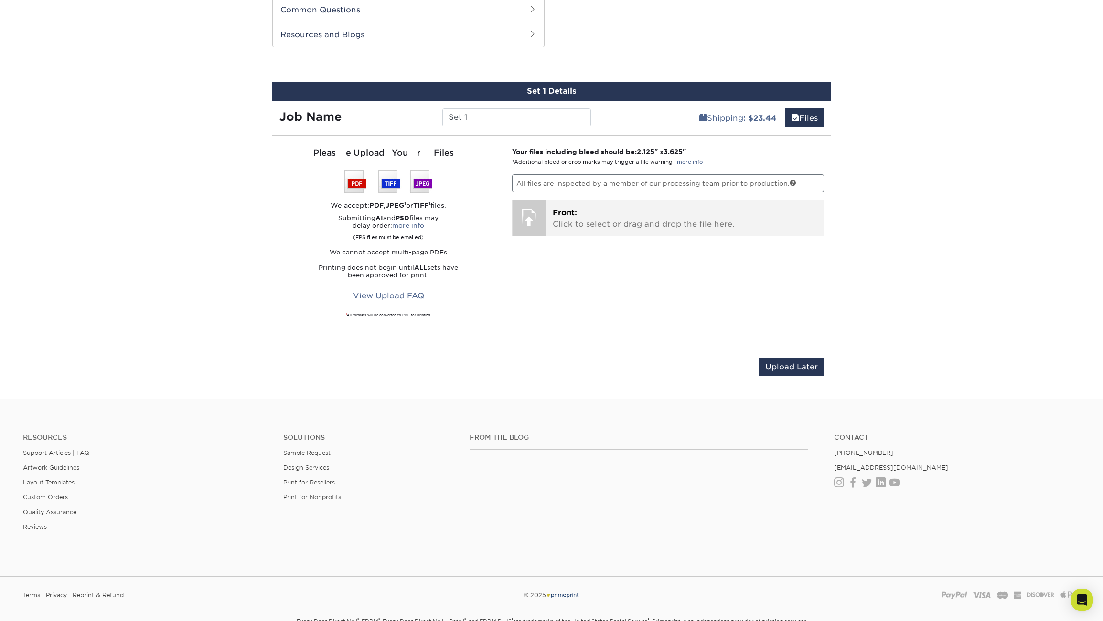
click at [544, 217] on div at bounding box center [529, 217] width 33 height 33
click at [535, 216] on div at bounding box center [529, 217] width 33 height 33
click at [575, 221] on p "Front: Click to select or drag and drop the file here." at bounding box center [685, 218] width 264 height 23
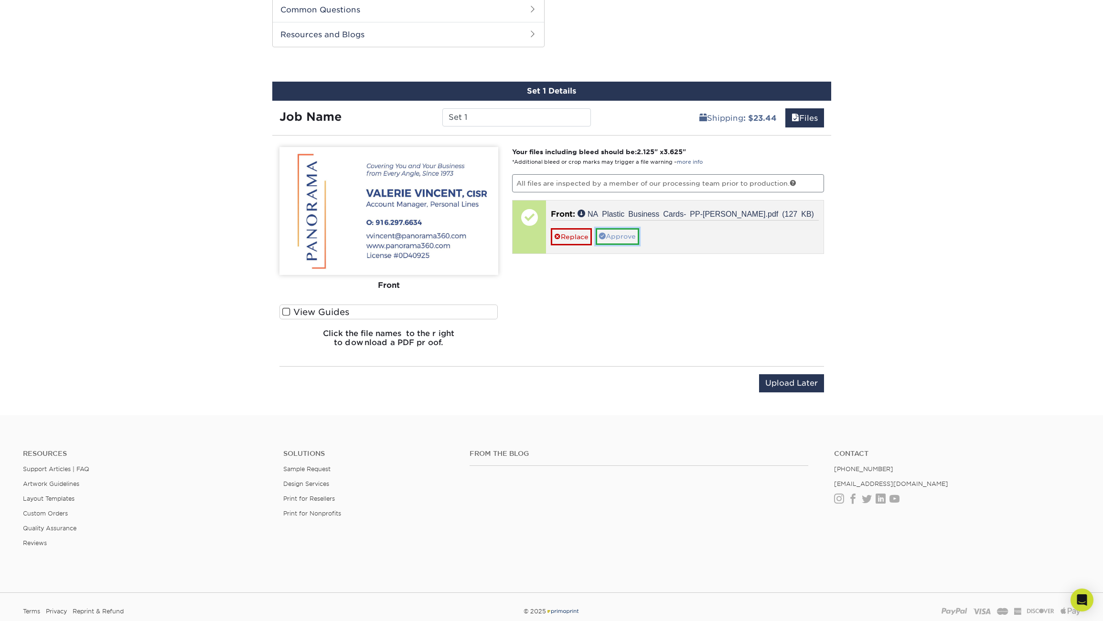
click at [625, 238] on link "Approve" at bounding box center [617, 236] width 43 height 16
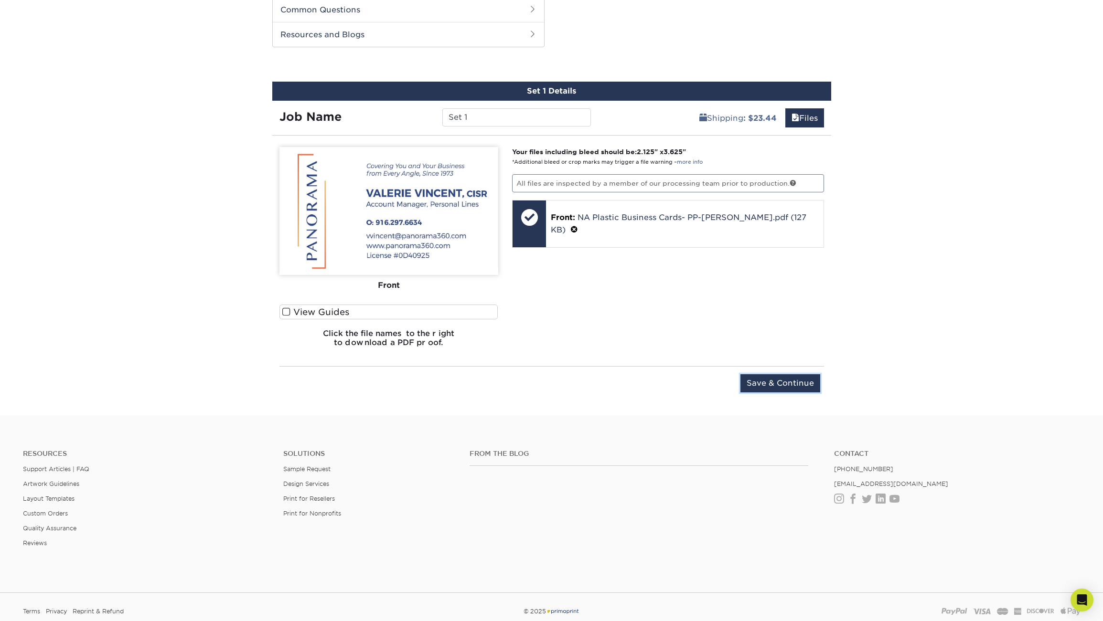
click at [785, 380] on input "Save & Continue" at bounding box center [780, 383] width 80 height 18
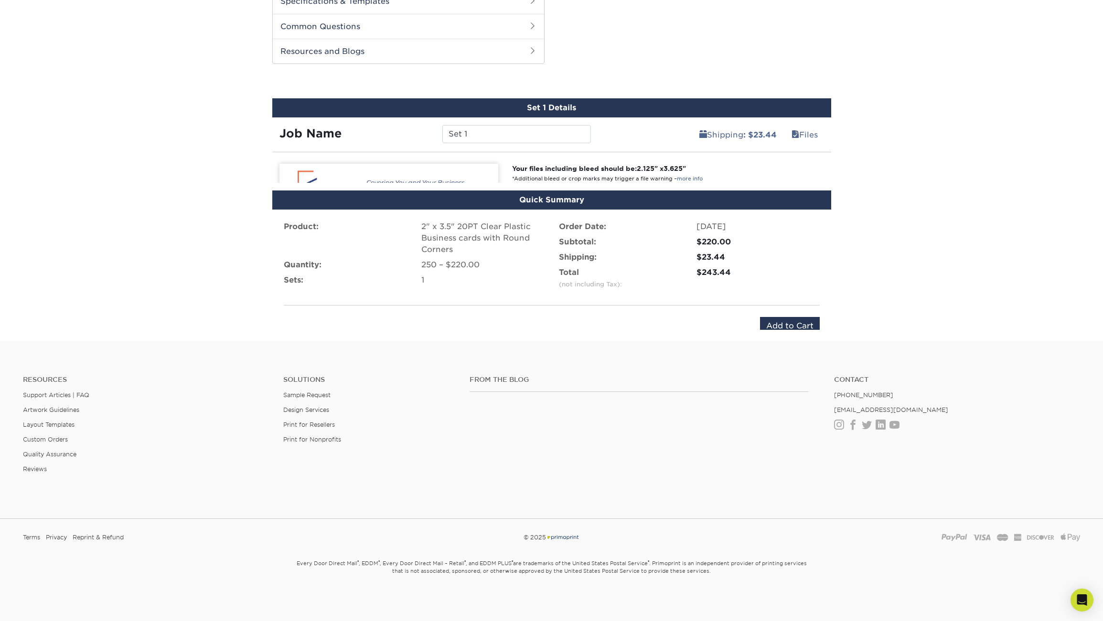
scroll to position [454, 0]
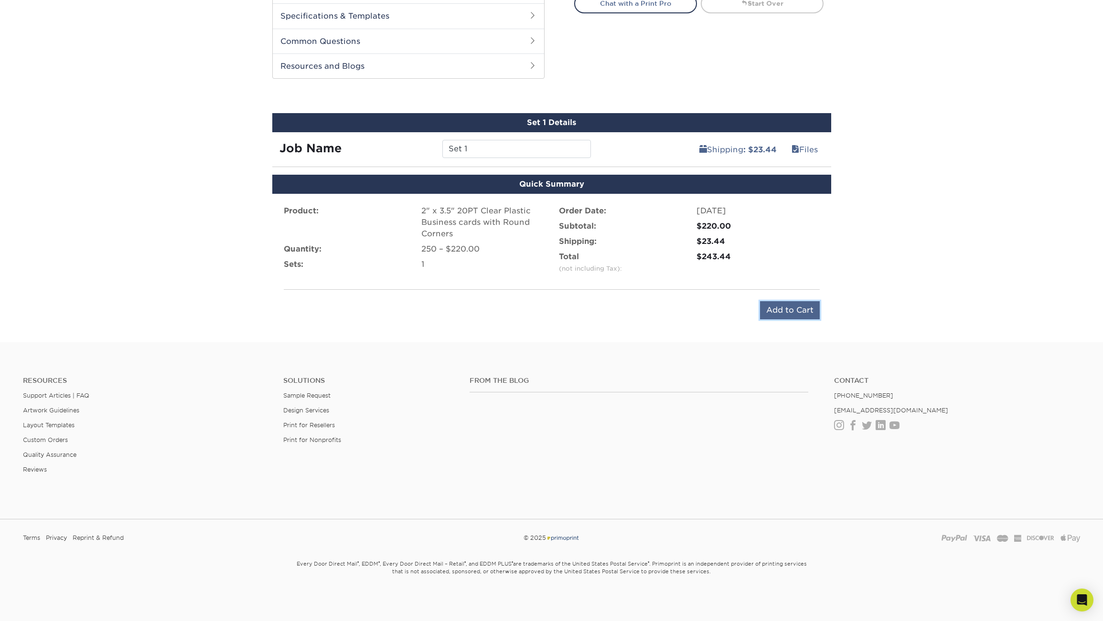
click at [797, 313] on input "Add to Cart" at bounding box center [790, 310] width 60 height 18
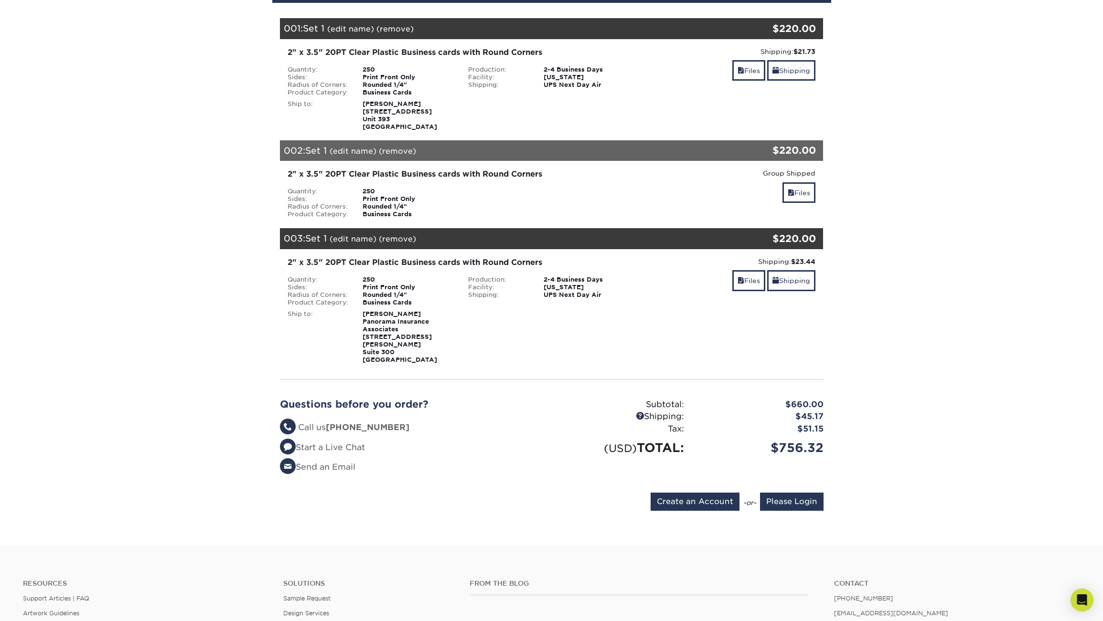
scroll to position [130, 0]
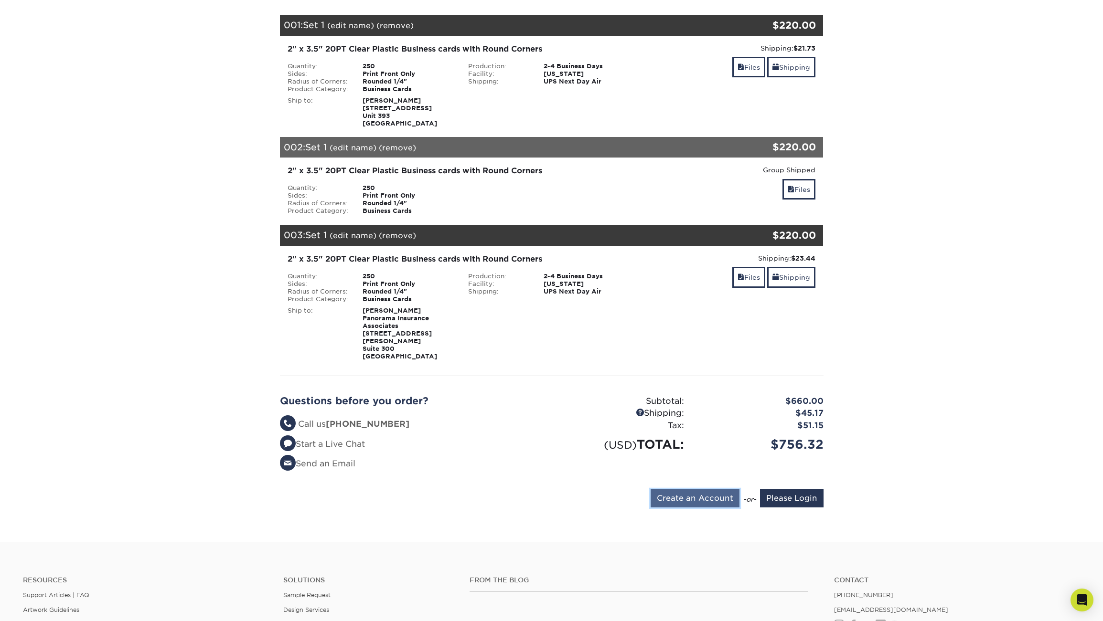
click at [714, 492] on input "Create an Account" at bounding box center [695, 499] width 89 height 18
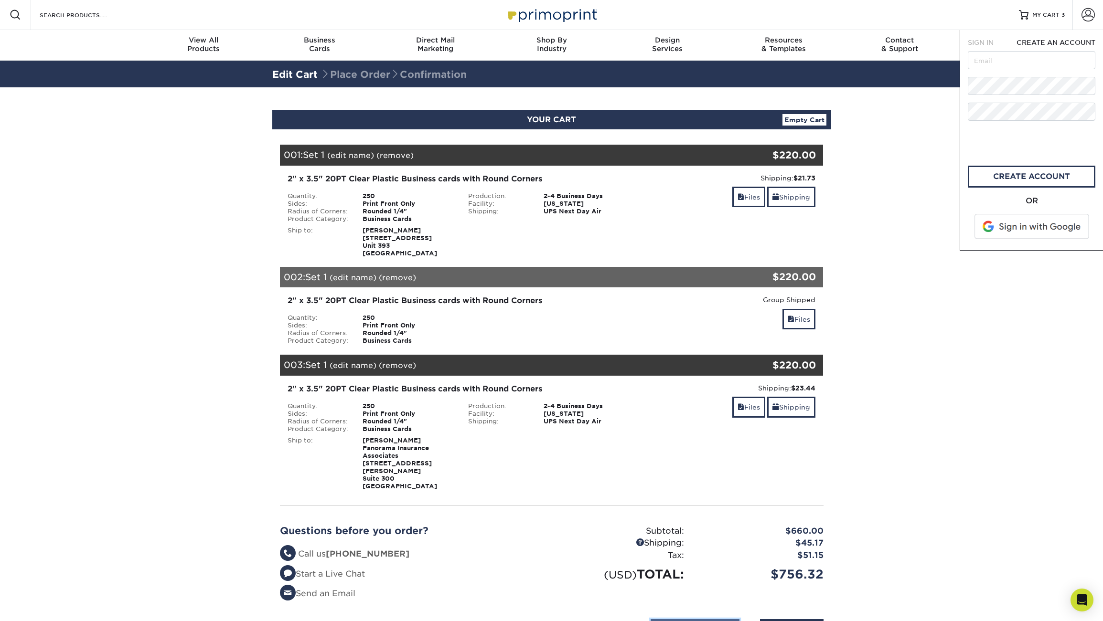
scroll to position [0, 0]
click at [1004, 61] on input "text" at bounding box center [1032, 61] width 128 height 18
click at [1024, 181] on link "create account" at bounding box center [1032, 177] width 128 height 22
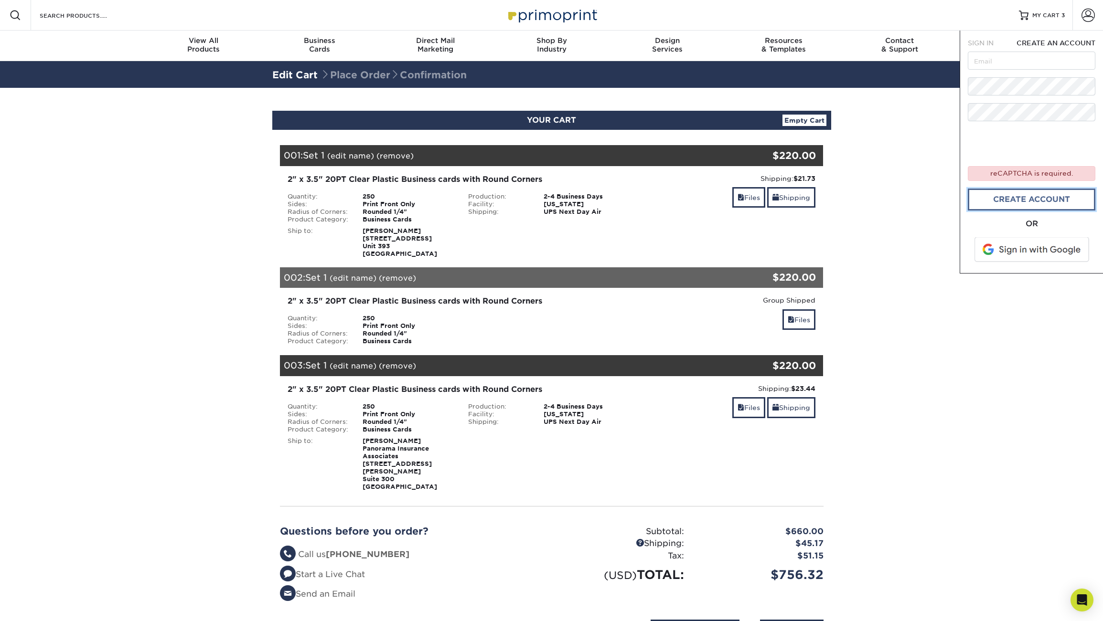
click at [1020, 204] on link "create account" at bounding box center [1032, 200] width 128 height 22
click at [999, 62] on input "text" at bounding box center [1032, 61] width 128 height 18
type input "[PERSON_NAME][EMAIL_ADDRESS][DOMAIN_NAME]"
click at [1040, 198] on link "create account" at bounding box center [1032, 200] width 128 height 22
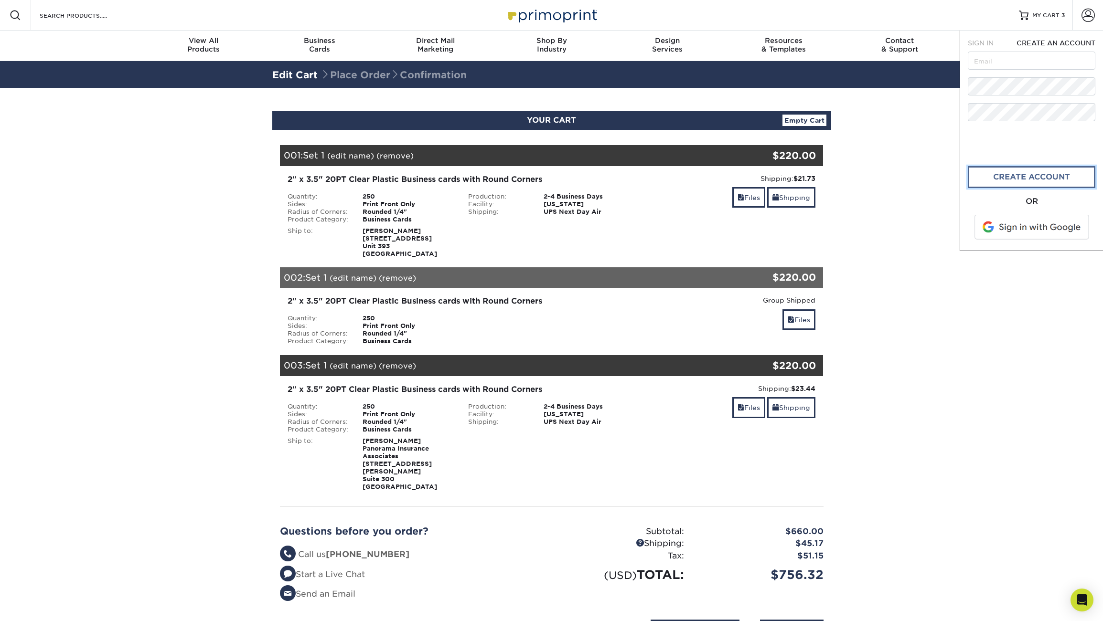
click at [1028, 177] on link "CREATE ACCOUNT" at bounding box center [1032, 177] width 128 height 22
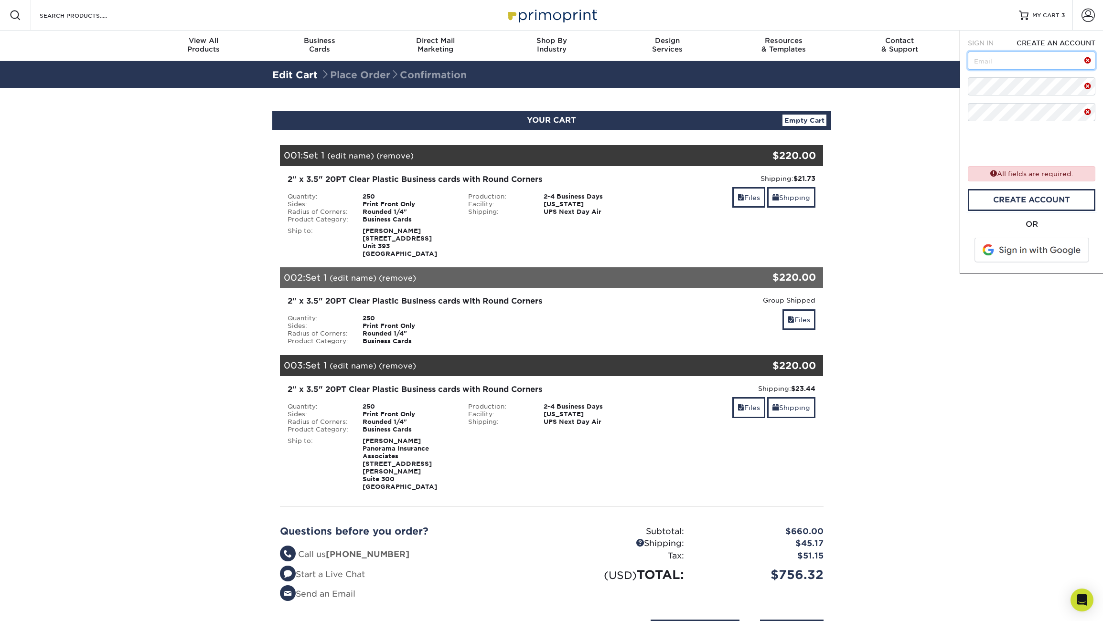
click at [1006, 63] on input "text" at bounding box center [1032, 61] width 128 height 18
type input "[PERSON_NAME][EMAIL_ADDRESS][DOMAIN_NAME]"
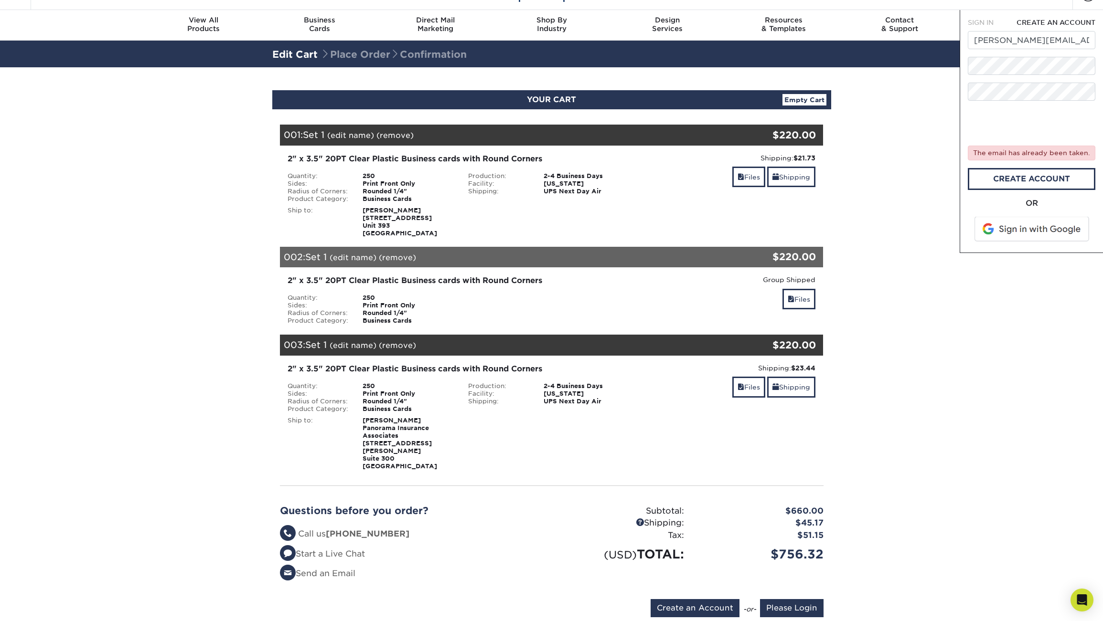
scroll to position [20, 0]
click at [933, 240] on section "YOUR CART Empty Cart Your Cart is Empty Account Login Create Account Contact Us…" at bounding box center [551, 360] width 1103 height 585
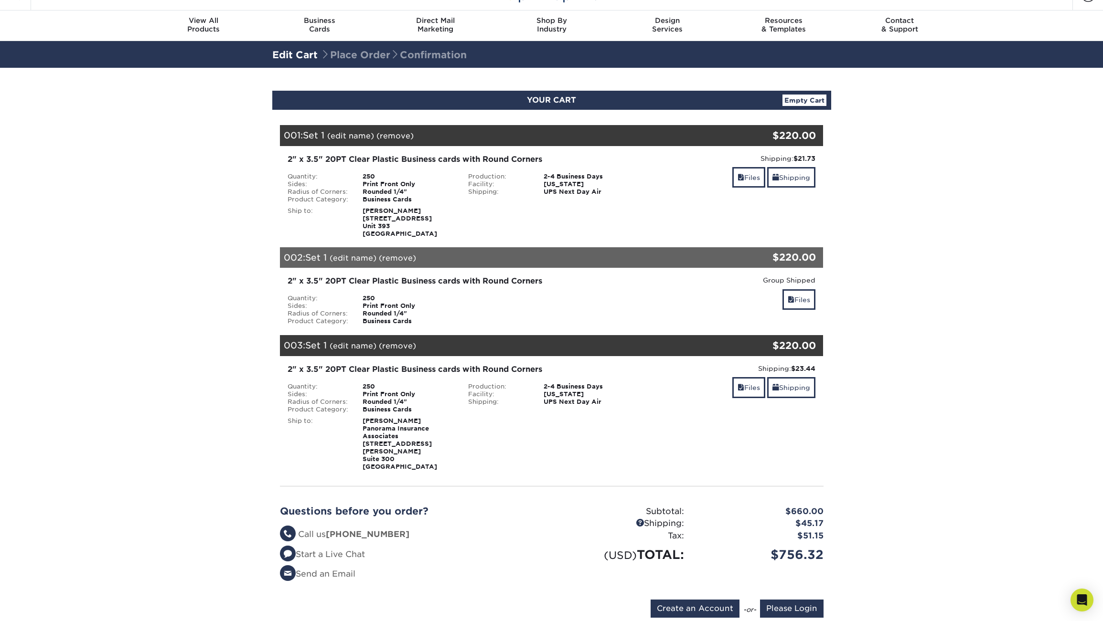
scroll to position [0, 0]
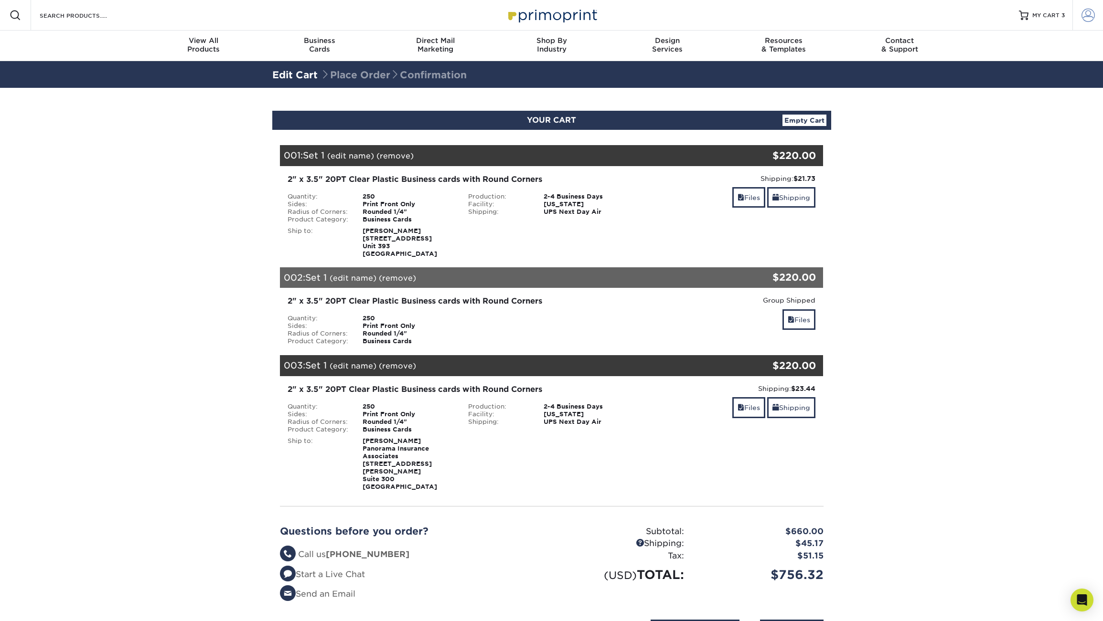
click at [1087, 16] on span at bounding box center [1087, 15] width 13 height 13
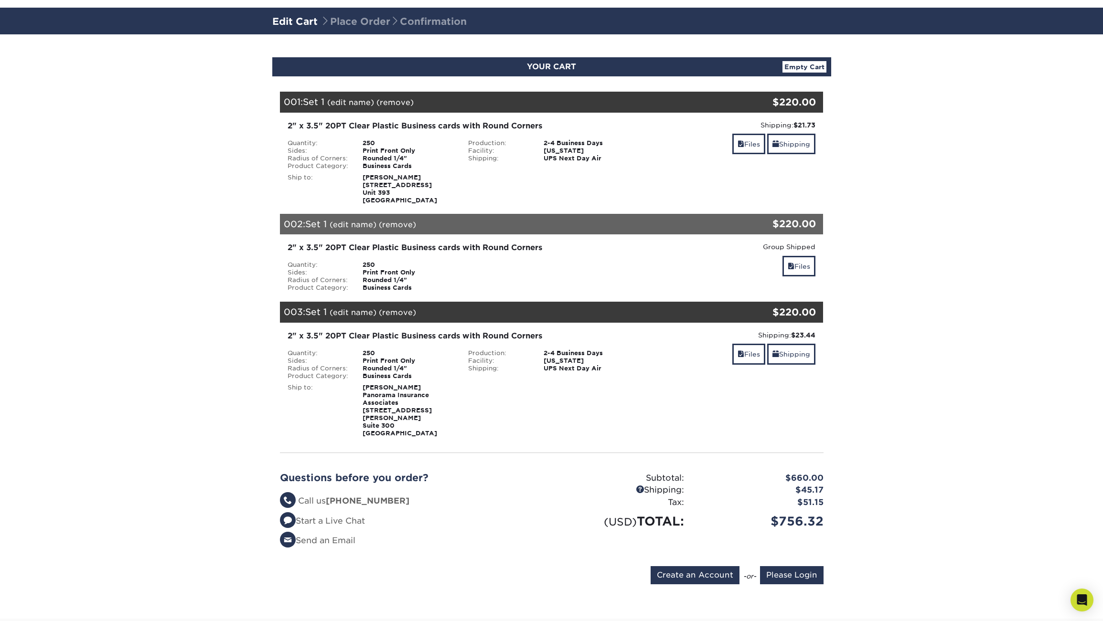
scroll to position [52, 0]
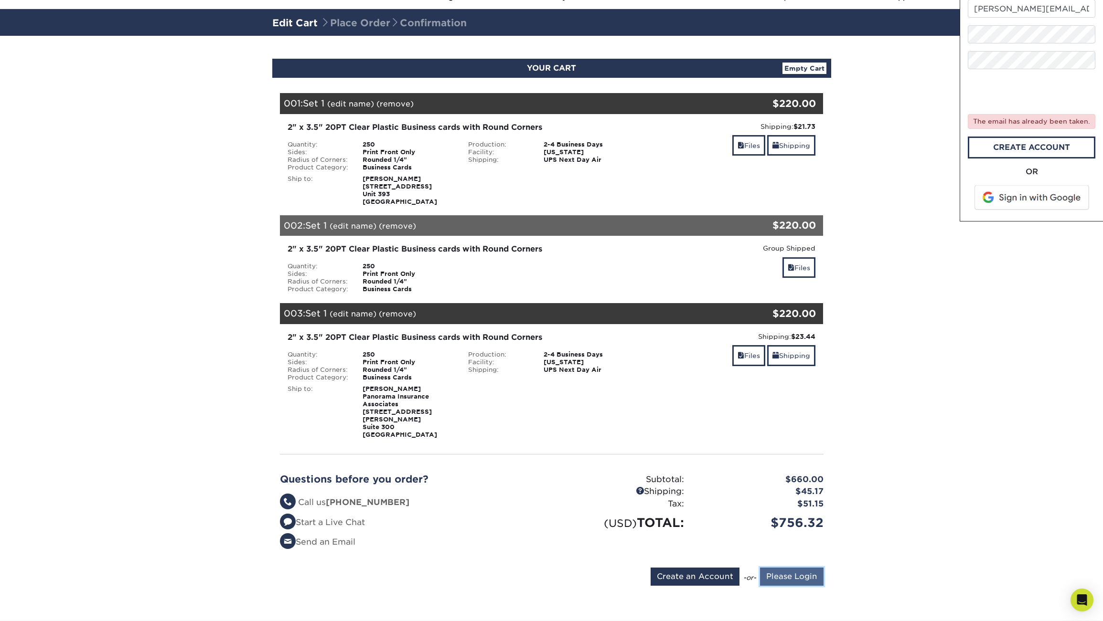
click at [803, 573] on input "Please Login" at bounding box center [792, 577] width 64 height 18
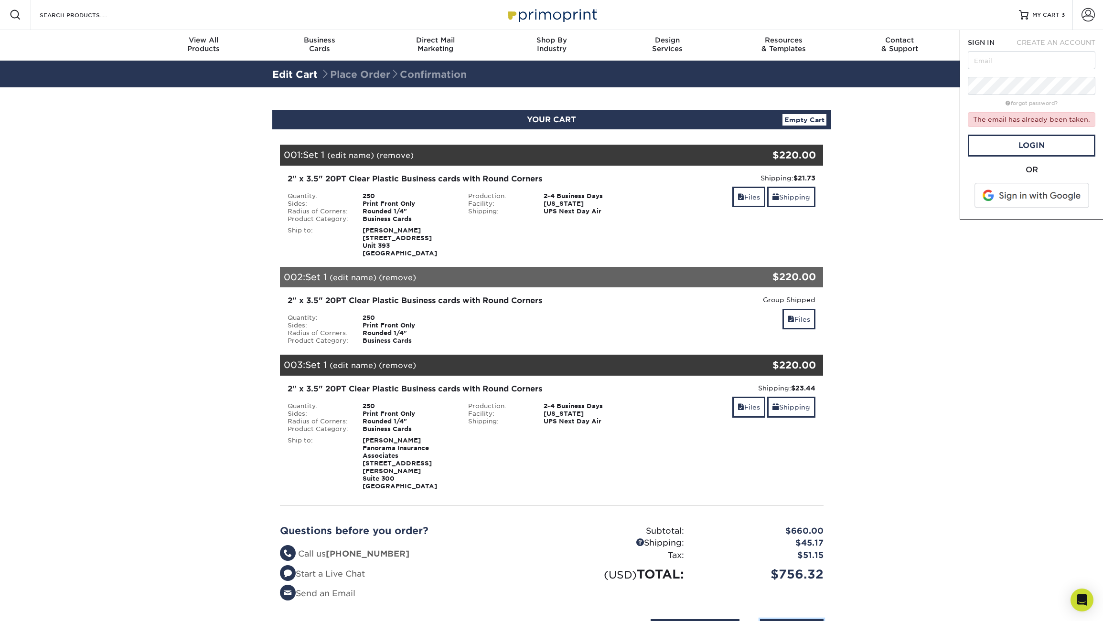
scroll to position [0, 0]
click at [992, 60] on input "text" at bounding box center [1032, 61] width 128 height 18
type input "[PERSON_NAME][EMAIL_ADDRESS][DOMAIN_NAME]"
click at [1042, 146] on link "Login" at bounding box center [1032, 146] width 128 height 22
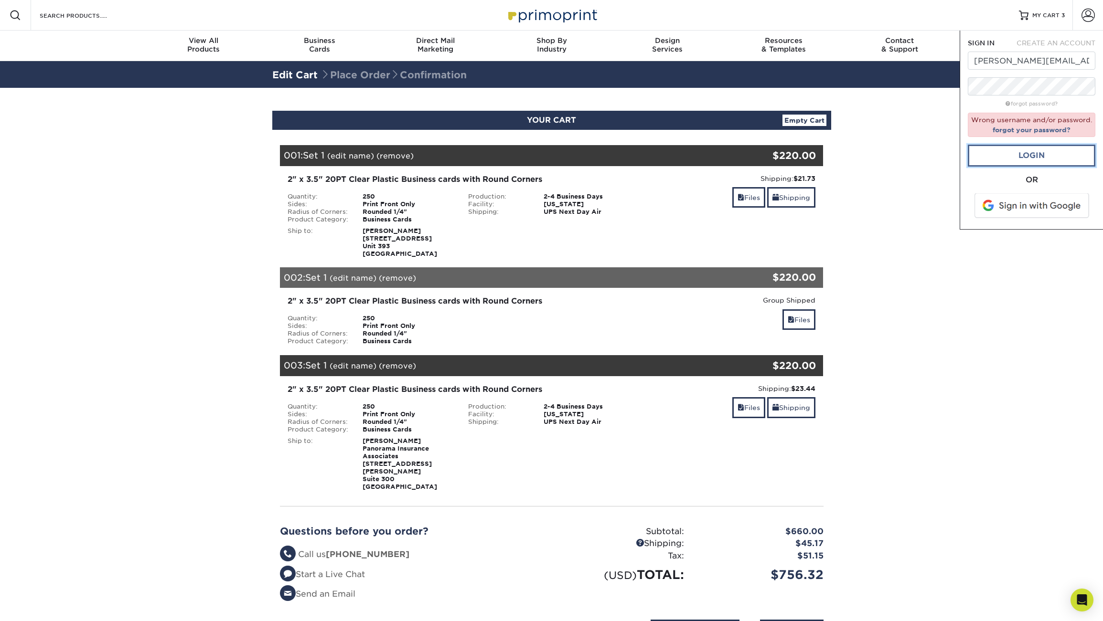
click at [1042, 153] on link "Login" at bounding box center [1032, 156] width 128 height 22
click at [1046, 131] on link "forgot your password?" at bounding box center [1032, 130] width 78 height 8
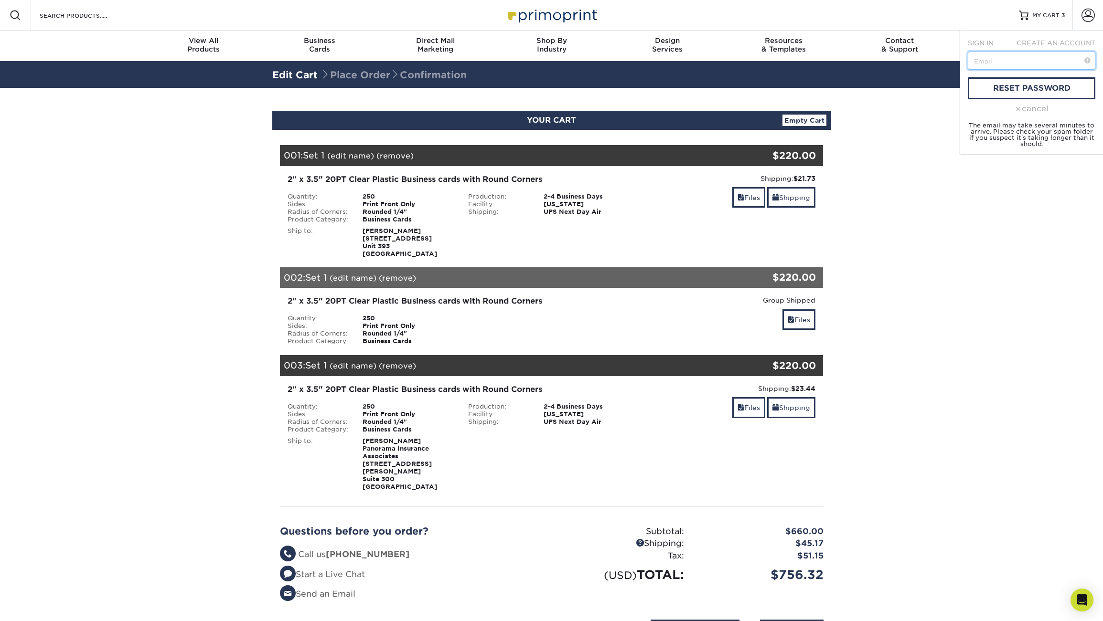
click at [1012, 59] on input "text" at bounding box center [1032, 61] width 128 height 18
type input "[PERSON_NAME][EMAIL_ADDRESS][DOMAIN_NAME]"
click at [1029, 89] on link "reset password" at bounding box center [1032, 88] width 128 height 22
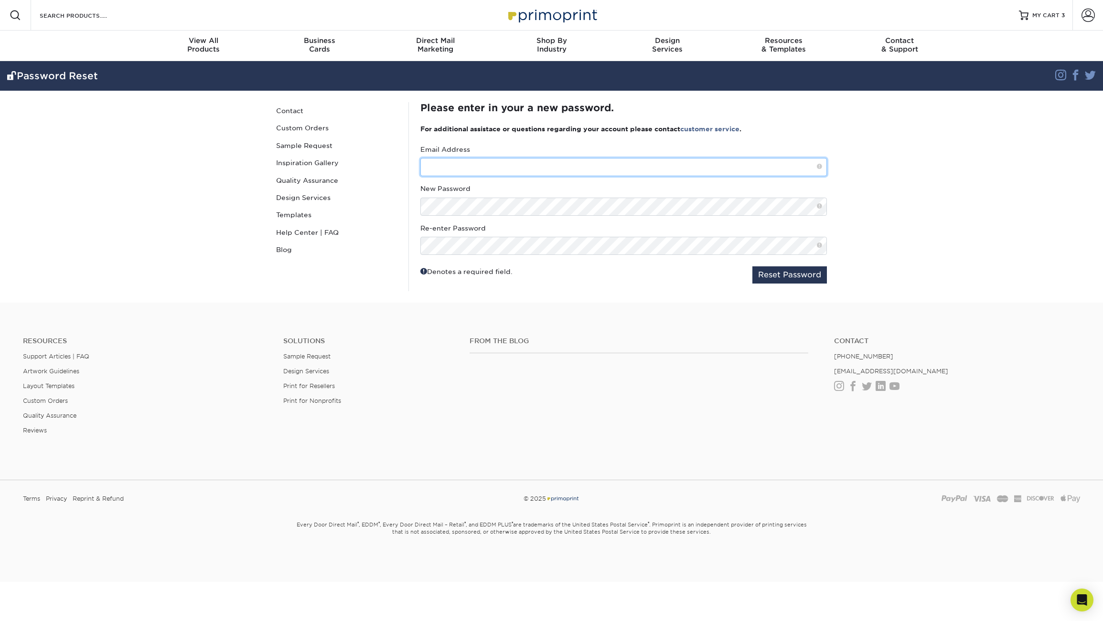
click at [468, 166] on input "text" at bounding box center [623, 167] width 407 height 18
type input "[PERSON_NAME][EMAIL_ADDRESS][DOMAIN_NAME]"
click at [779, 279] on button "Reset Password" at bounding box center [789, 275] width 75 height 17
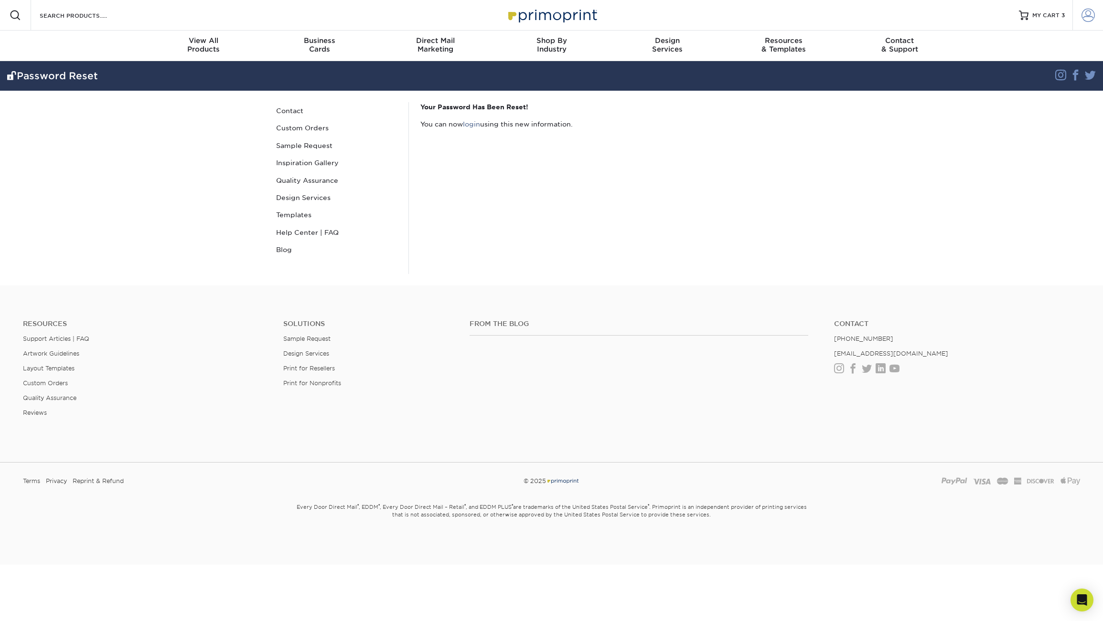
click at [1087, 14] on span at bounding box center [1087, 15] width 13 height 13
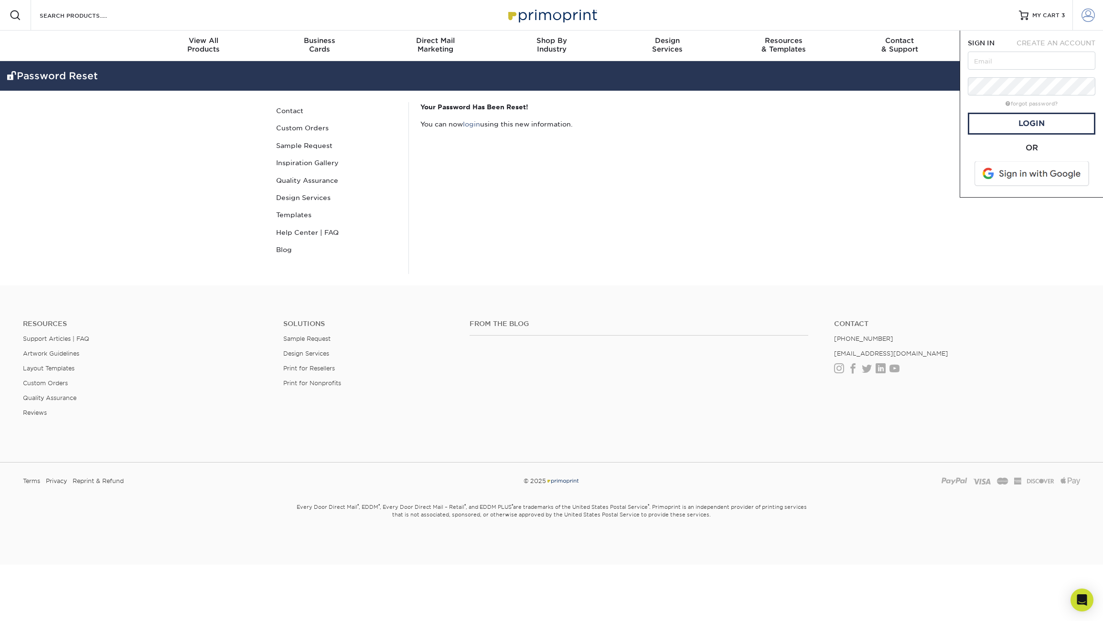
click at [1087, 14] on span at bounding box center [1087, 15] width 13 height 13
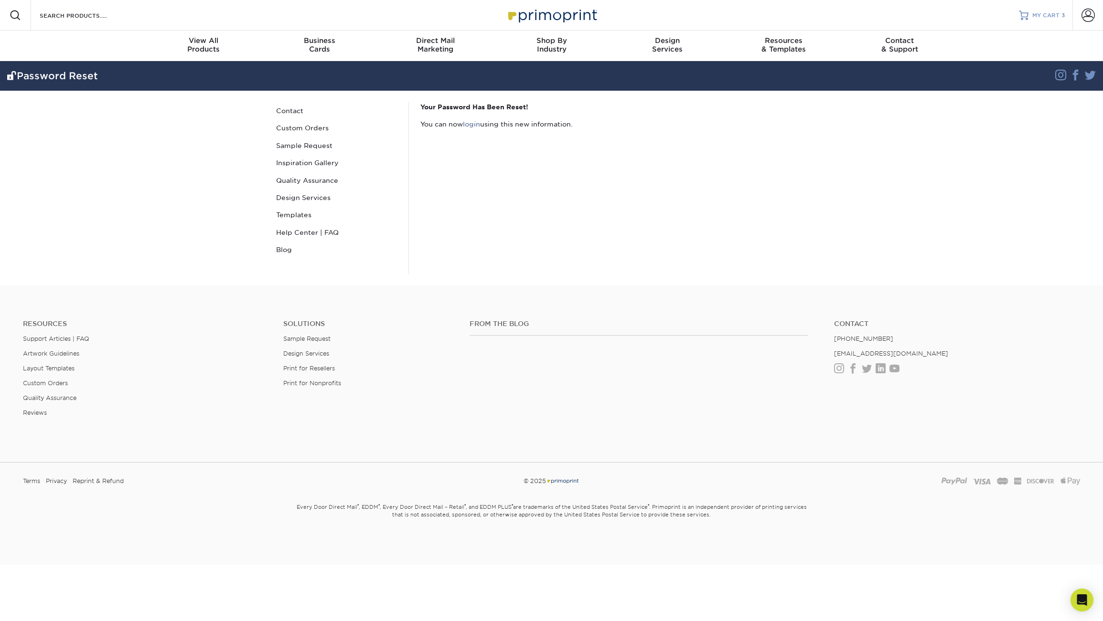
click at [1051, 16] on span "MY CART" at bounding box center [1045, 15] width 27 height 8
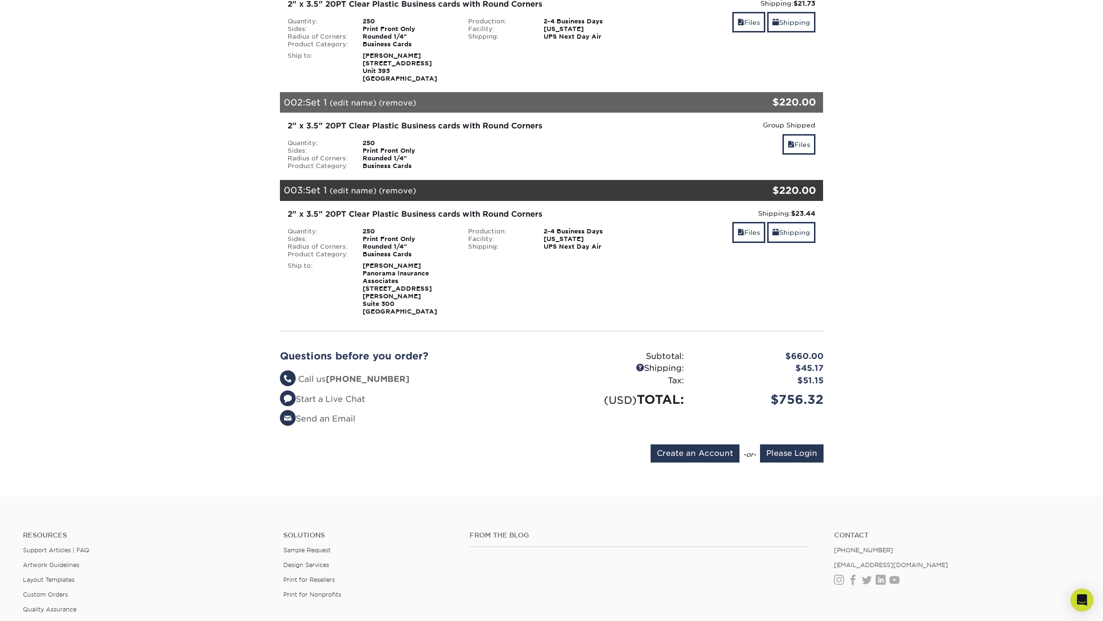
scroll to position [184, 0]
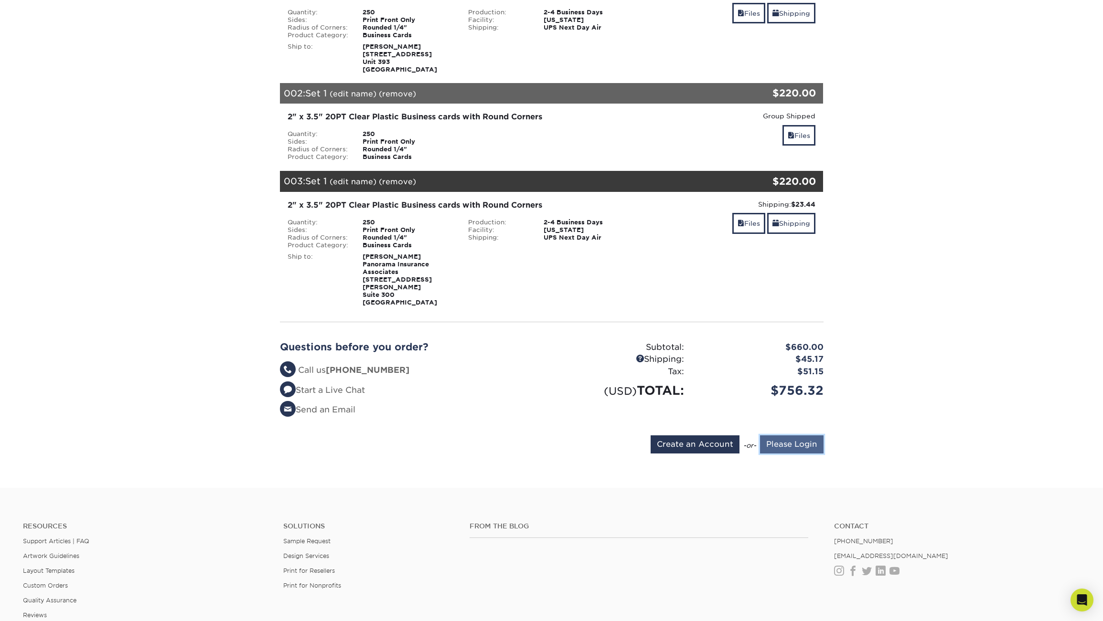
click at [797, 436] on input "Please Login" at bounding box center [792, 445] width 64 height 18
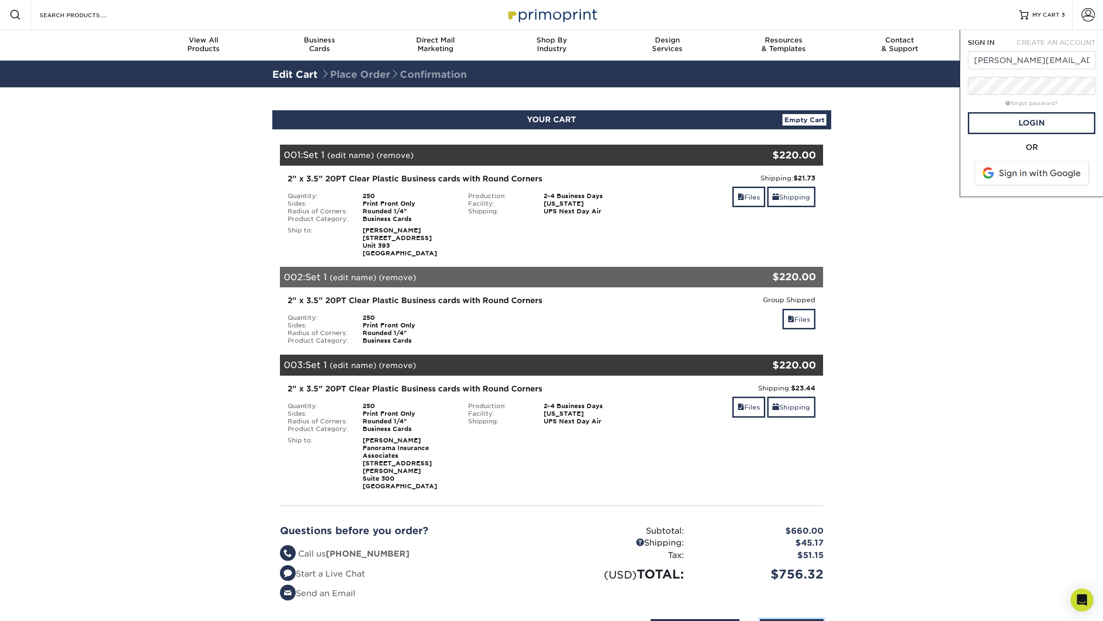
scroll to position [0, 0]
click at [1036, 130] on link "Login" at bounding box center [1032, 124] width 128 height 22
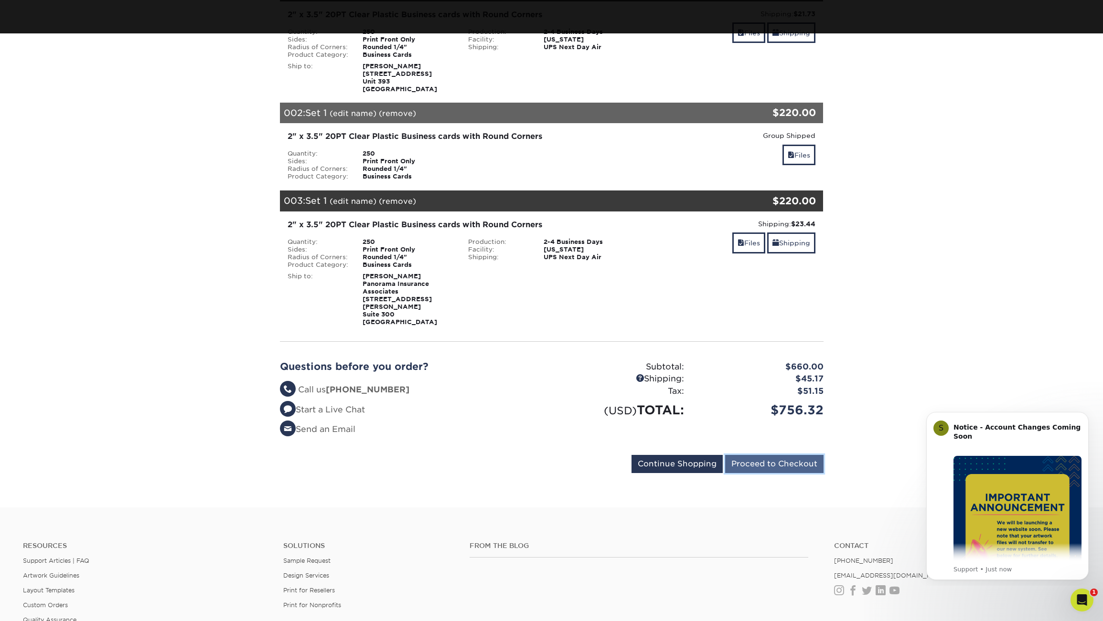
click at [790, 455] on input "Proceed to Checkout" at bounding box center [774, 464] width 98 height 18
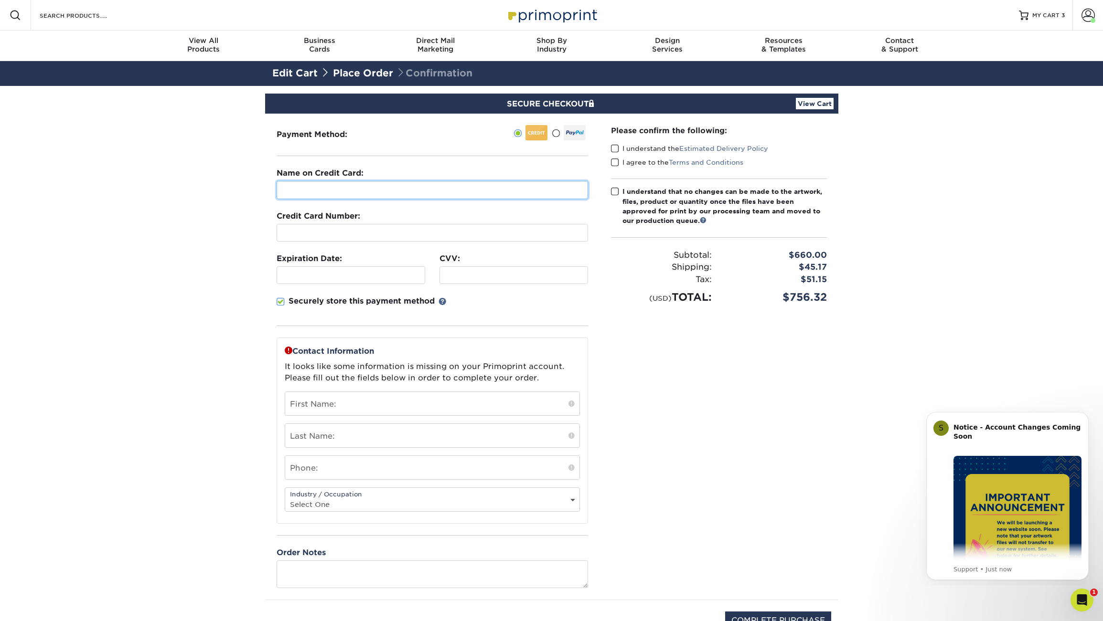
click at [396, 191] on input "text" at bounding box center [432, 190] width 311 height 18
type input "[PERSON_NAME]"
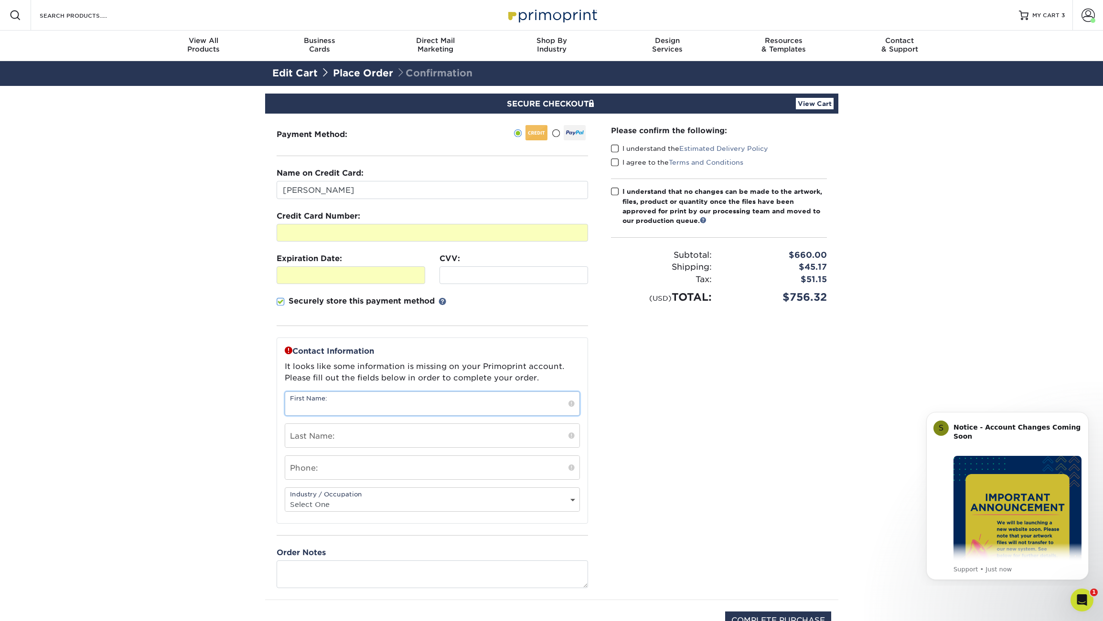
click at [316, 404] on input "text" at bounding box center [432, 403] width 294 height 23
type input "[PERSON_NAME]"
click at [229, 404] on section "SECURE CHECKOUT View Cart Payment Method: Name on Credit Card:" at bounding box center [551, 380] width 1103 height 588
click at [301, 437] on input "text" at bounding box center [432, 435] width 294 height 23
type input "[PERSON_NAME]"
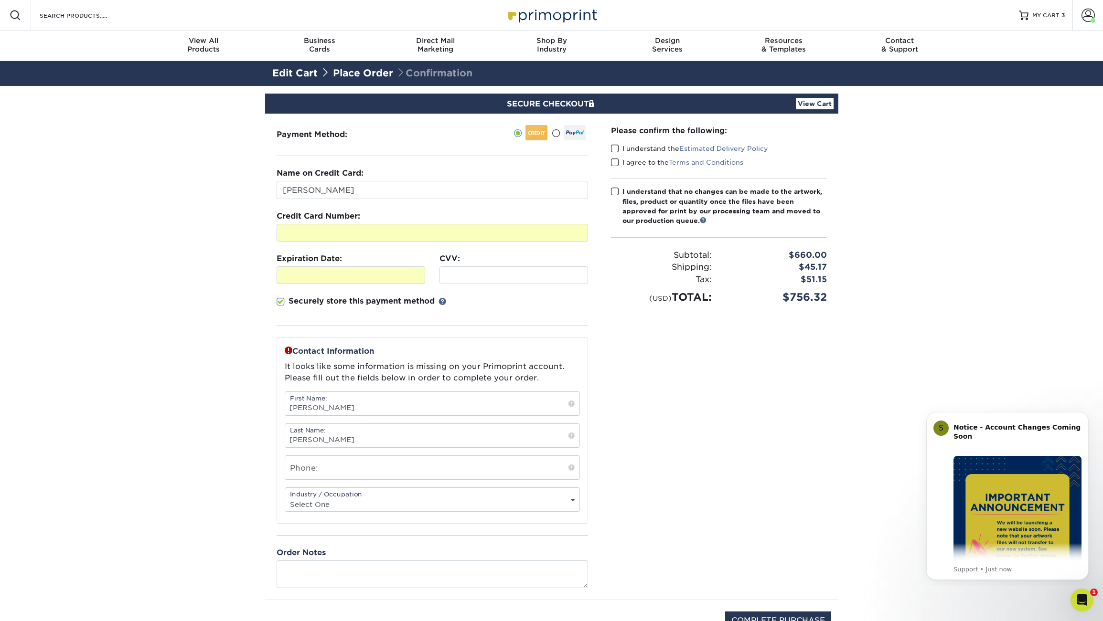
drag, startPoint x: 190, startPoint y: 423, endPoint x: 252, endPoint y: 450, distance: 68.2
click at [190, 423] on section "SECURE CHECKOUT View Cart Payment Method: Name on Credit Card:" at bounding box center [551, 380] width 1103 height 588
click at [326, 470] on input "text" at bounding box center [432, 467] width 294 height 23
type input "310-569-4543"
click at [285, 498] on select "Select One Administrative Executive Human Resources Construction Education Ente…" at bounding box center [432, 505] width 294 height 14
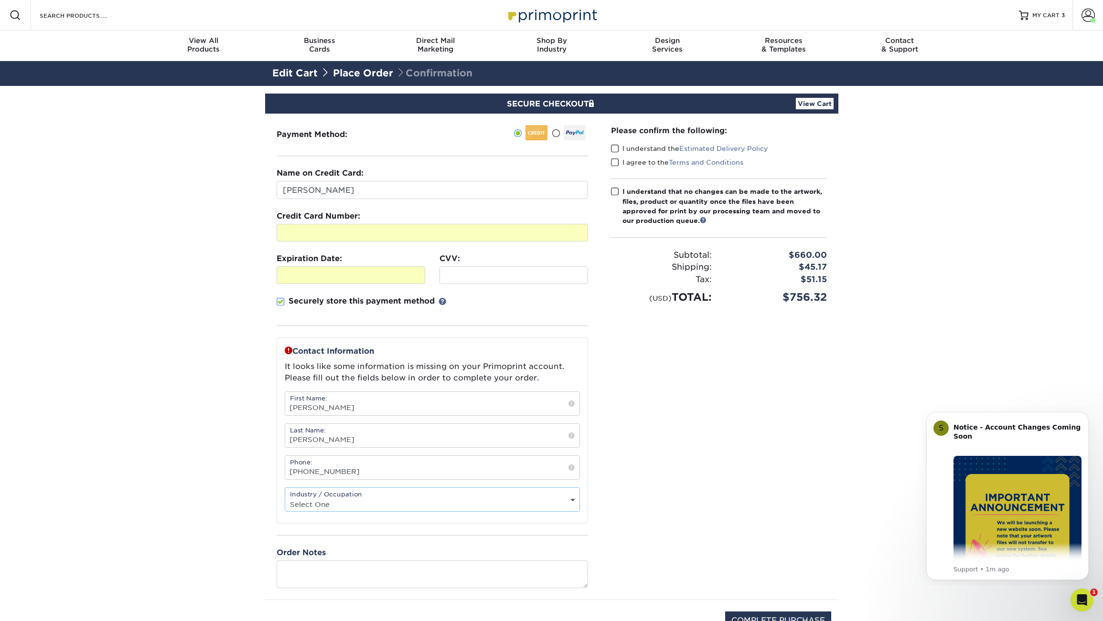
select select "11"
click option "Graphic Designer" at bounding box center [0, 0] width 0 height 0
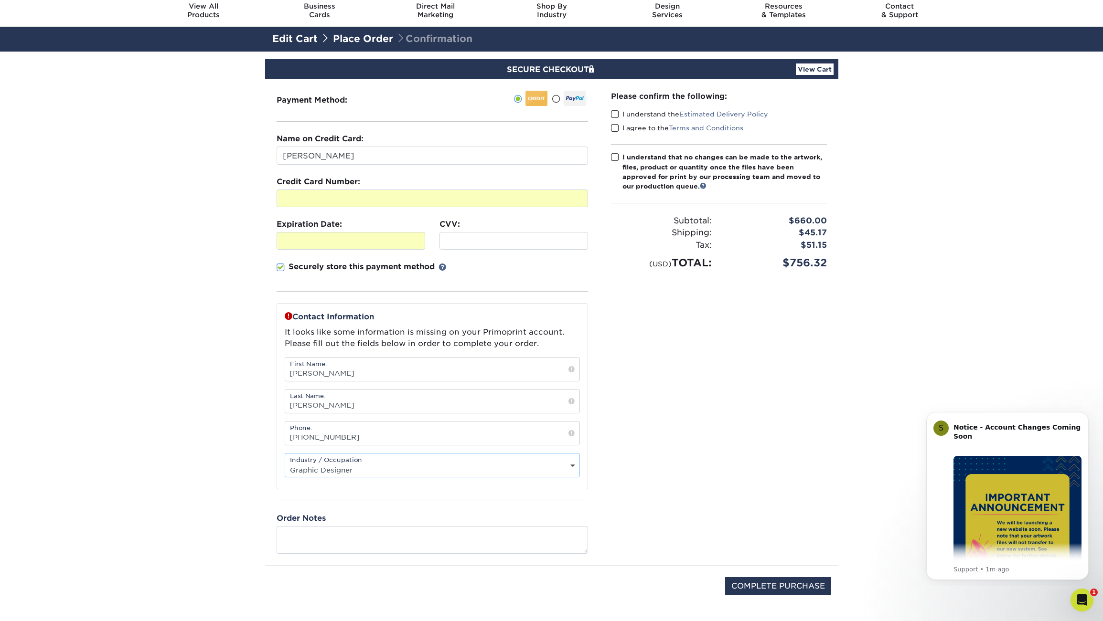
scroll to position [4, 0]
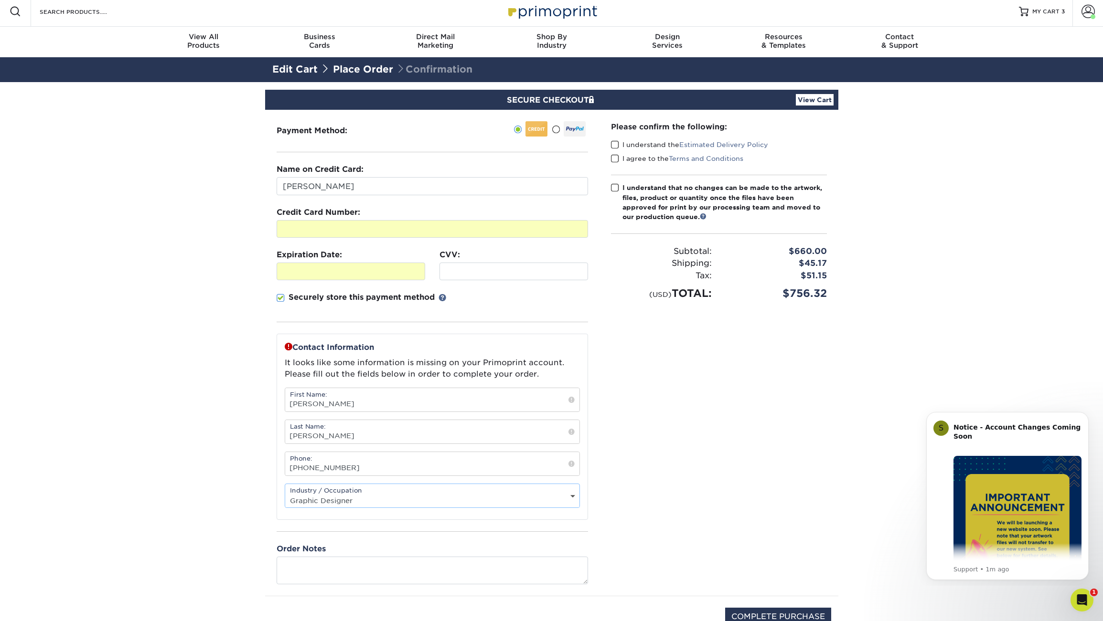
click at [616, 144] on span at bounding box center [615, 144] width 8 height 9
click at [0, 0] on input "I understand the Estimated Delivery Policy" at bounding box center [0, 0] width 0 height 0
click at [617, 159] on span at bounding box center [615, 158] width 8 height 9
click at [0, 0] on input "I agree to the Terms and Conditions" at bounding box center [0, 0] width 0 height 0
click at [617, 185] on span at bounding box center [615, 187] width 8 height 9
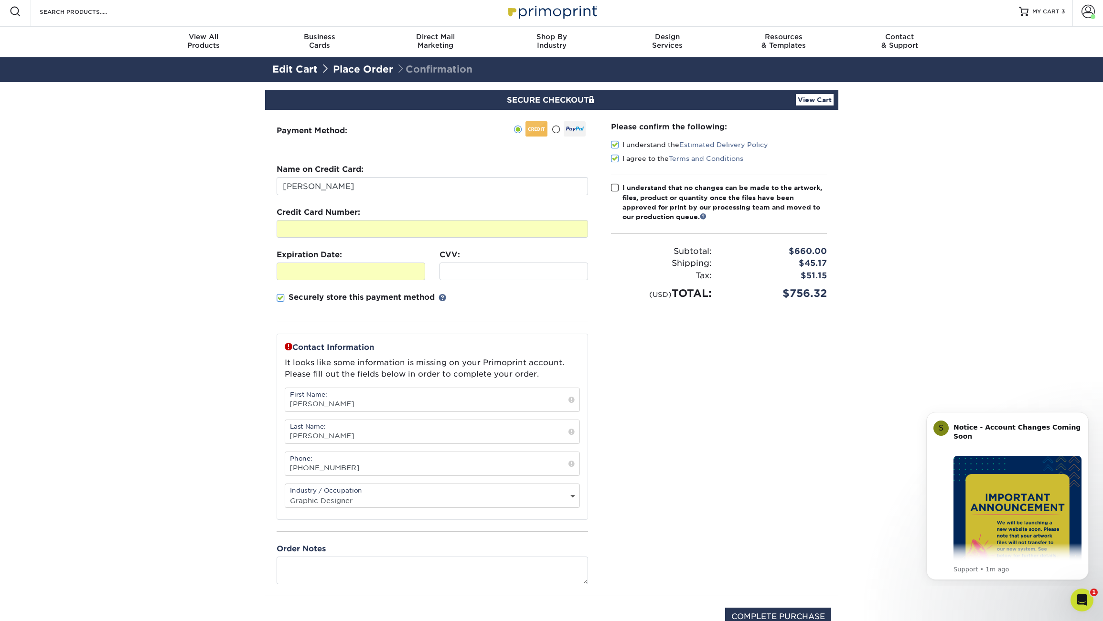
click at [0, 0] on input "I understand that no changes can be made to the artwork, files, product or quan…" at bounding box center [0, 0] width 0 height 0
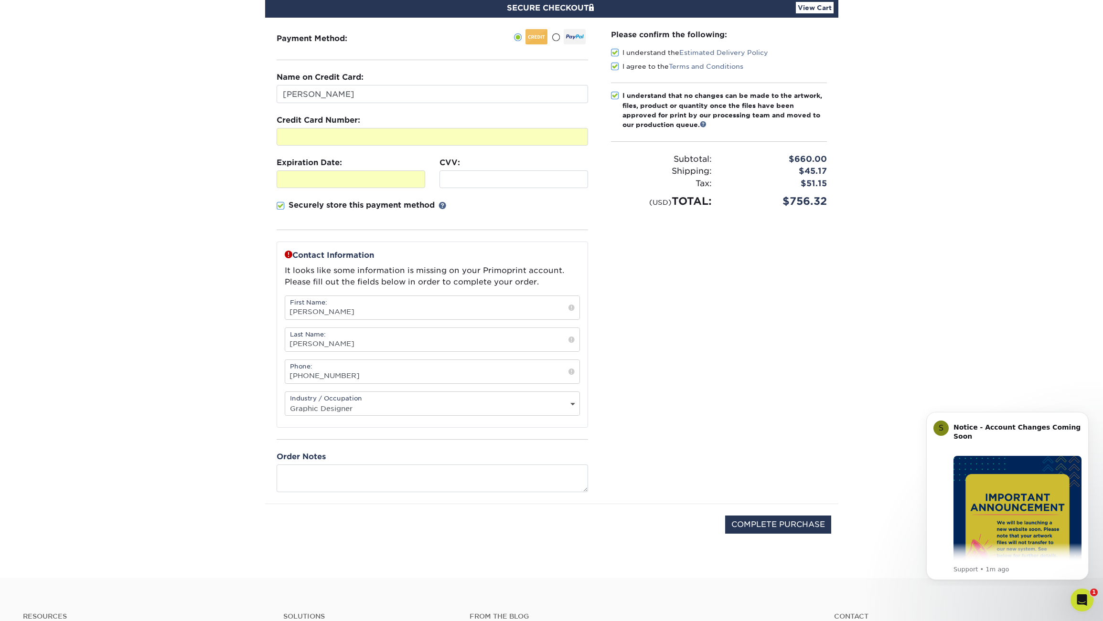
scroll to position [102, 0]
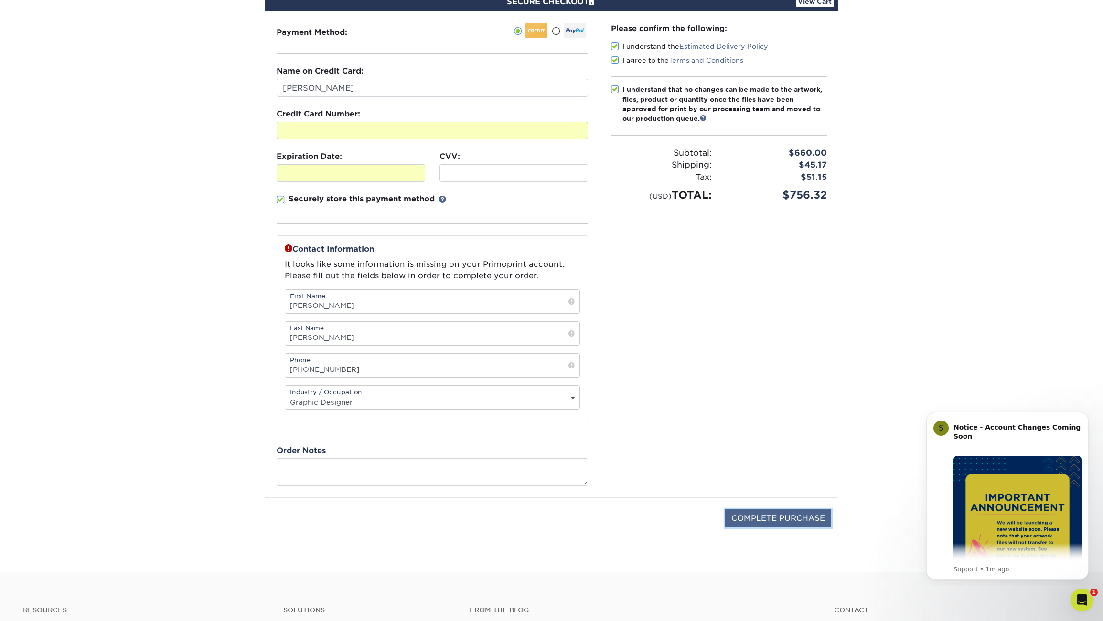
click at [810, 522] on input "COMPLETE PURCHASE" at bounding box center [778, 519] width 106 height 18
type input "PROCESSING, PLEASE WAIT..."
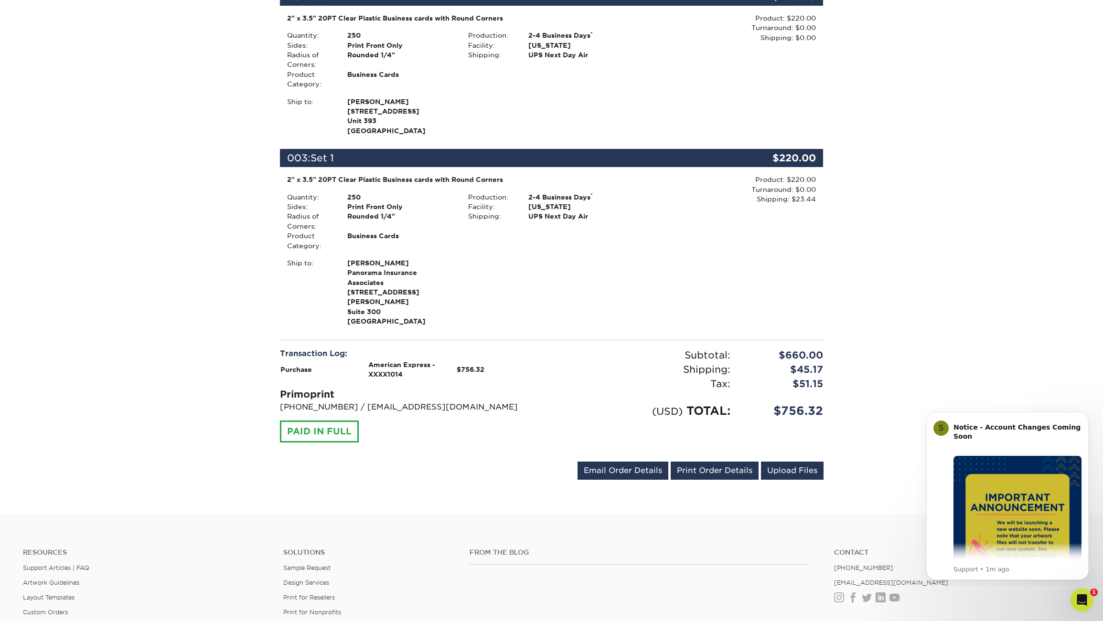
scroll to position [440, 0]
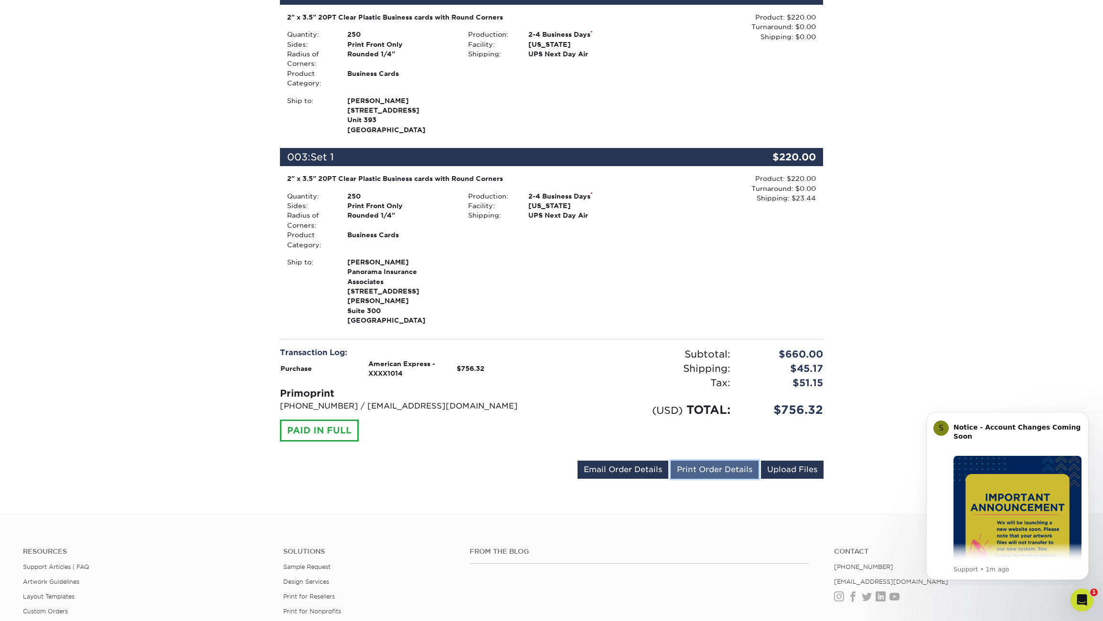
click at [728, 461] on link "Print Order Details" at bounding box center [715, 470] width 88 height 18
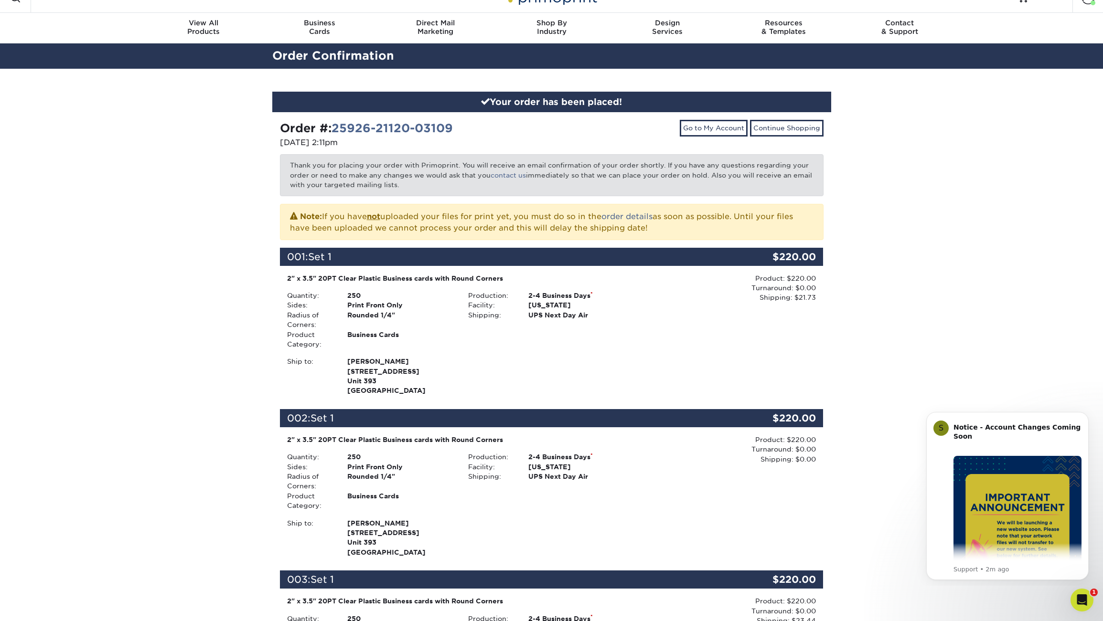
scroll to position [0, 0]
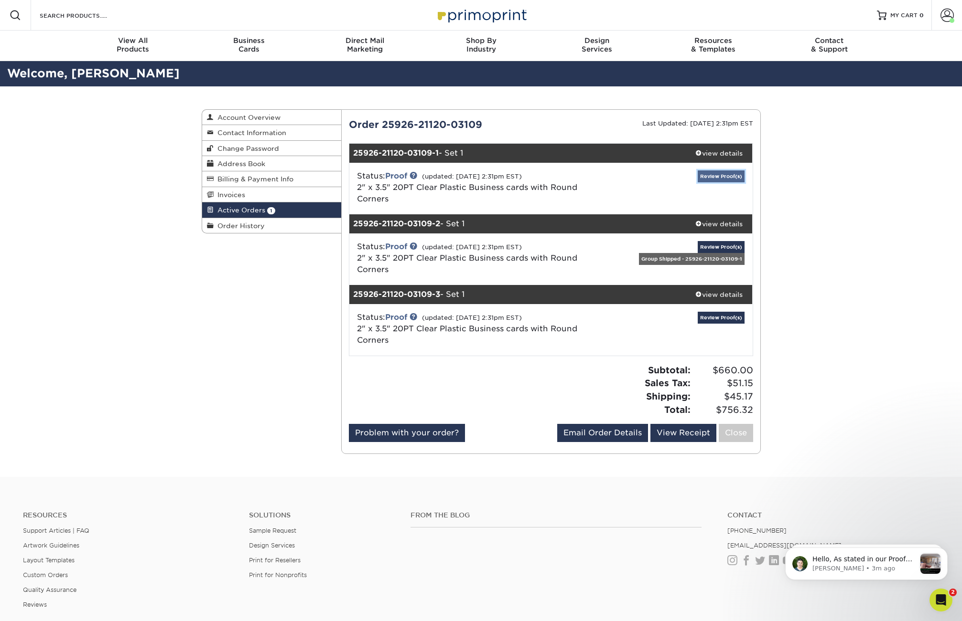
click at [725, 177] on link "Review Proof(s)" at bounding box center [720, 177] width 47 height 12
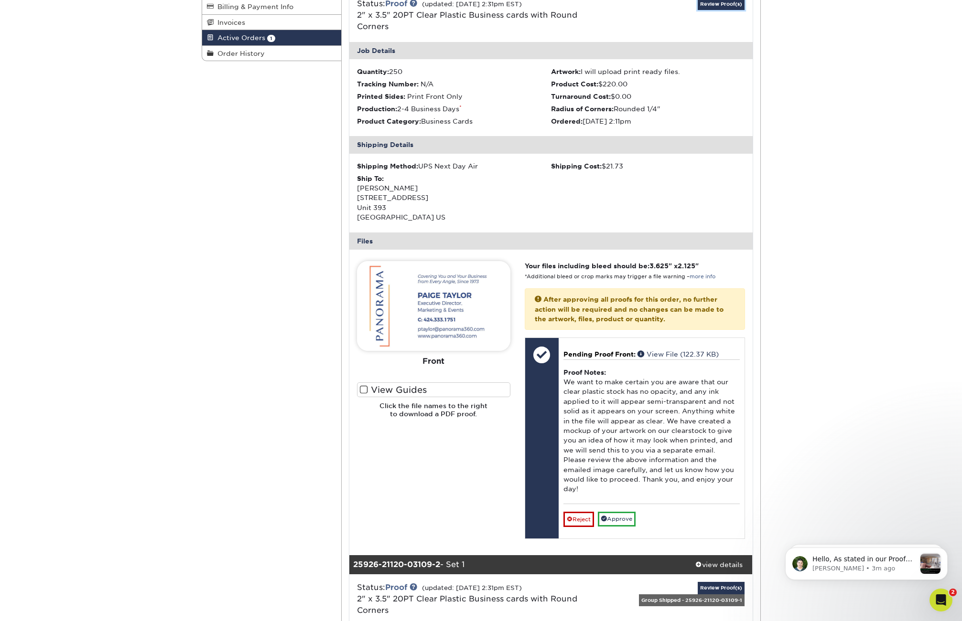
scroll to position [173, 0]
click at [365, 385] on span at bounding box center [364, 389] width 8 height 9
click at [0, 0] on input "View Guides" at bounding box center [0, 0] width 0 height 0
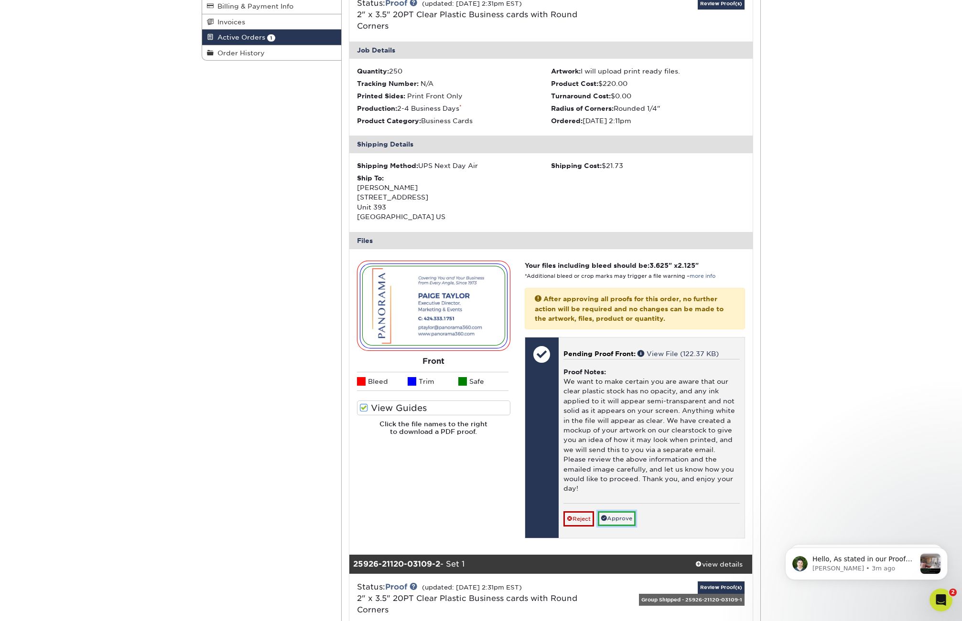
click at [622, 512] on link "Approve" at bounding box center [617, 519] width 38 height 15
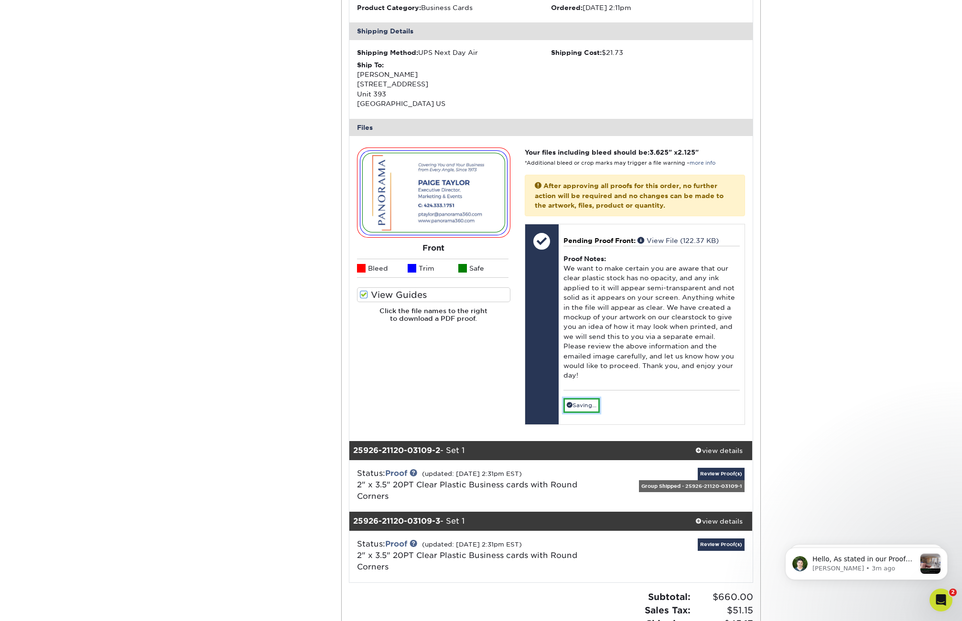
scroll to position [287, 0]
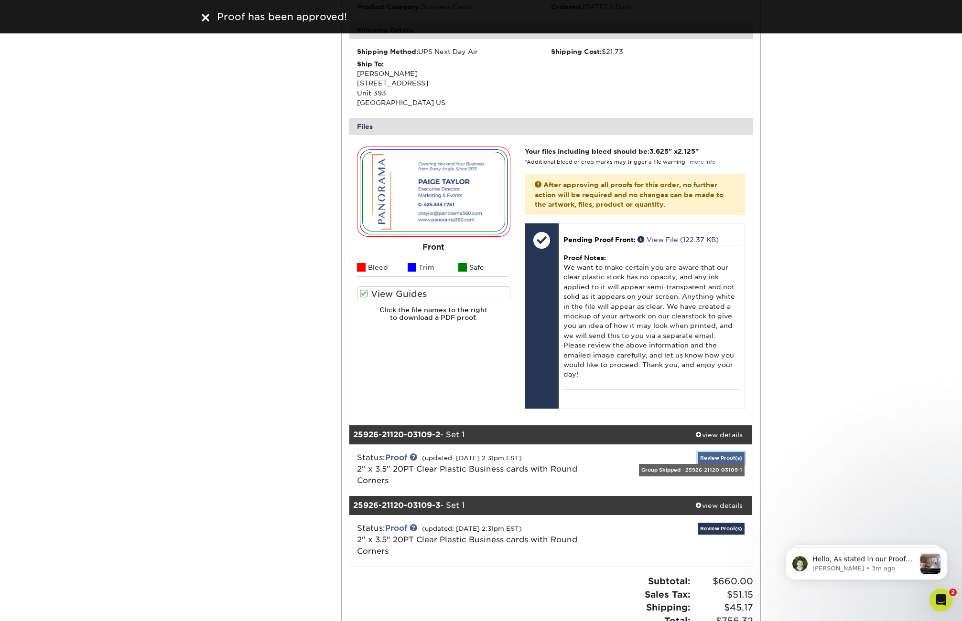
click at [734, 452] on link "Review Proof(s)" at bounding box center [720, 458] width 47 height 12
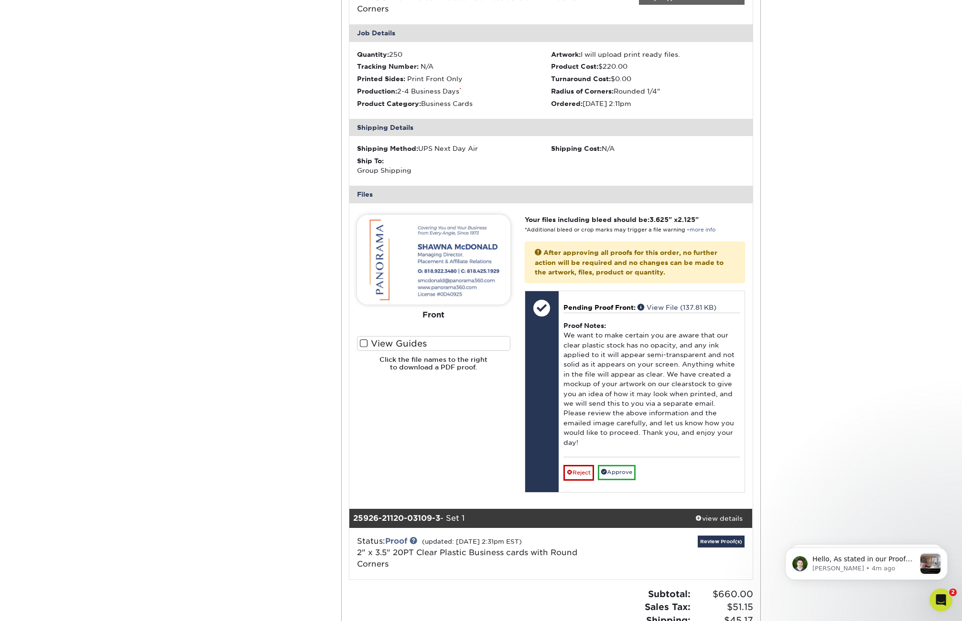
scroll to position [770, 0]
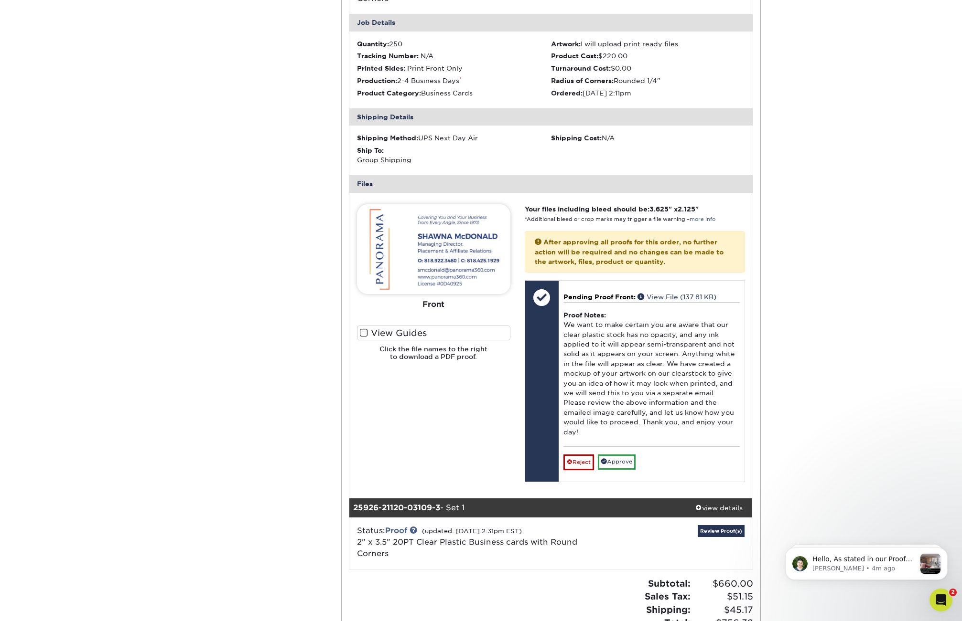
click at [366, 329] on span at bounding box center [364, 333] width 8 height 9
click at [0, 0] on input "View Guides" at bounding box center [0, 0] width 0 height 0
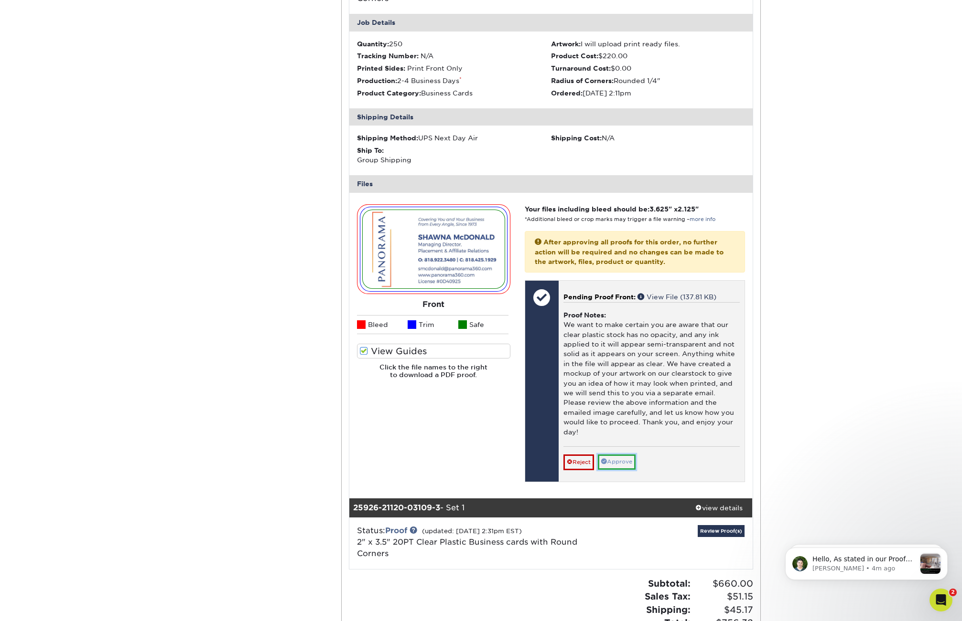
click at [627, 455] on link "Approve" at bounding box center [617, 462] width 38 height 15
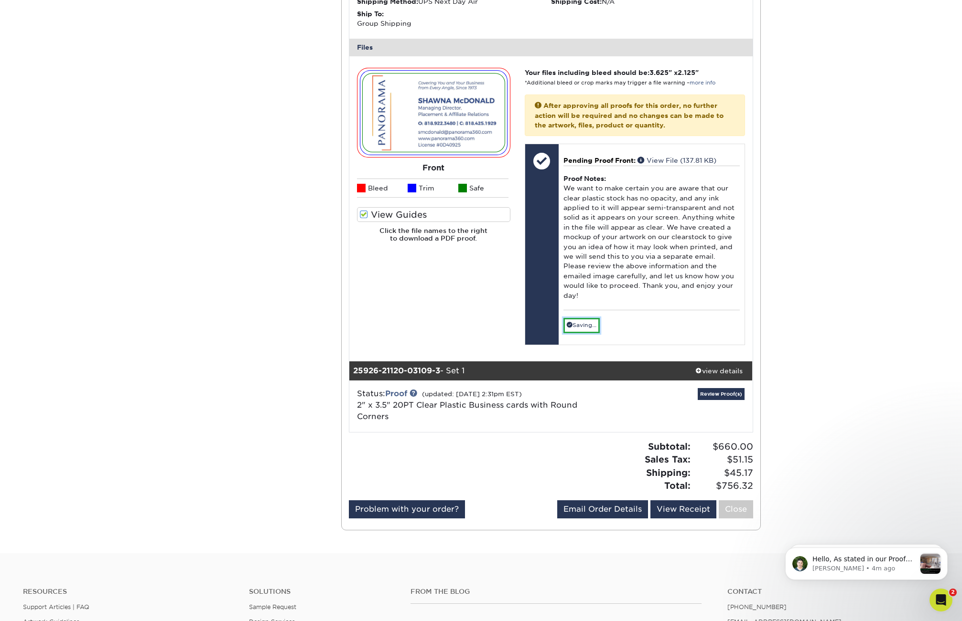
scroll to position [917, 0]
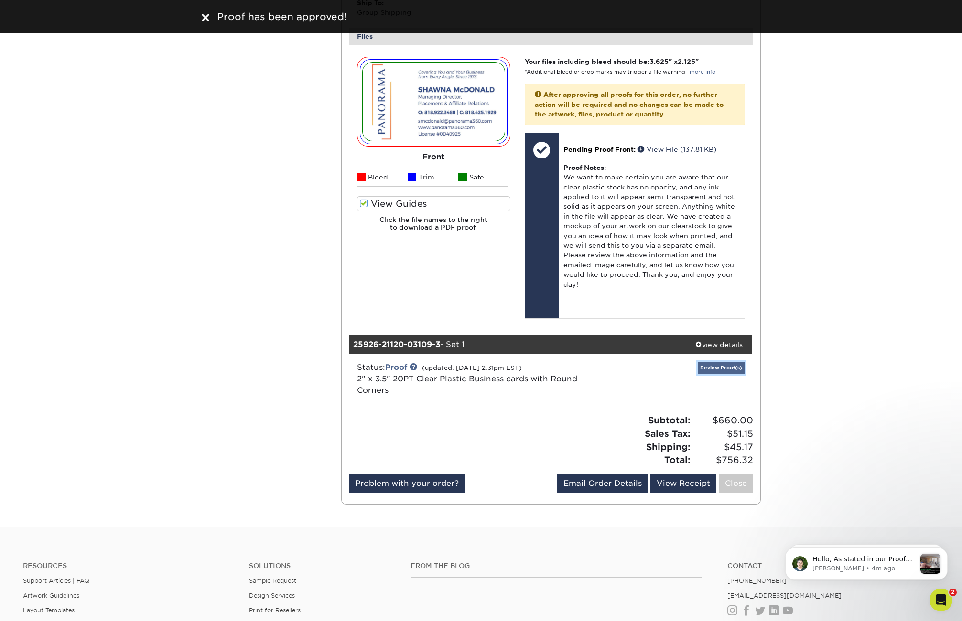
click at [716, 362] on link "Review Proof(s)" at bounding box center [720, 368] width 47 height 12
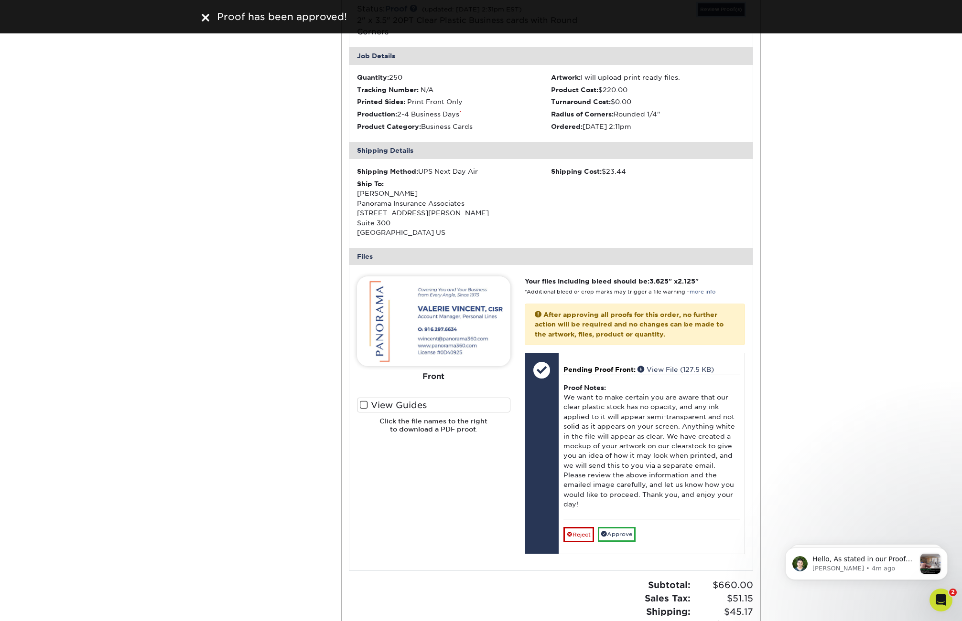
scroll to position [1280, 0]
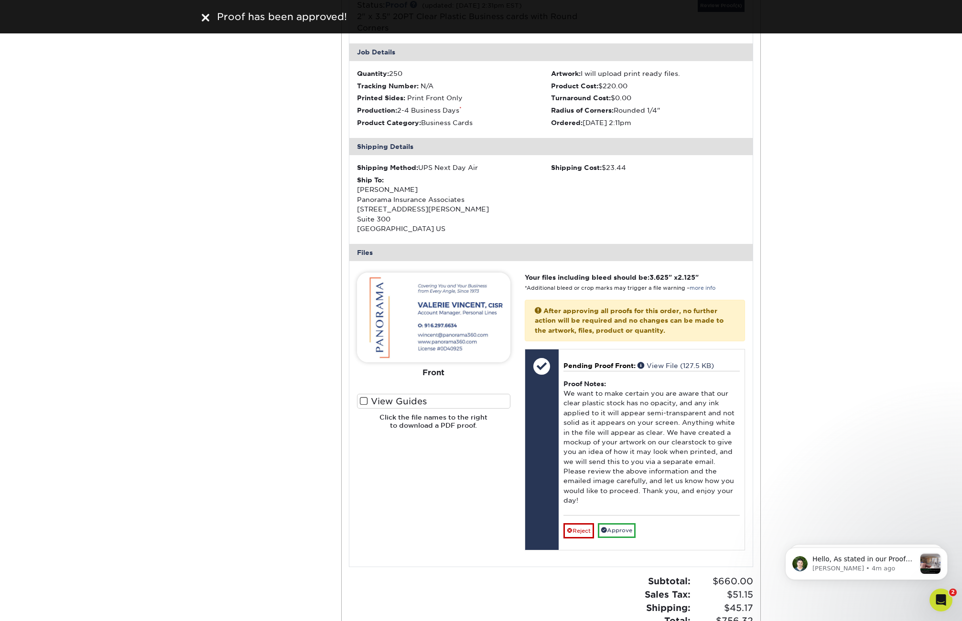
click at [366, 397] on span at bounding box center [364, 401] width 8 height 9
click at [0, 0] on input "View Guides" at bounding box center [0, 0] width 0 height 0
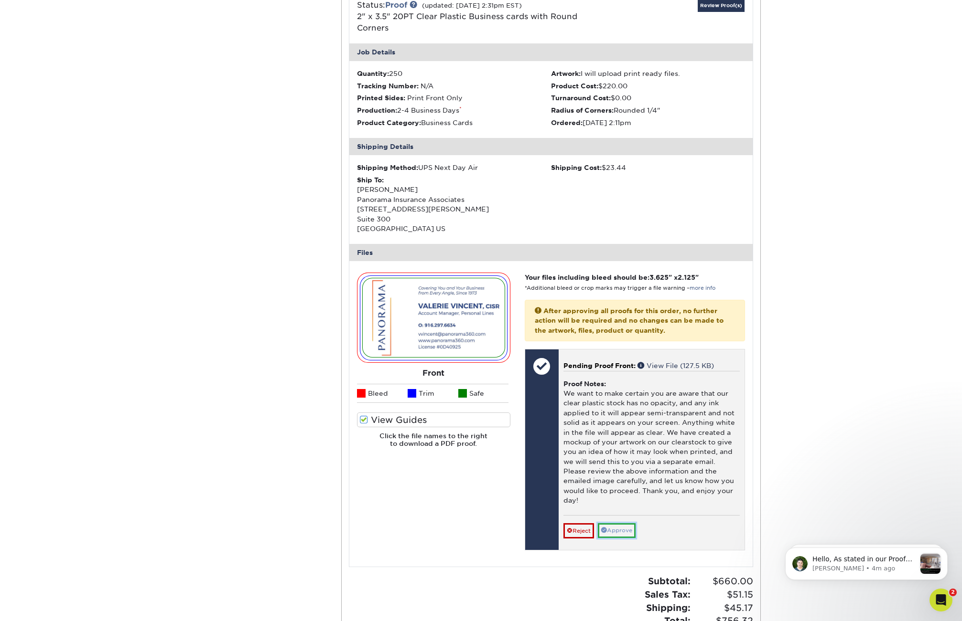
click at [629, 524] on link "Approve" at bounding box center [617, 531] width 38 height 15
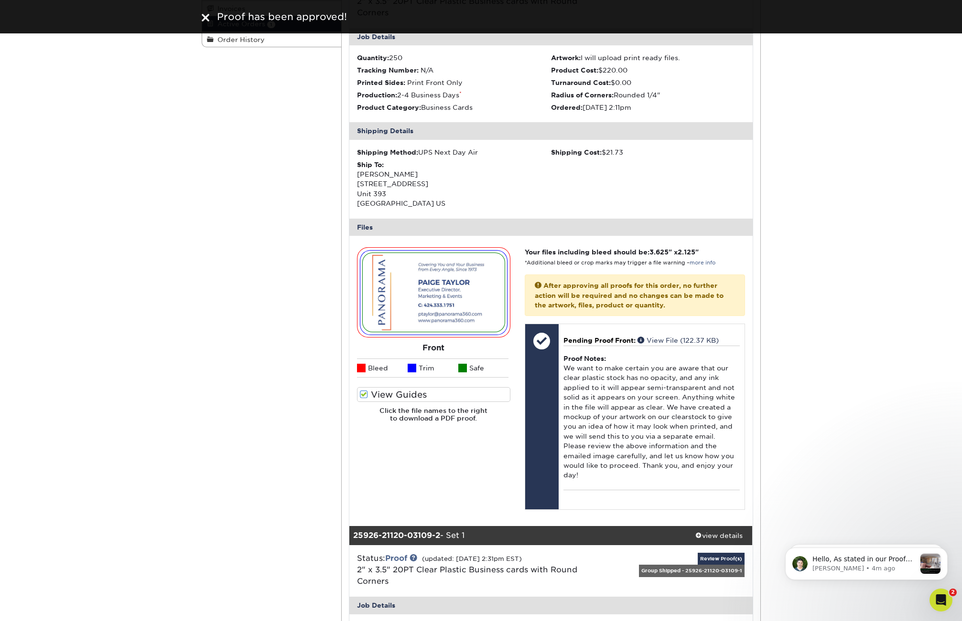
scroll to position [0, 0]
